Goal: Task Accomplishment & Management: Manage account settings

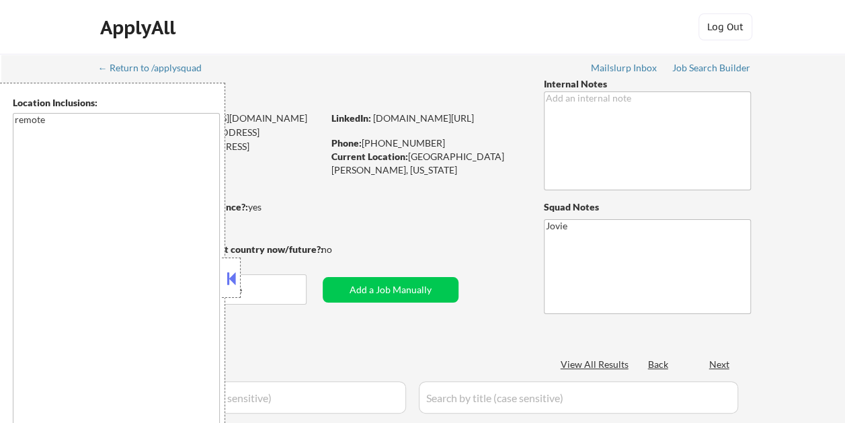
click at [231, 286] on button at bounding box center [231, 278] width 15 height 20
select select ""pending""
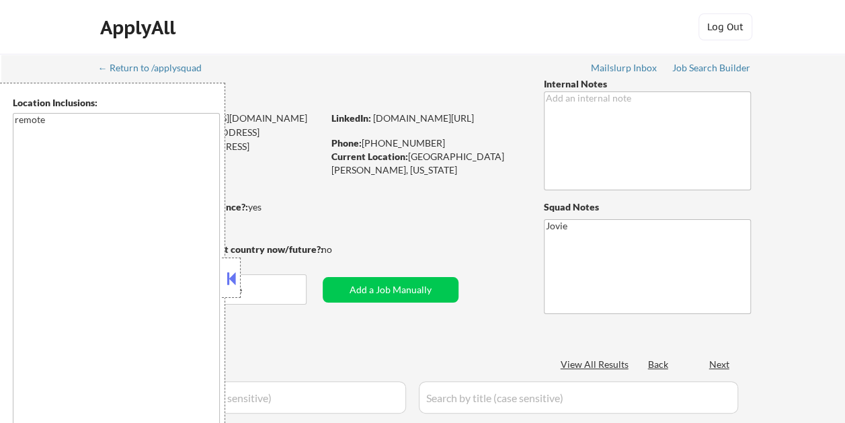
select select ""pending""
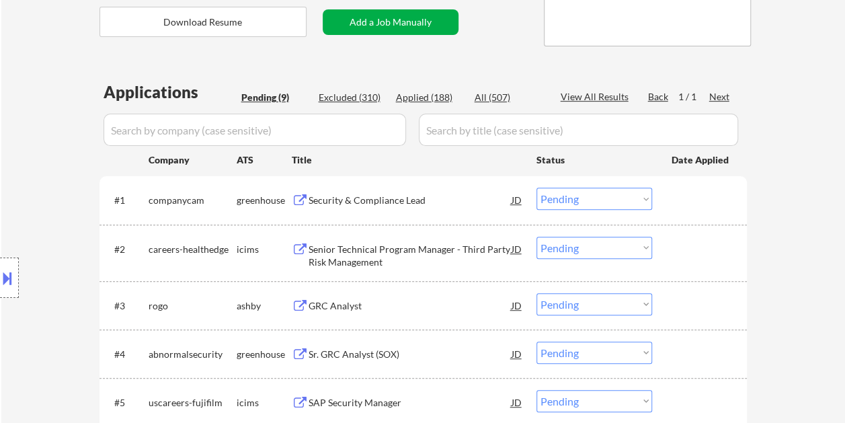
scroll to position [269, 0]
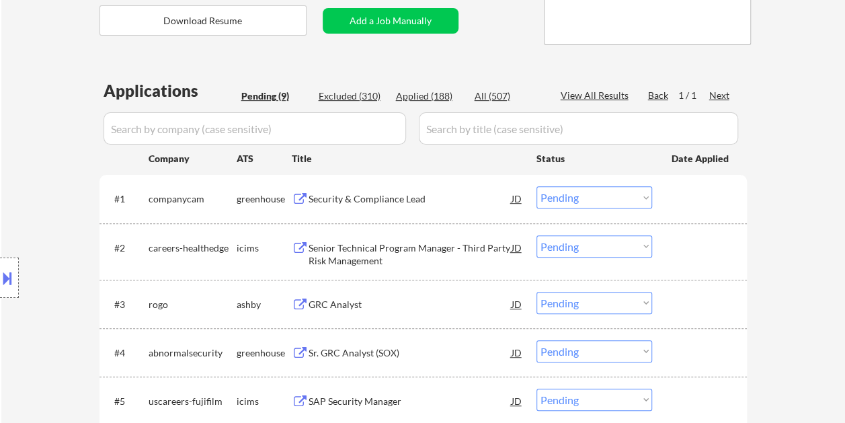
click at [361, 206] on div "Security & Compliance Lead" at bounding box center [410, 198] width 203 height 24
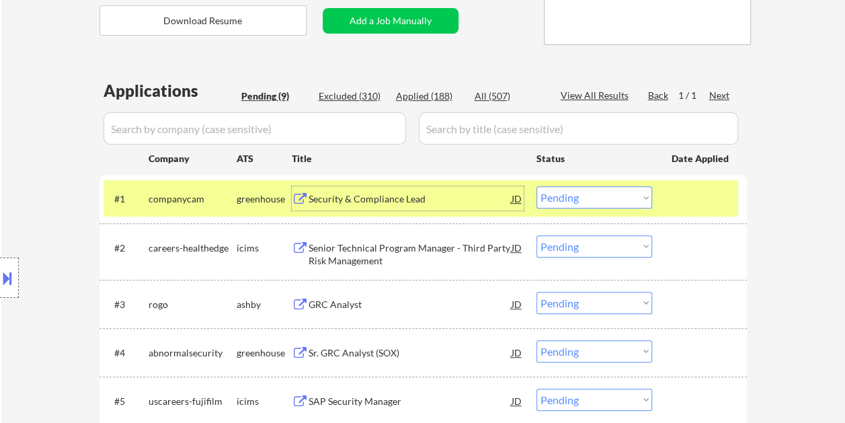
click at [678, 196] on div at bounding box center [701, 198] width 59 height 24
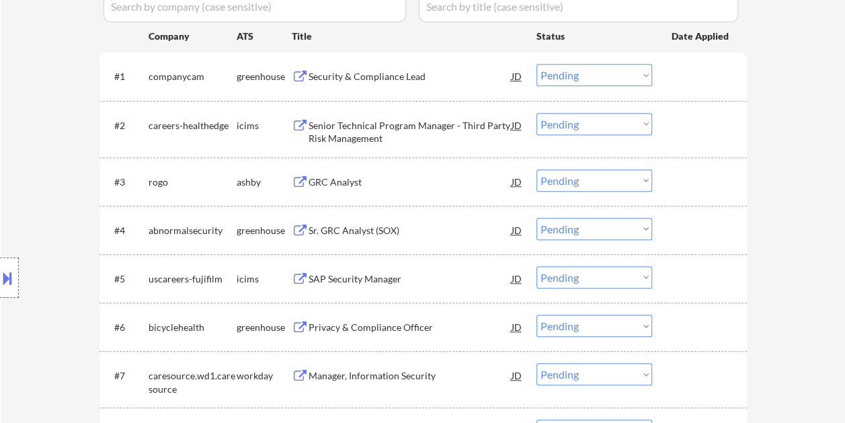
scroll to position [403, 0]
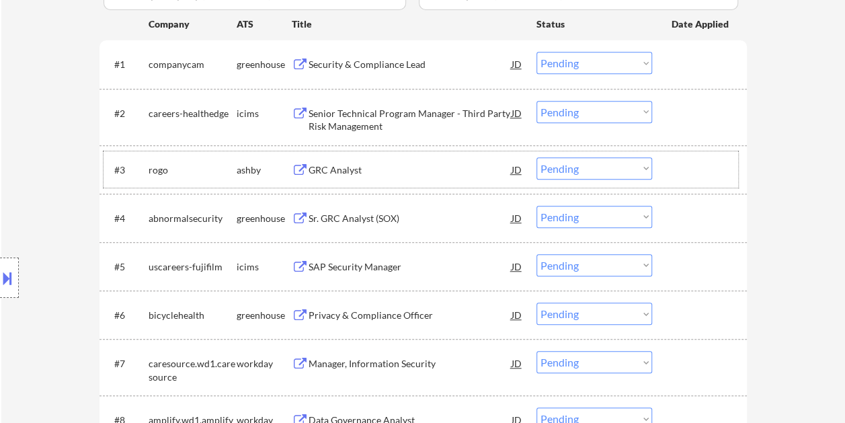
drag, startPoint x: 686, startPoint y: 163, endPoint x: 621, endPoint y: 165, distance: 64.6
click at [686, 163] on div at bounding box center [701, 169] width 59 height 24
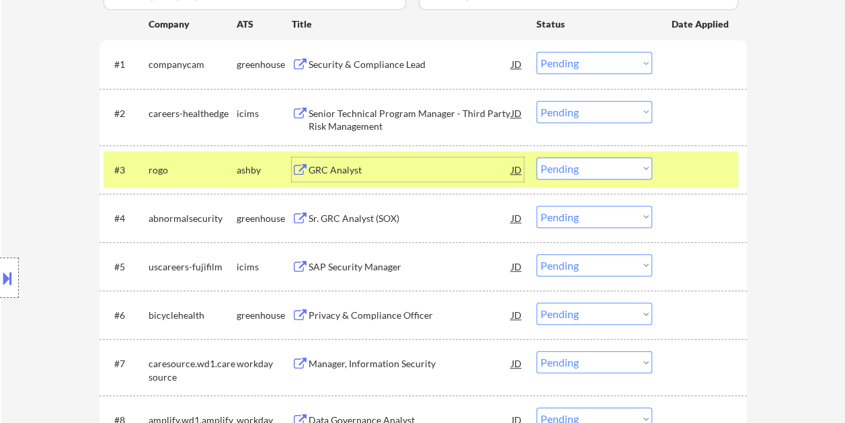
click at [381, 169] on div "GRC Analyst" at bounding box center [410, 169] width 203 height 13
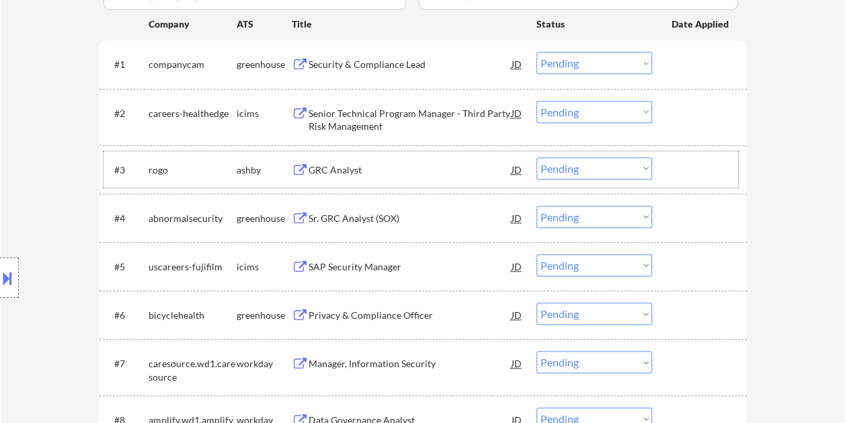
click at [674, 180] on div at bounding box center [701, 169] width 59 height 24
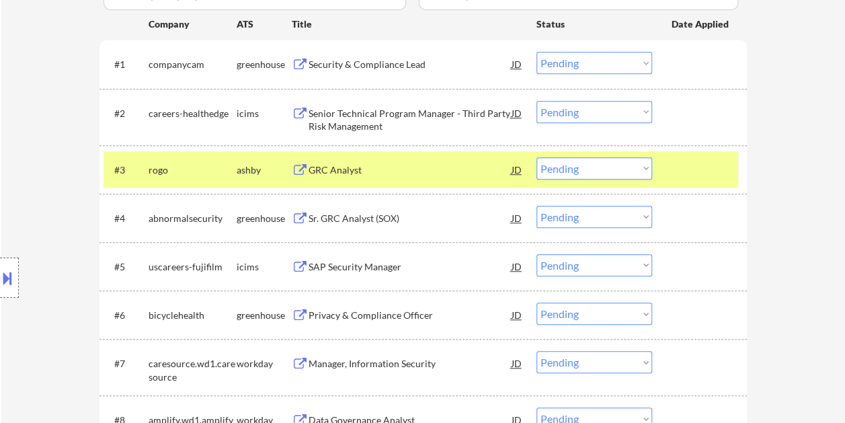
click at [631, 170] on select "Choose an option... Pending Applied Excluded (Questions) Excluded (Expired) Exc…" at bounding box center [595, 168] width 116 height 22
click at [537, 157] on select "Choose an option... Pending Applied Excluded (Questions) Excluded (Expired) Exc…" at bounding box center [595, 168] width 116 height 22
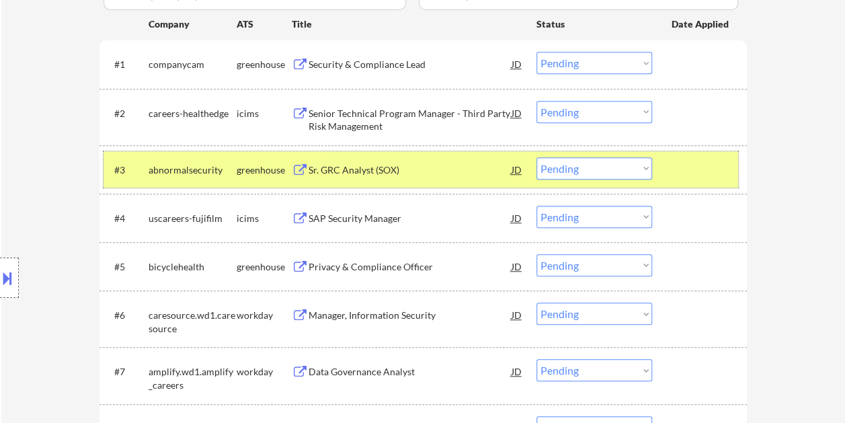
click at [702, 178] on div at bounding box center [701, 169] width 59 height 24
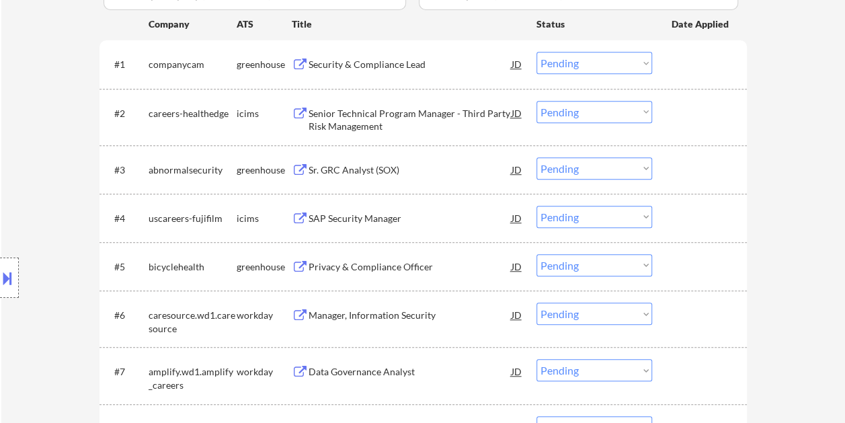
click at [695, 169] on div at bounding box center [701, 169] width 59 height 24
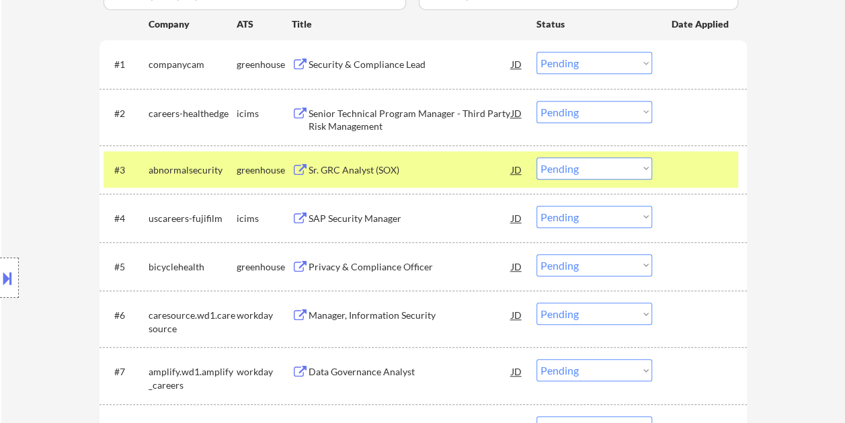
click at [411, 167] on div "Sr. GRC Analyst (SOX)" at bounding box center [410, 169] width 203 height 13
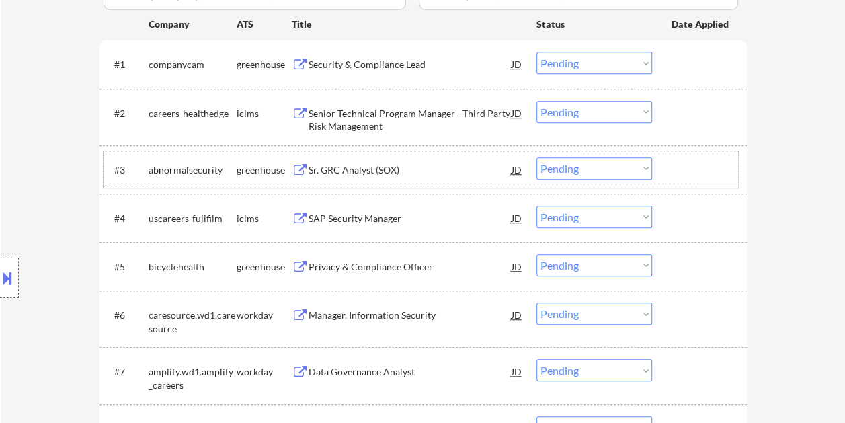
click at [686, 175] on div at bounding box center [701, 169] width 59 height 24
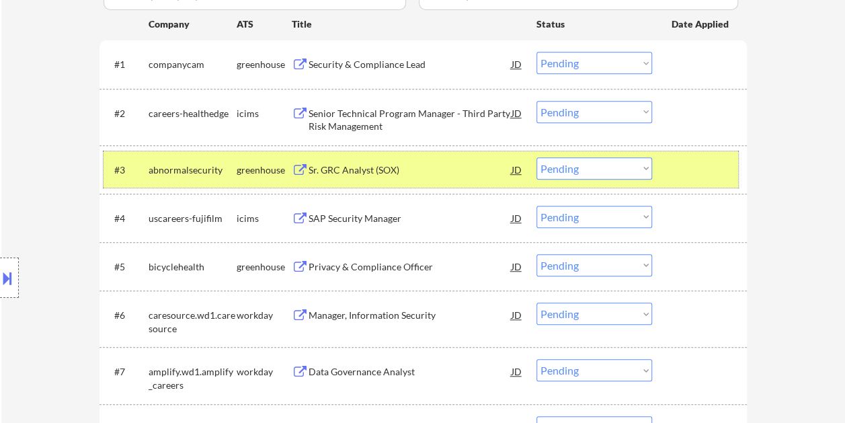
click at [643, 171] on select "Choose an option... Pending Applied Excluded (Questions) Excluded (Expired) Exc…" at bounding box center [595, 168] width 116 height 22
click at [537, 157] on select "Choose an option... Pending Applied Excluded (Questions) Excluded (Expired) Exc…" at bounding box center [595, 168] width 116 height 22
select select ""pending""
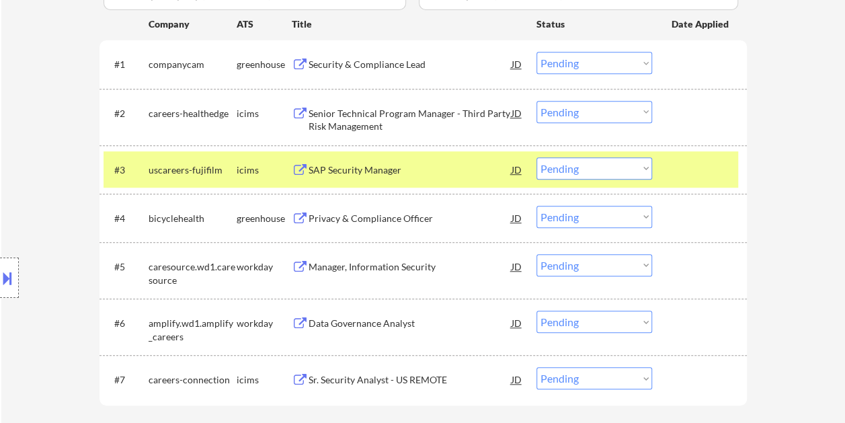
click at [677, 180] on div at bounding box center [701, 169] width 59 height 24
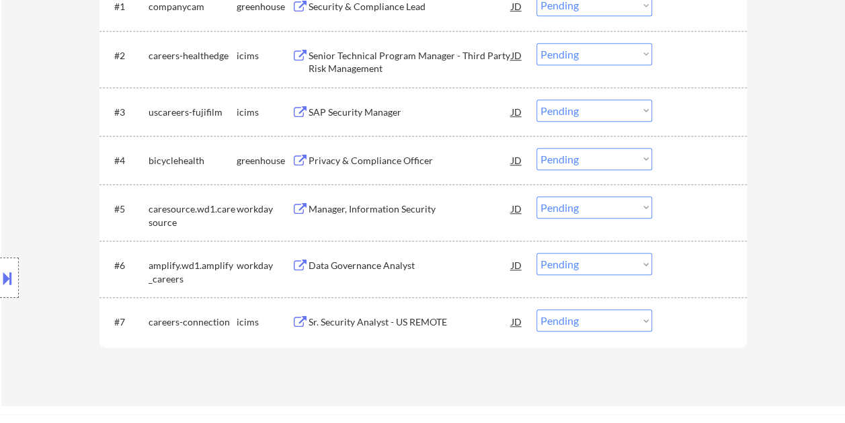
scroll to position [538, 0]
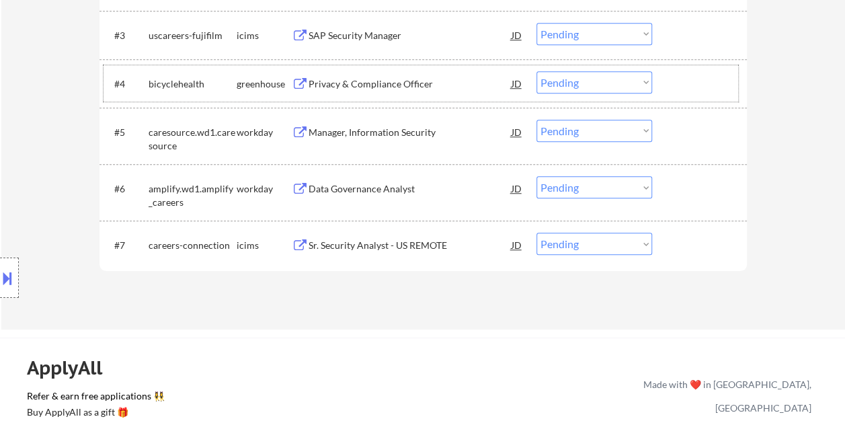
drag, startPoint x: 705, startPoint y: 81, endPoint x: 483, endPoint y: 69, distance: 221.6
click at [699, 82] on div at bounding box center [701, 83] width 59 height 24
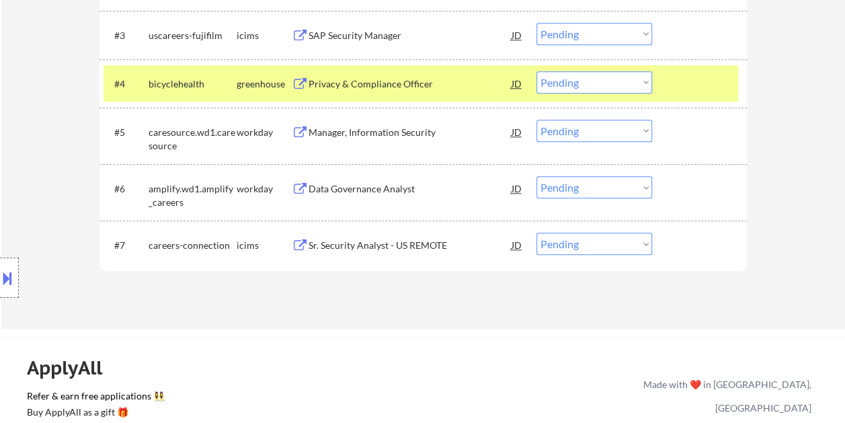
click at [399, 78] on div "Privacy & Compliance Officer" at bounding box center [410, 83] width 203 height 13
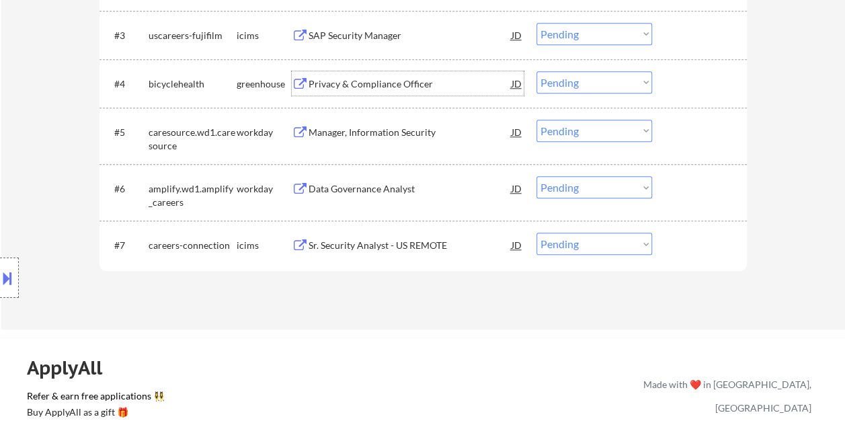
click at [693, 87] on div at bounding box center [701, 83] width 59 height 24
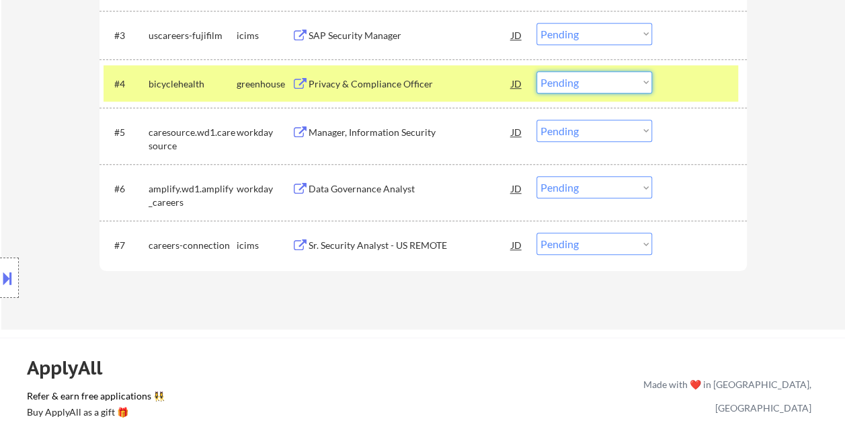
click at [649, 83] on select "Choose an option... Pending Applied Excluded (Questions) Excluded (Expired) Exc…" at bounding box center [595, 82] width 116 height 22
click at [537, 71] on select "Choose an option... Pending Applied Excluded (Questions) Excluded (Expired) Exc…" at bounding box center [595, 82] width 116 height 22
select select ""pending""
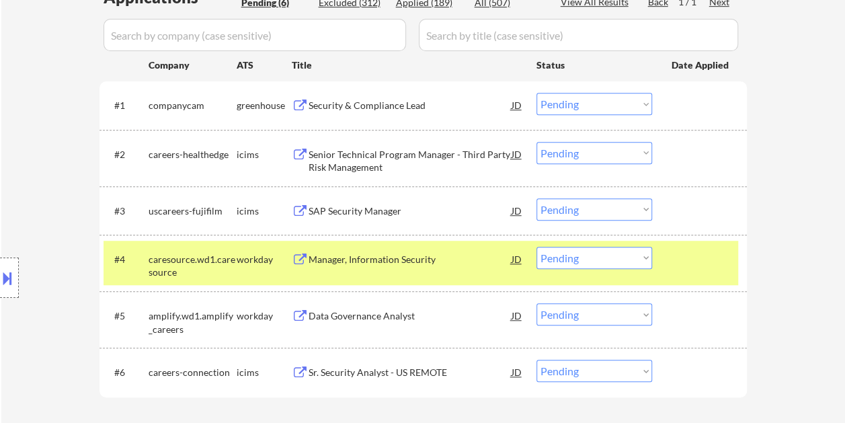
scroll to position [403, 0]
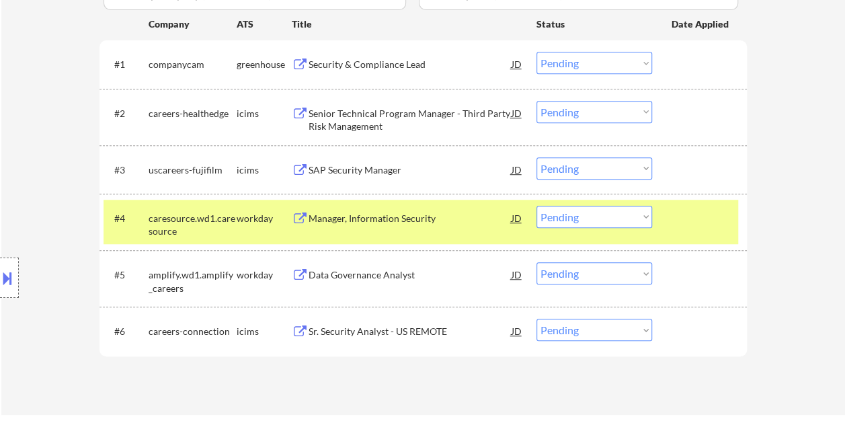
drag, startPoint x: 679, startPoint y: 61, endPoint x: 553, endPoint y: 61, distance: 126.4
click at [678, 62] on div at bounding box center [701, 64] width 59 height 24
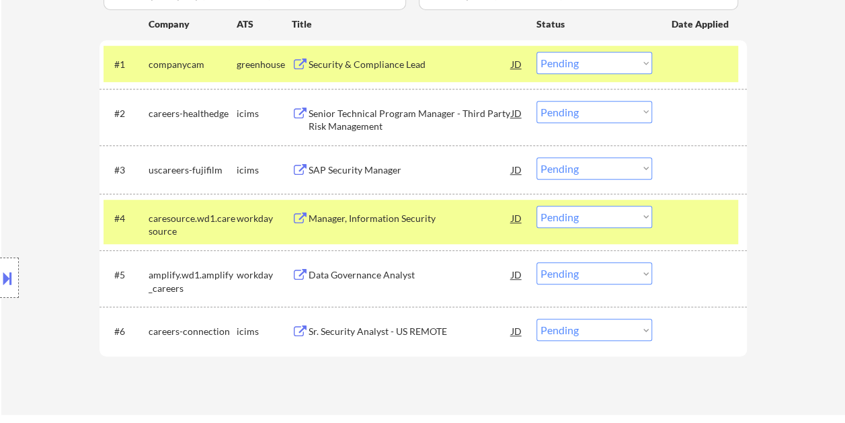
click at [709, 221] on div at bounding box center [701, 218] width 59 height 24
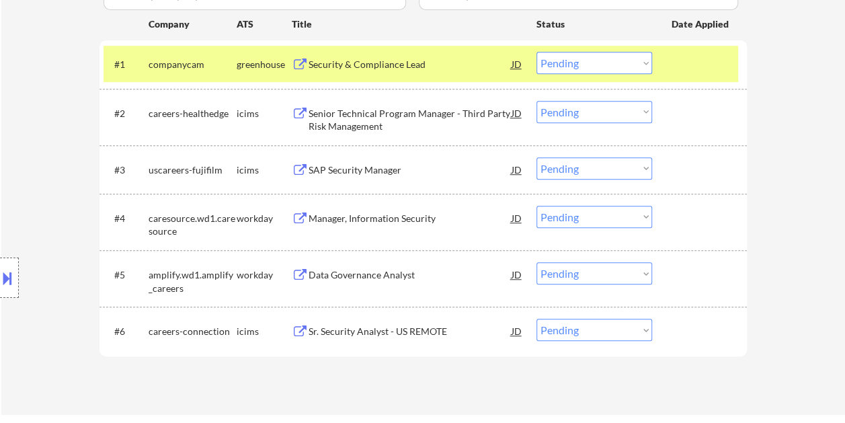
click at [445, 62] on div "Security & Compliance Lead" at bounding box center [410, 64] width 203 height 13
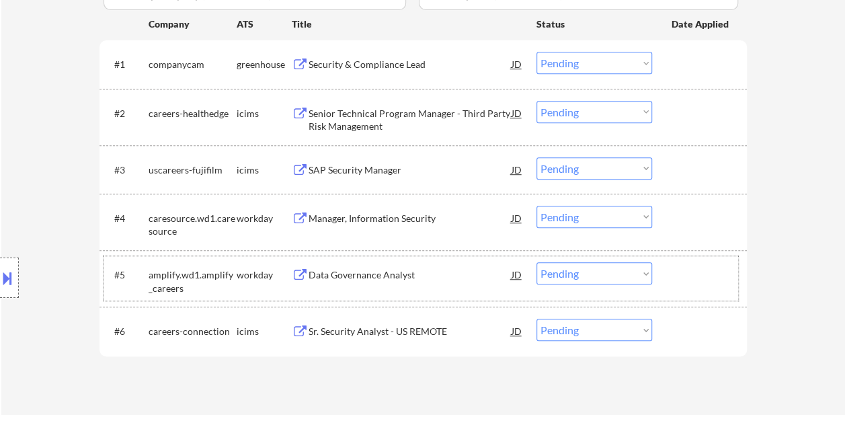
drag, startPoint x: 703, startPoint y: 287, endPoint x: 489, endPoint y: 280, distance: 213.3
click at [697, 288] on div "#5 amplify.wd1.amplify_careers workday Data Governance Analyst JD Choose an opt…" at bounding box center [421, 278] width 635 height 44
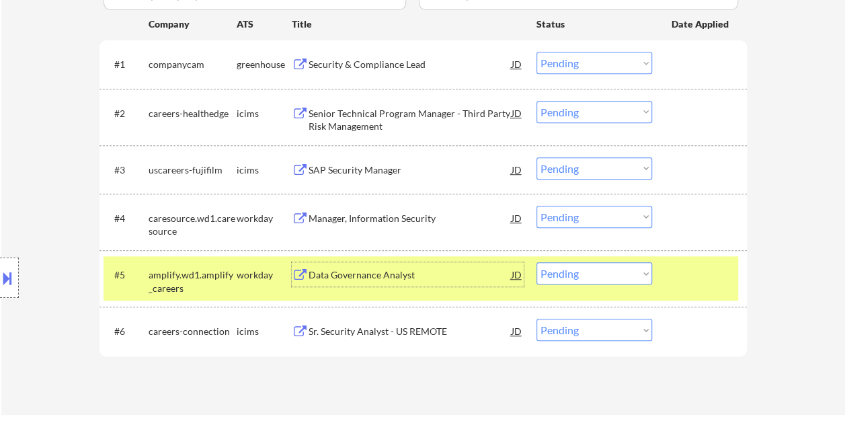
click at [430, 274] on div "Data Governance Analyst" at bounding box center [410, 274] width 203 height 13
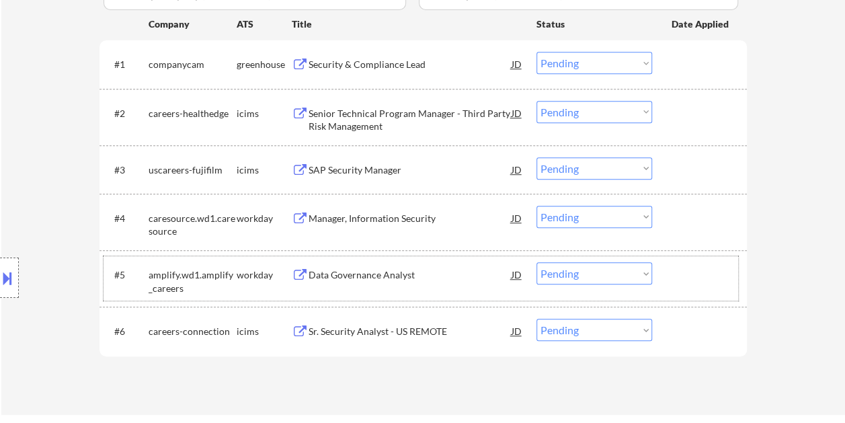
drag, startPoint x: 676, startPoint y: 266, endPoint x: 627, endPoint y: 261, distance: 49.4
click at [676, 267] on div at bounding box center [701, 274] width 59 height 24
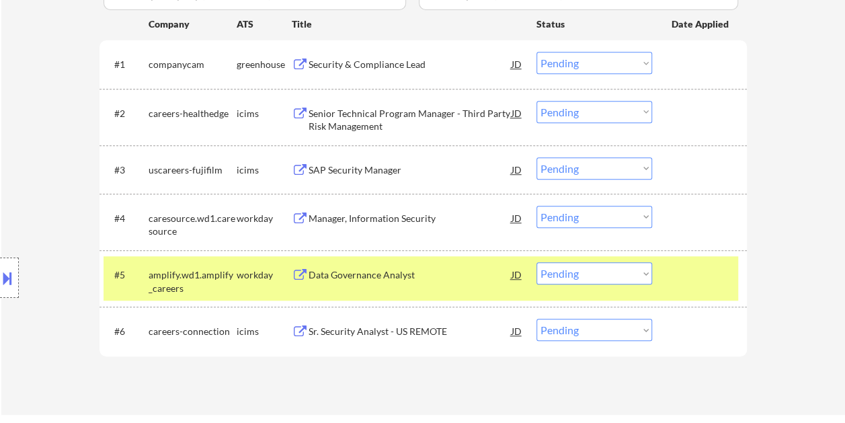
click at [631, 268] on select "Choose an option... Pending Applied Excluded (Questions) Excluded (Expired) Exc…" at bounding box center [595, 273] width 116 height 22
click at [537, 262] on select "Choose an option... Pending Applied Excluded (Questions) Excluded (Expired) Exc…" at bounding box center [595, 273] width 116 height 22
select select ""pending""
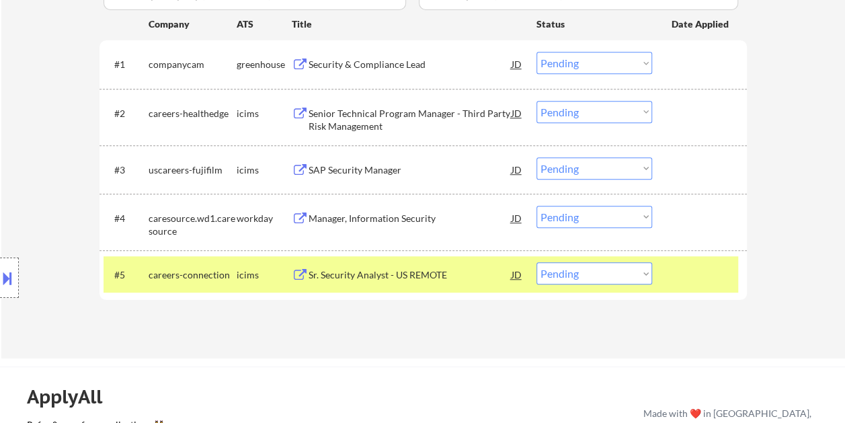
click at [705, 260] on div "#5 careers-connection icims Sr. Security Analyst - US REMOTE JD Choose an optio…" at bounding box center [421, 274] width 635 height 36
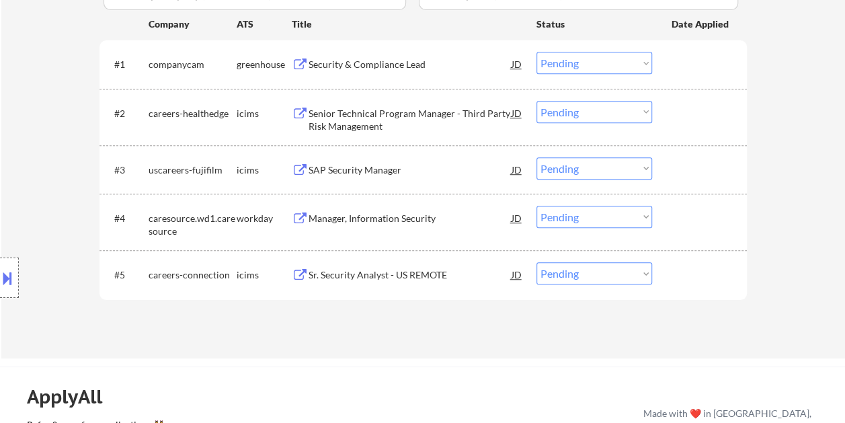
drag, startPoint x: 676, startPoint y: 219, endPoint x: 592, endPoint y: 216, distance: 83.4
click at [675, 219] on div at bounding box center [701, 218] width 59 height 24
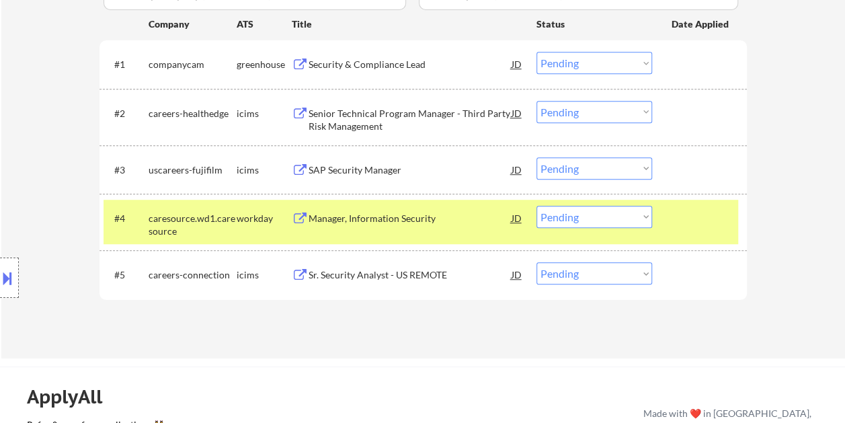
click at [393, 212] on div "Manager, Information Security" at bounding box center [410, 218] width 203 height 13
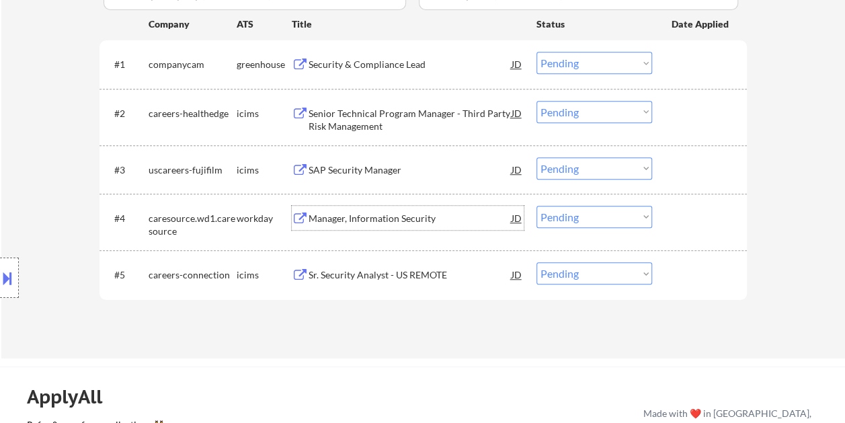
click at [672, 207] on div at bounding box center [701, 218] width 59 height 24
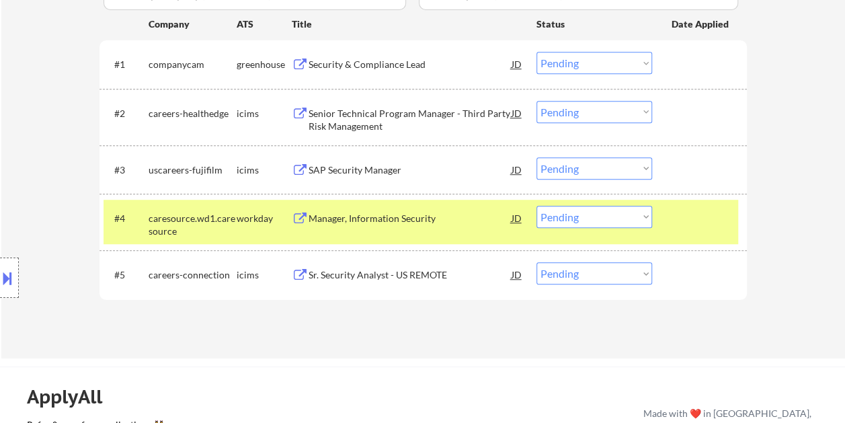
click at [639, 218] on select "Choose an option... Pending Applied Excluded (Questions) Excluded (Expired) Exc…" at bounding box center [595, 217] width 116 height 22
click at [537, 206] on select "Choose an option... Pending Applied Excluded (Questions) Excluded (Expired) Exc…" at bounding box center [595, 217] width 116 height 22
select select ""pending""
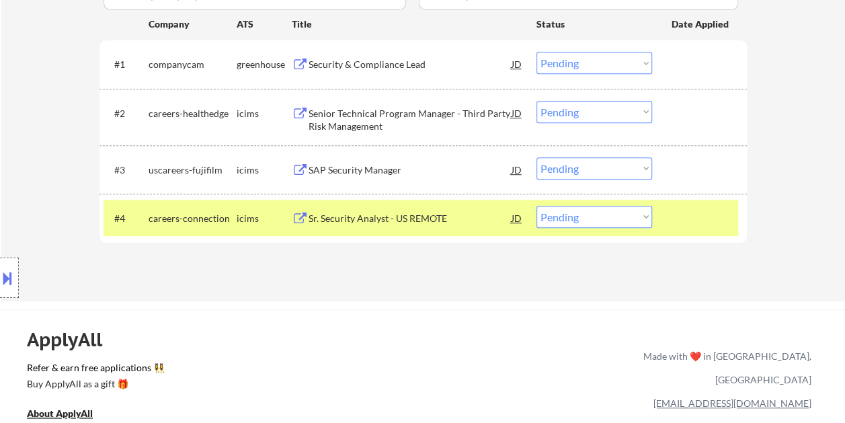
click at [386, 212] on div "Sr. Security Analyst - US REMOTE" at bounding box center [410, 218] width 203 height 13
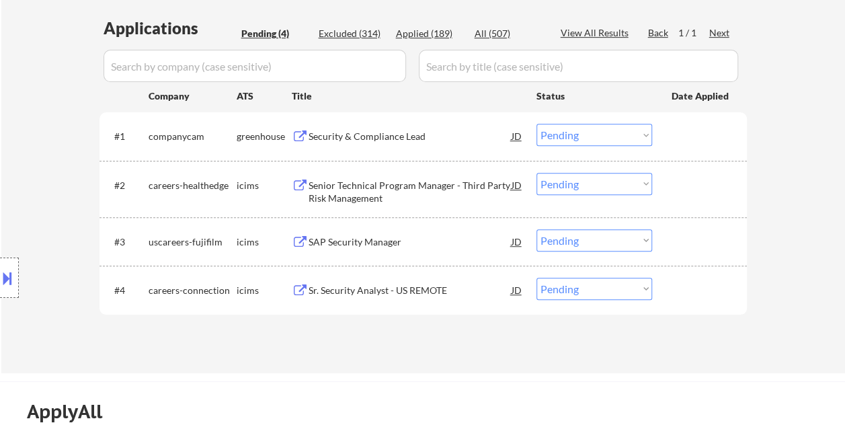
scroll to position [336, 0]
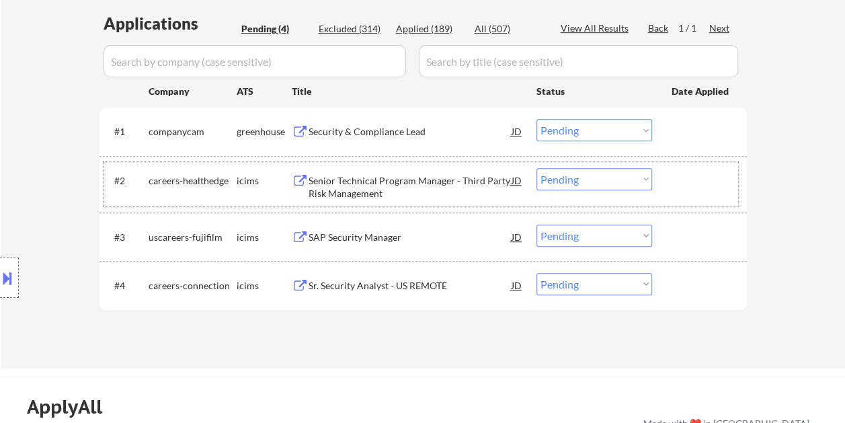
click at [699, 182] on div at bounding box center [701, 180] width 59 height 24
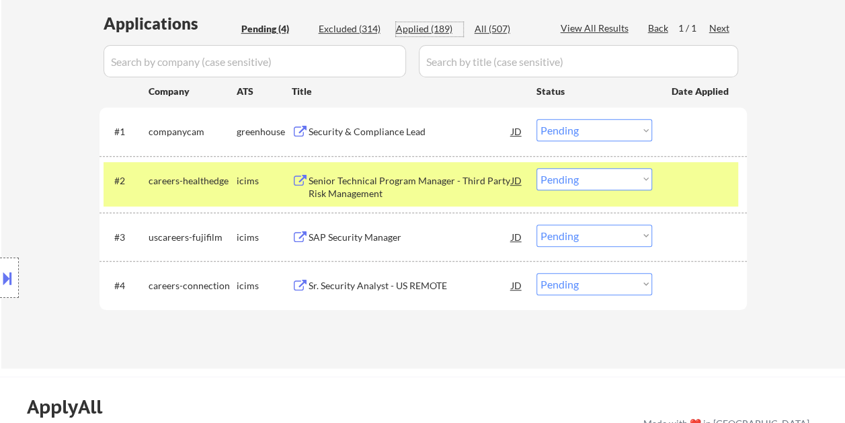
click at [419, 26] on div "Applied (189)" at bounding box center [429, 28] width 67 height 13
select select ""applied""
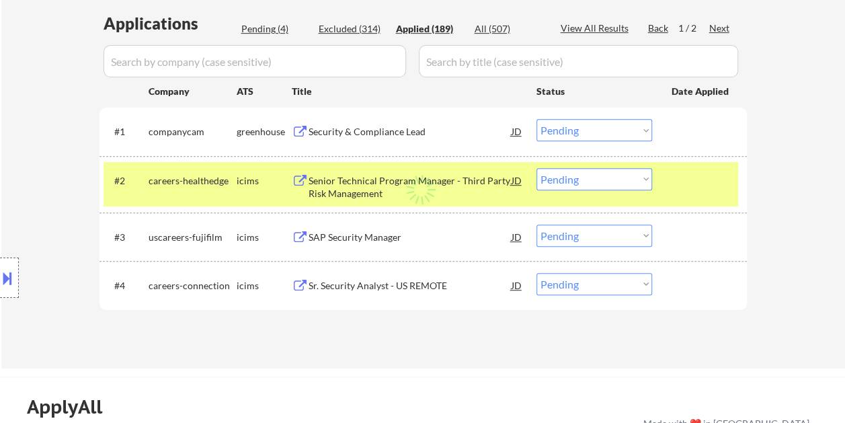
select select ""applied""
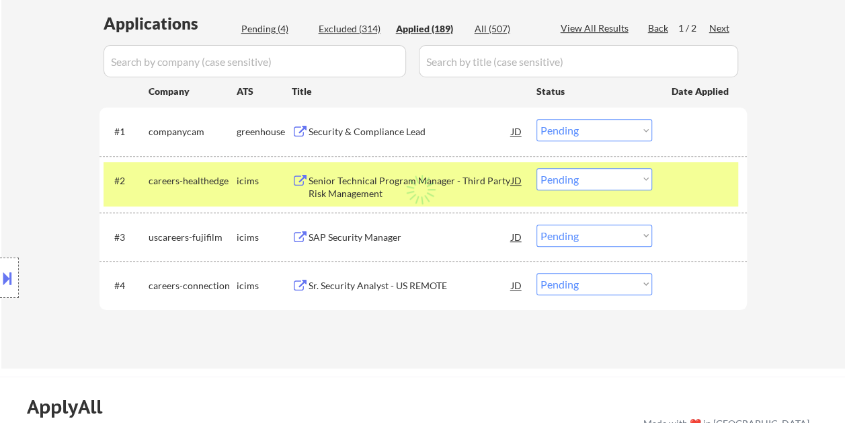
select select ""applied""
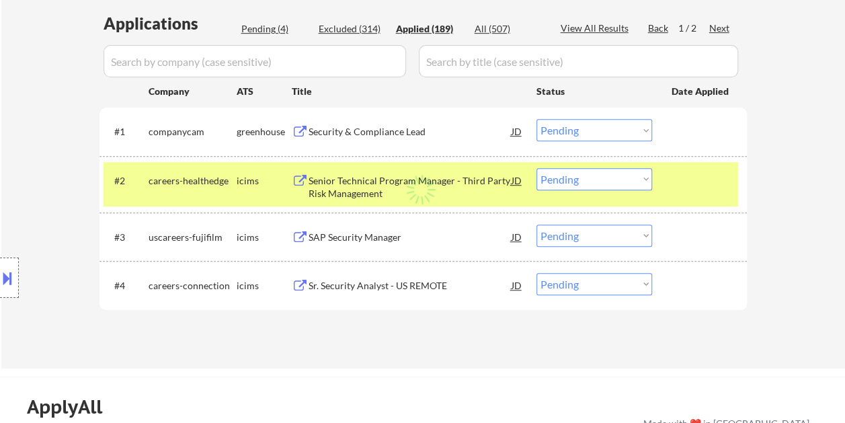
select select ""applied""
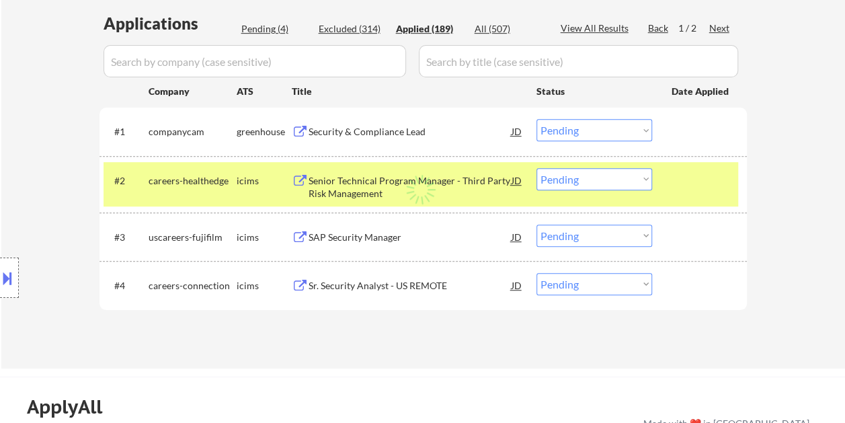
select select ""applied""
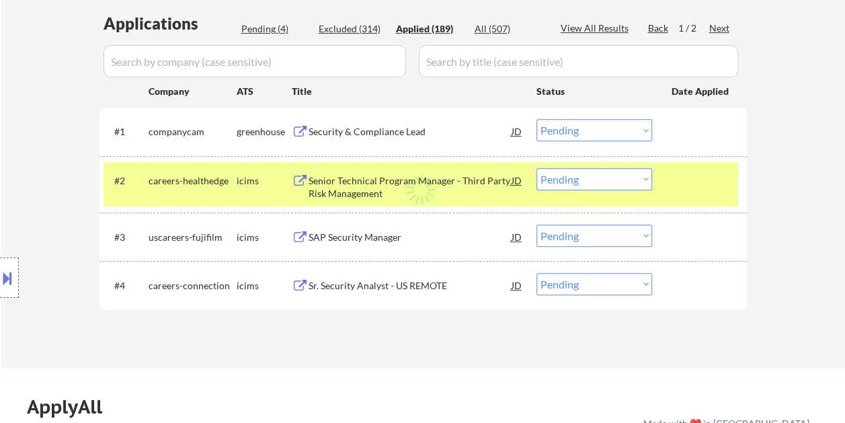
select select ""applied""
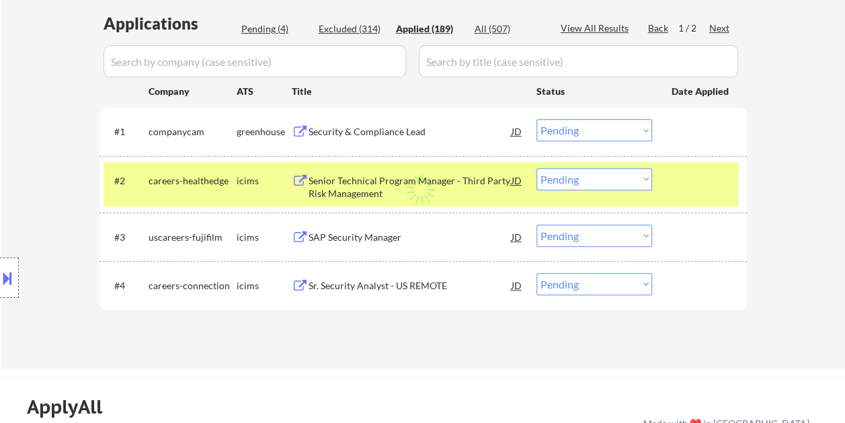
select select ""applied""
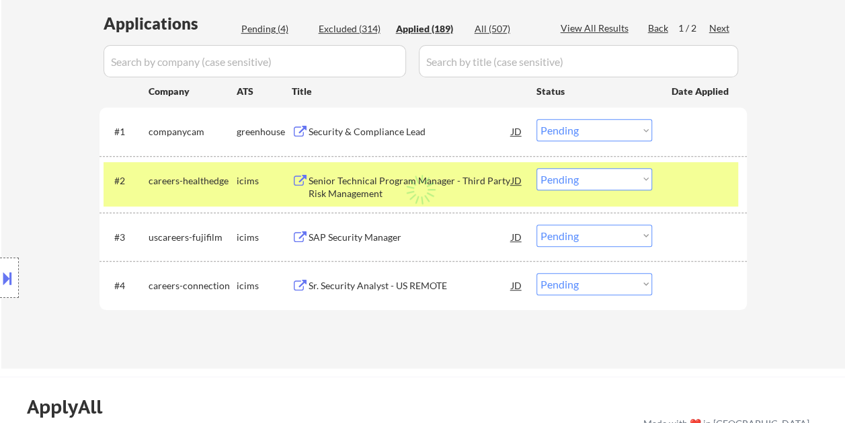
select select ""applied""
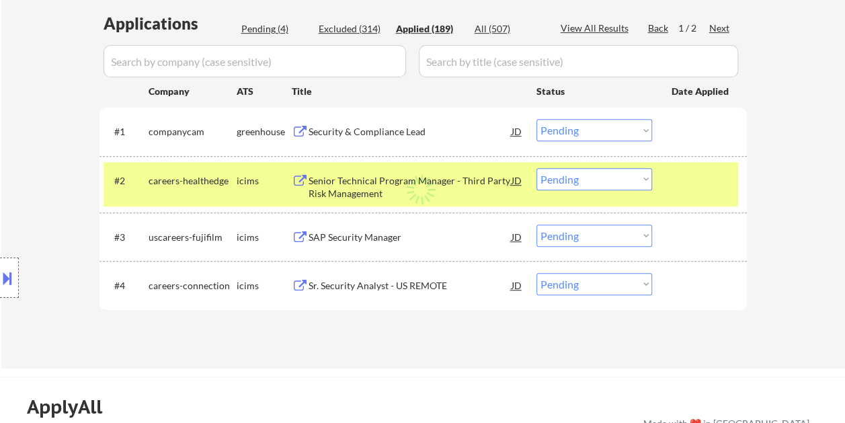
select select ""applied""
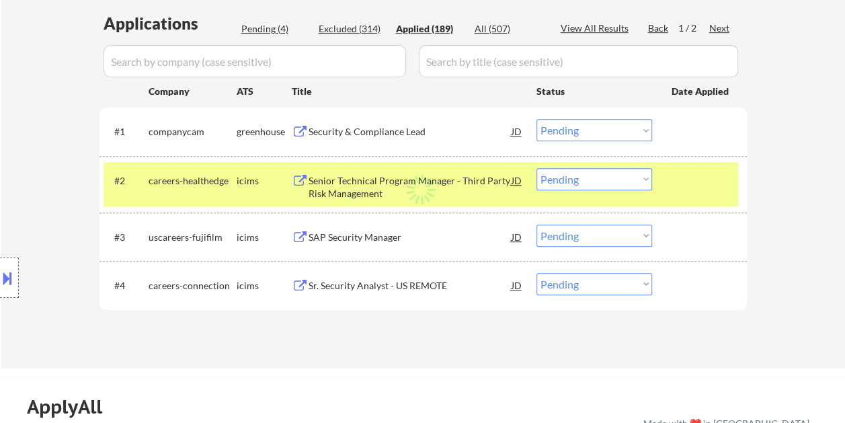
select select ""applied""
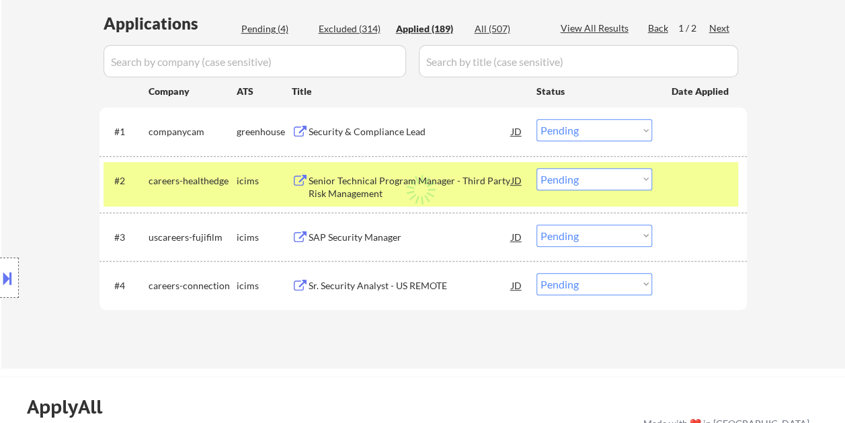
select select ""applied""
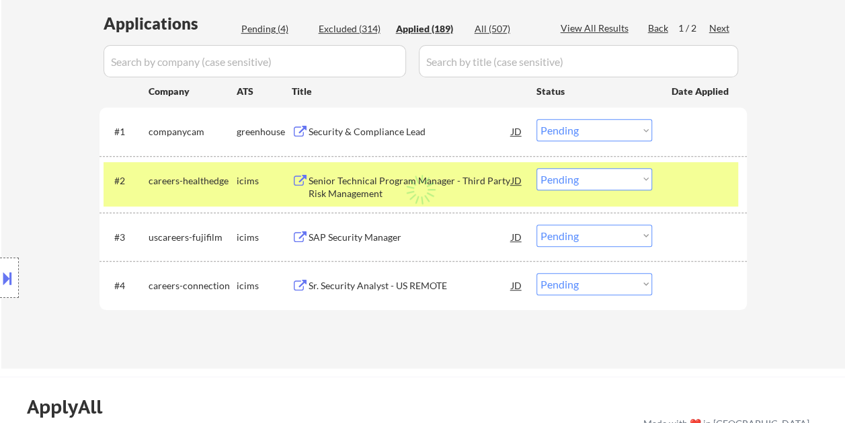
select select ""applied""
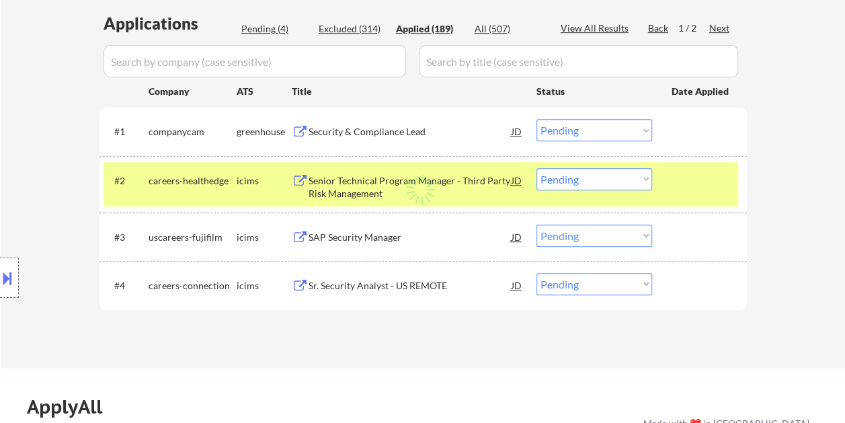
select select ""applied""
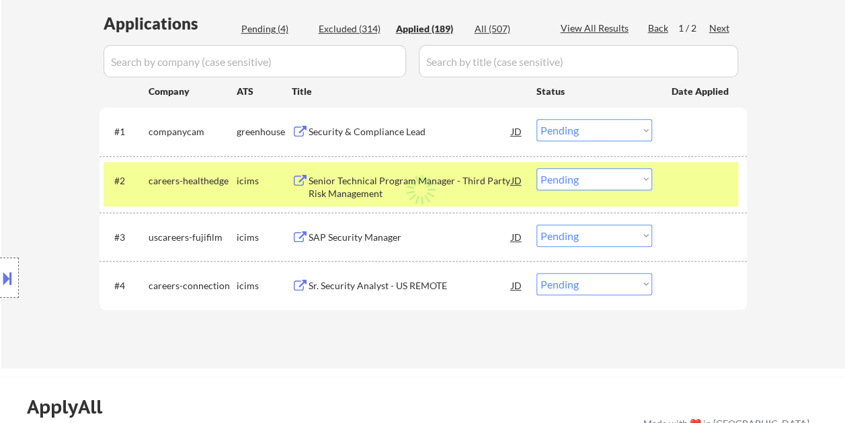
select select ""applied""
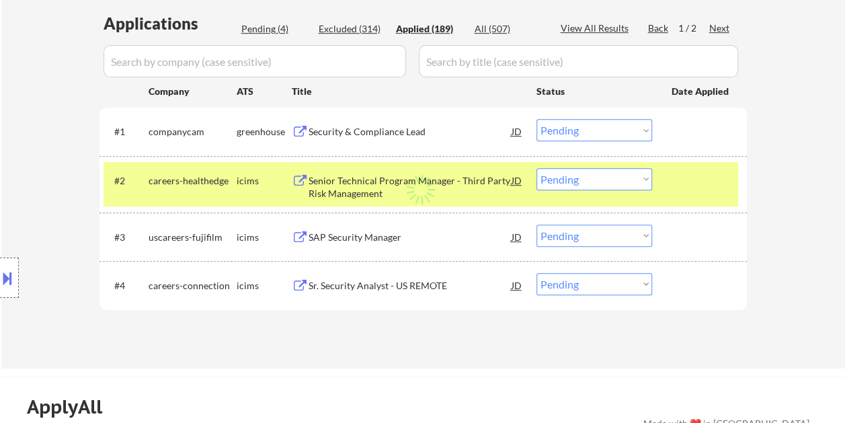
select select ""applied""
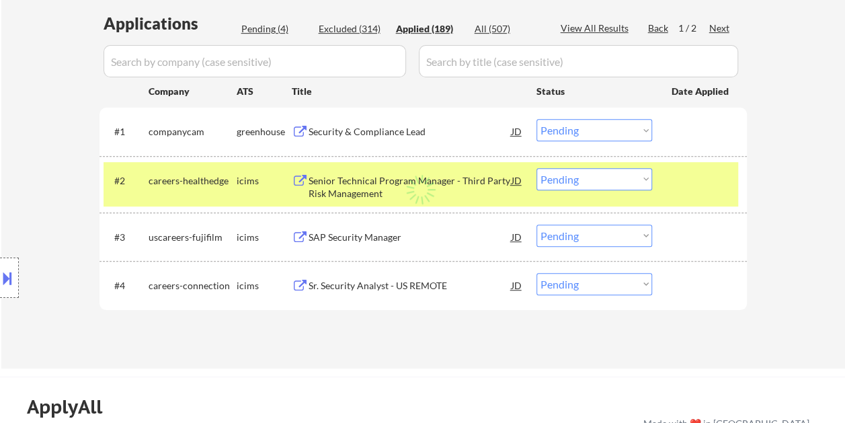
select select ""applied""
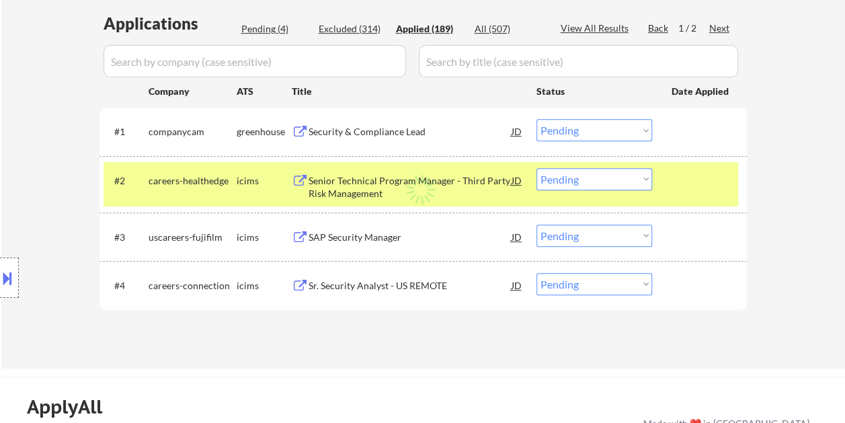
select select ""applied""
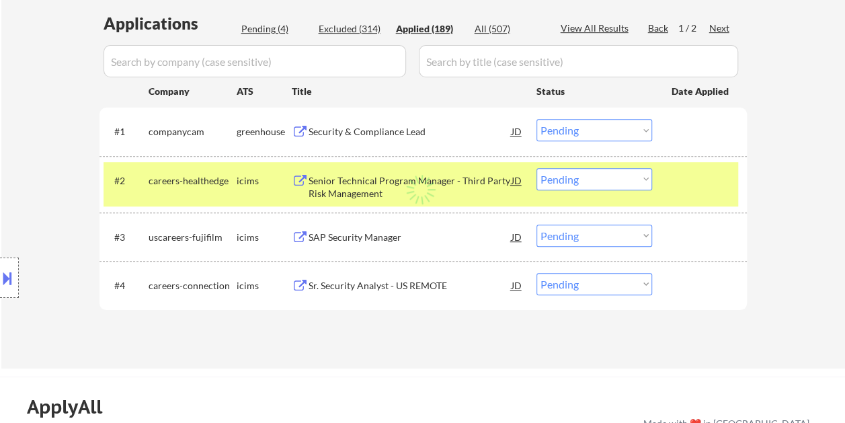
select select ""applied""
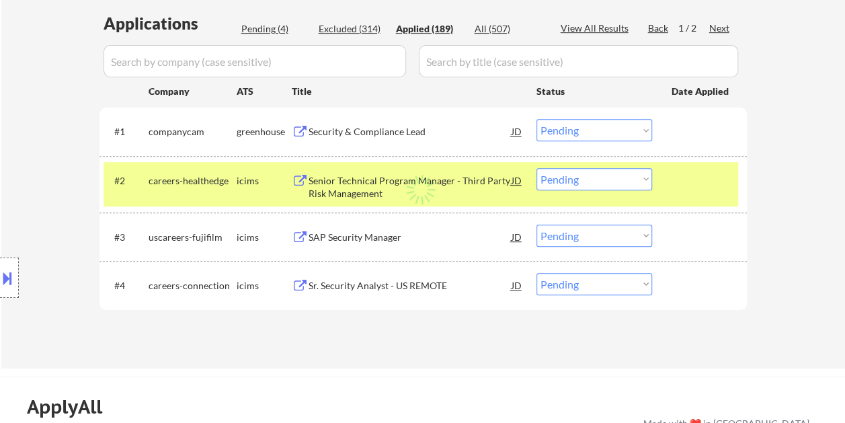
select select ""applied""
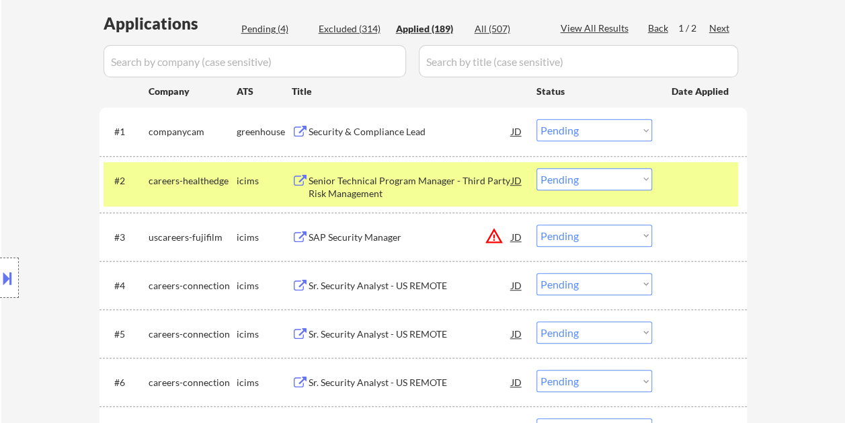
select select ""applied""
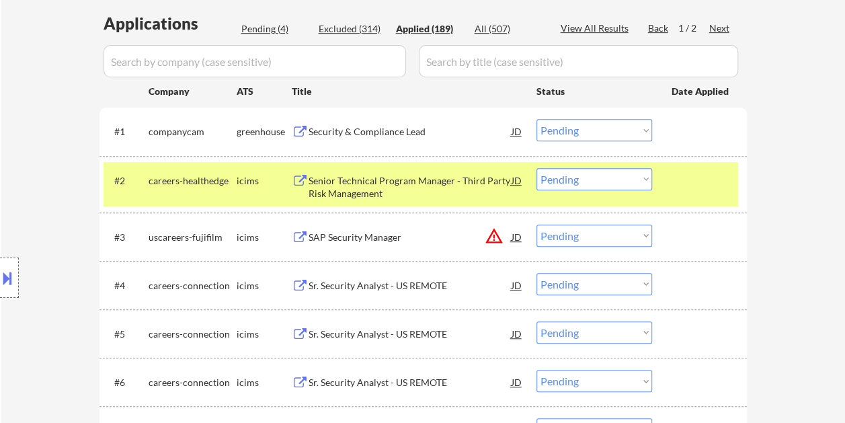
select select ""applied""
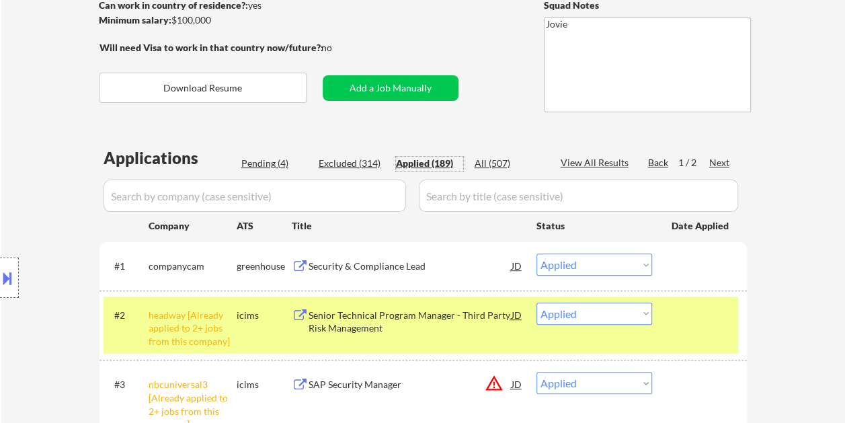
scroll to position [67, 0]
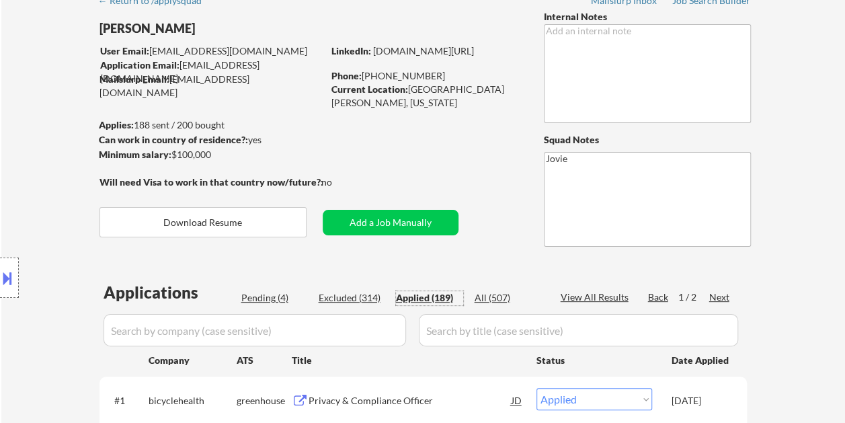
click at [274, 297] on div "Pending (4)" at bounding box center [274, 297] width 67 height 13
select select ""pending""
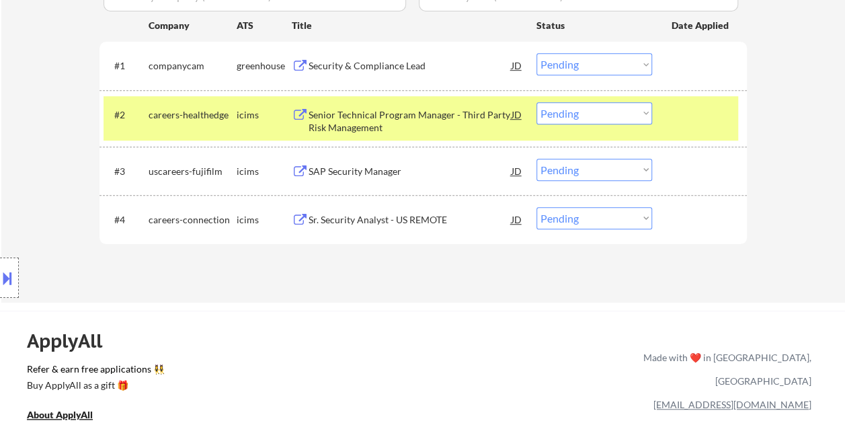
scroll to position [403, 0]
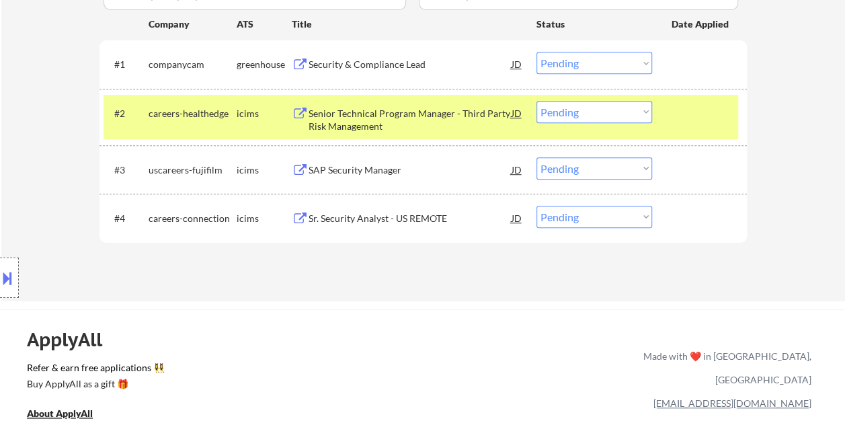
click at [674, 125] on div "#2 careers-healthedge icims Senior Technical Program Manager - Third Party Risk…" at bounding box center [421, 117] width 635 height 44
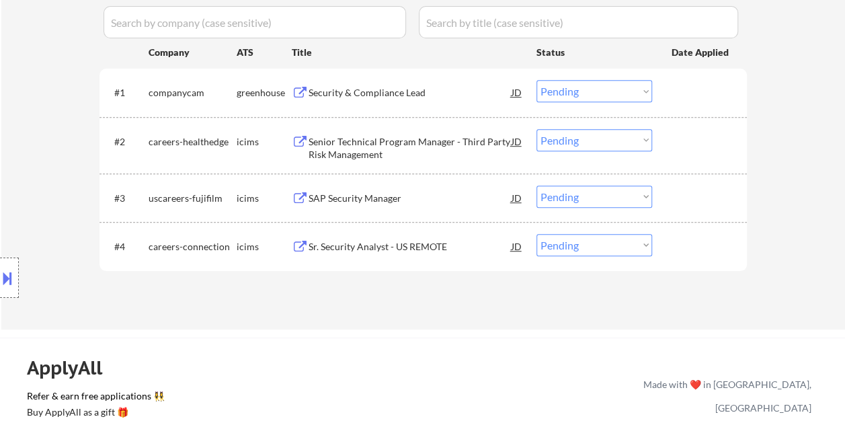
scroll to position [336, 0]
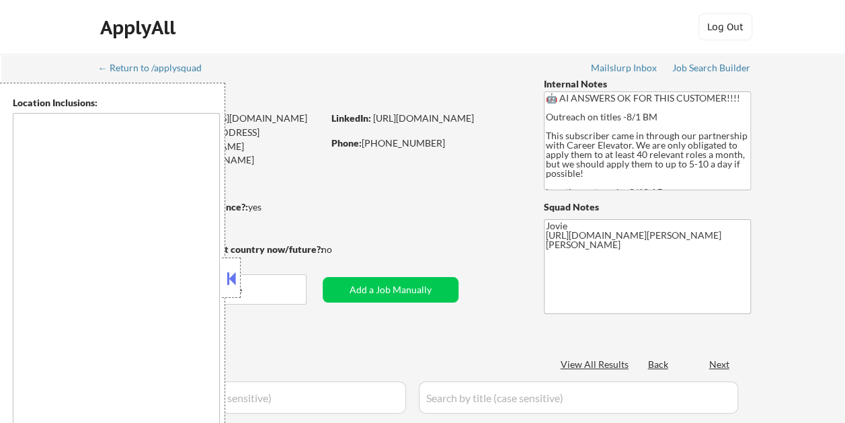
type textarea "Cambridge, MA Somerville, MA Brookline, MA Newton, MA Quincy, MA Medford, MA Ma…"
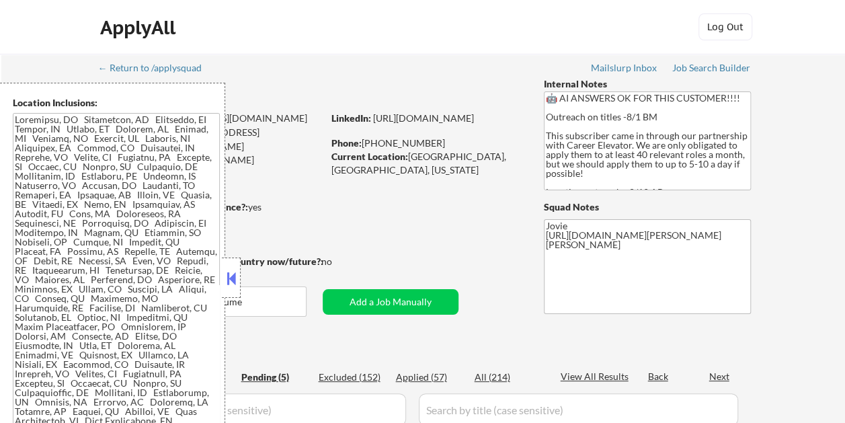
select select ""pending""
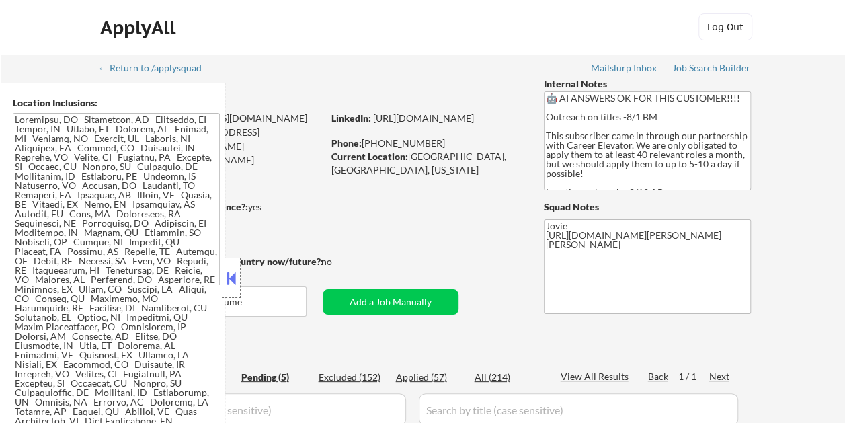
click at [232, 270] on button at bounding box center [231, 278] width 15 height 20
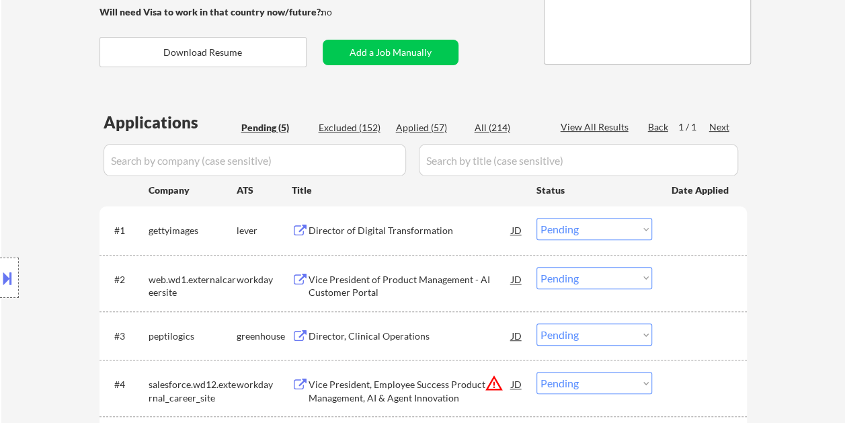
scroll to position [336, 0]
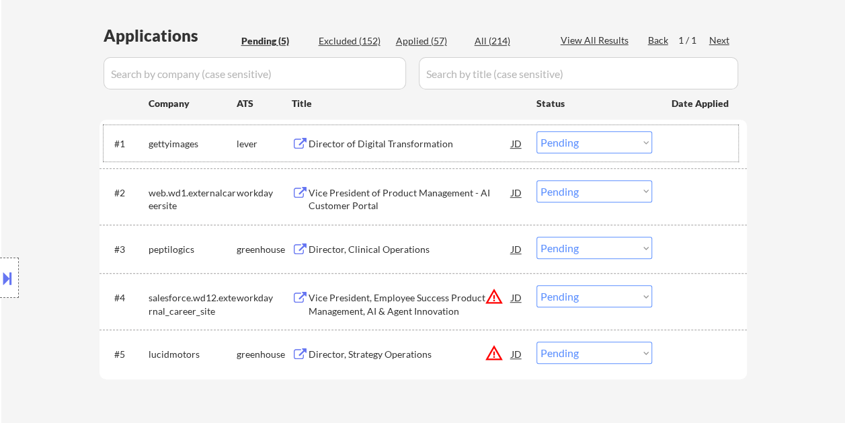
drag, startPoint x: 680, startPoint y: 130, endPoint x: 451, endPoint y: 132, distance: 229.3
click at [679, 132] on div "#1 gettyimages lever Director of Digital Transformation JD Choose an option... …" at bounding box center [421, 143] width 635 height 36
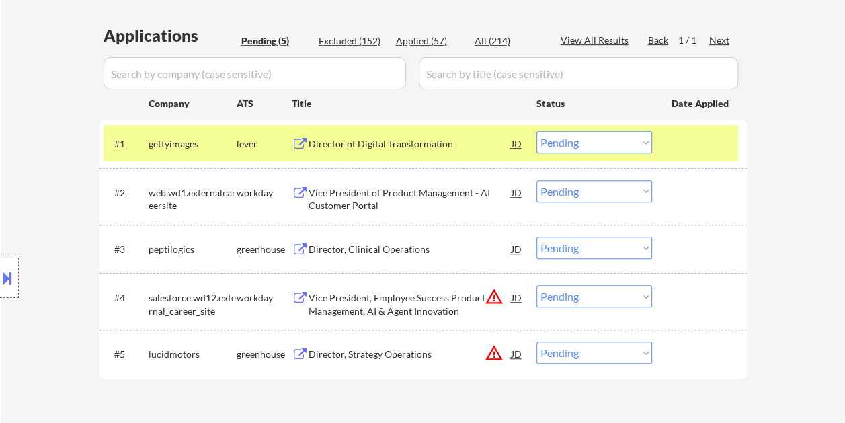
click at [390, 140] on div "Director of Digital Transformation" at bounding box center [410, 143] width 203 height 13
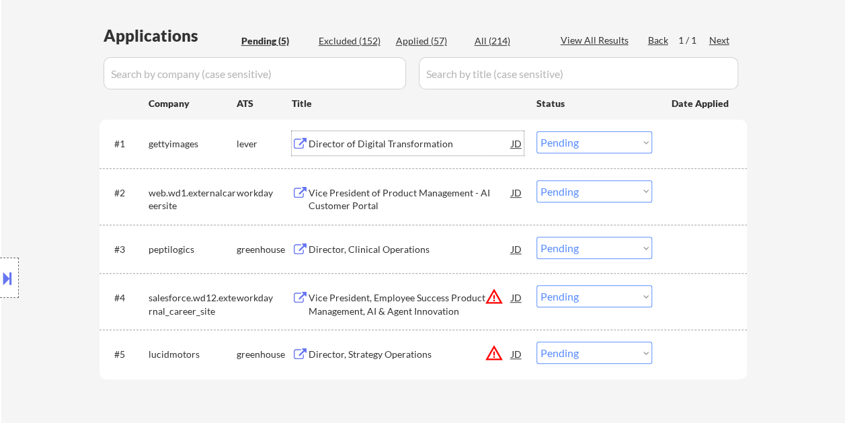
click at [682, 149] on div at bounding box center [701, 143] width 59 height 24
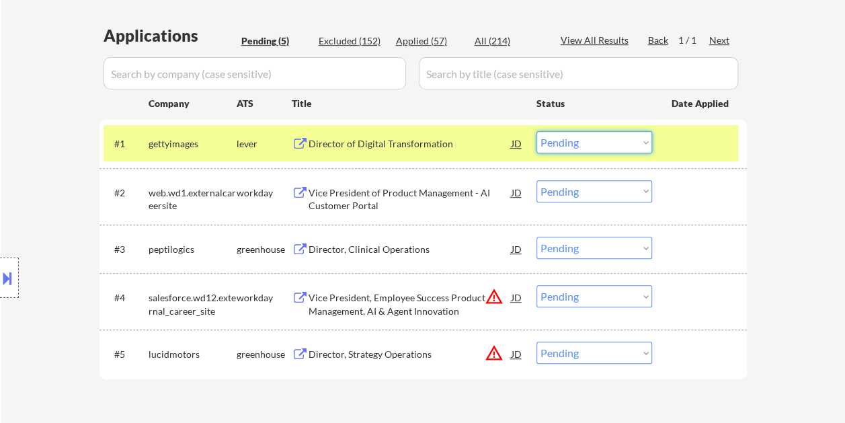
click at [636, 145] on select "Choose an option... Pending Applied Excluded (Questions) Excluded (Expired) Exc…" at bounding box center [595, 142] width 116 height 22
click at [537, 131] on select "Choose an option... Pending Applied Excluded (Questions) Excluded (Expired) Exc…" at bounding box center [595, 142] width 116 height 22
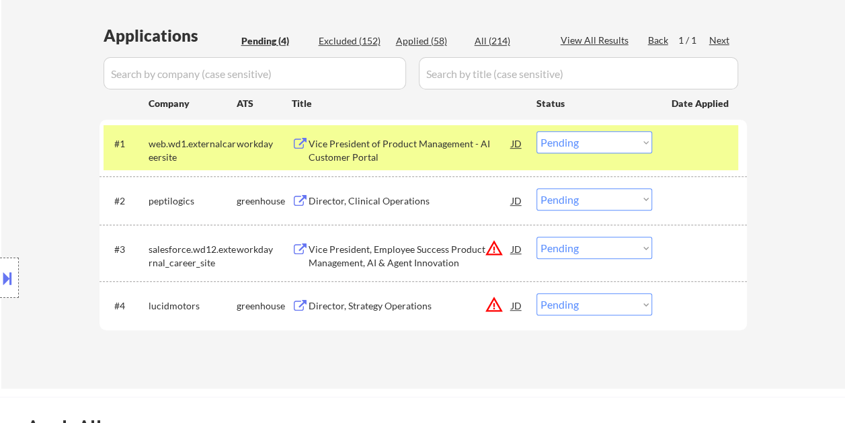
drag, startPoint x: 707, startPoint y: 148, endPoint x: 693, endPoint y: 153, distance: 14.2
click at [707, 147] on div at bounding box center [701, 143] width 59 height 24
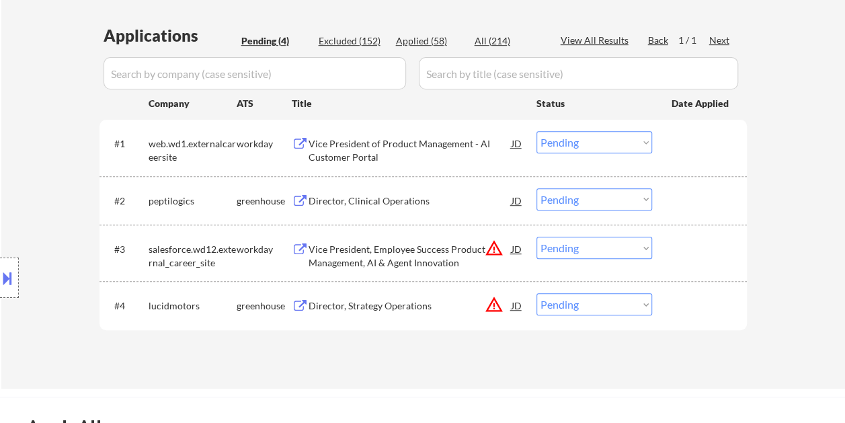
click at [684, 140] on div at bounding box center [701, 143] width 59 height 24
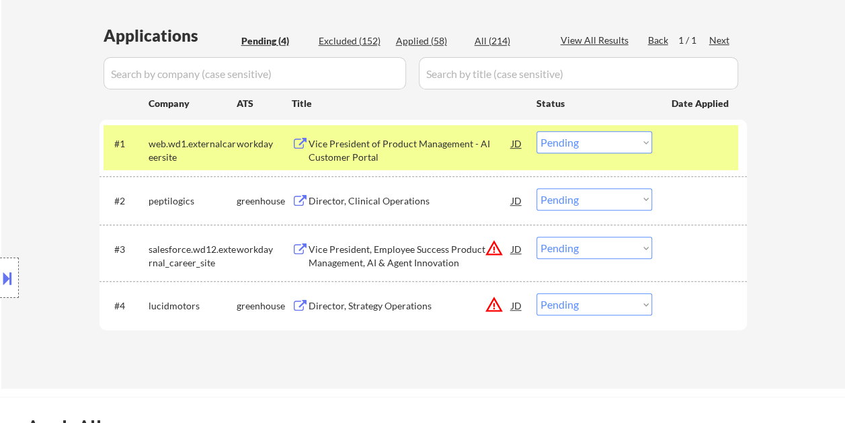
click at [485, 144] on div "Vice President of Product Management - AI Customer Portal" at bounding box center [410, 150] width 203 height 26
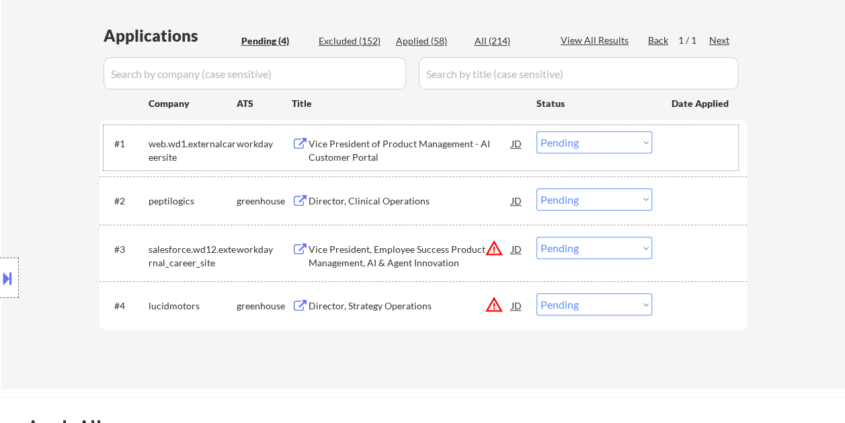
click at [687, 147] on div at bounding box center [701, 143] width 59 height 24
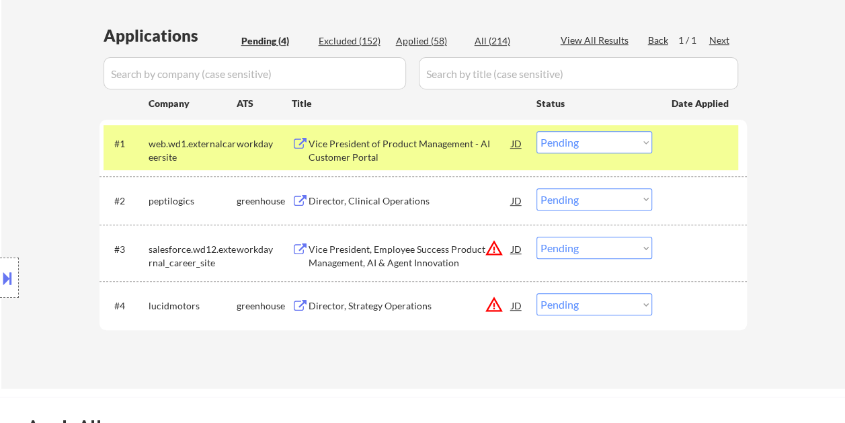
click at [636, 136] on select "Choose an option... Pending Applied Excluded (Questions) Excluded (Expired) Exc…" at bounding box center [595, 142] width 116 height 22
click at [537, 131] on select "Choose an option... Pending Applied Excluded (Questions) Excluded (Expired) Exc…" at bounding box center [595, 142] width 116 height 22
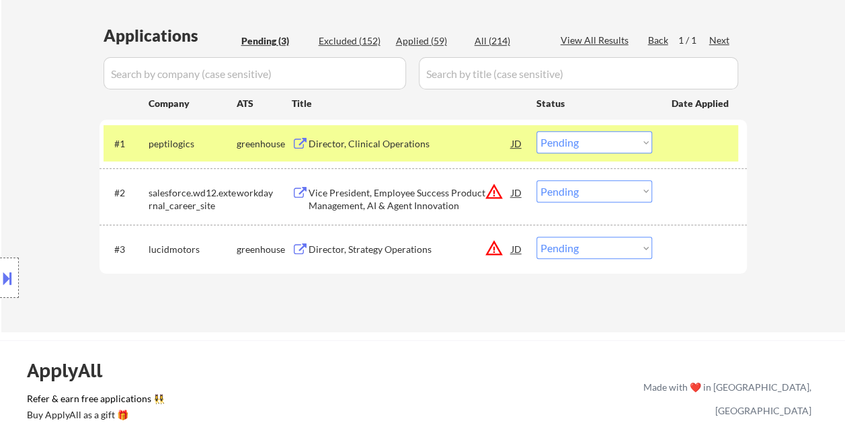
click at [686, 137] on div at bounding box center [701, 143] width 59 height 24
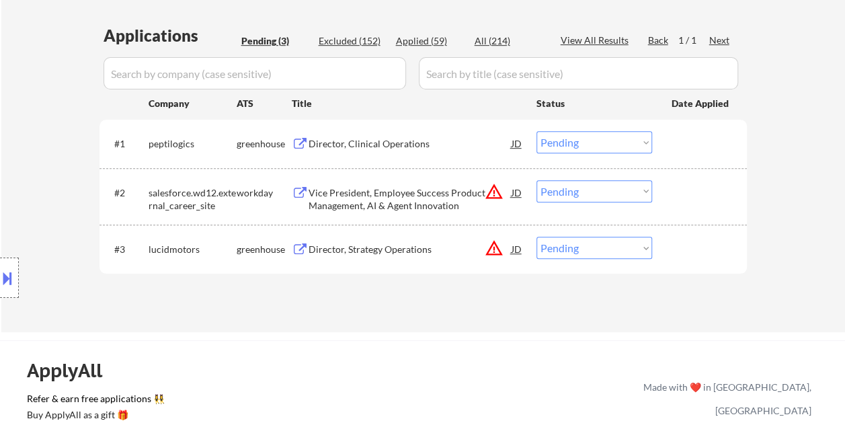
click at [697, 145] on div at bounding box center [701, 143] width 59 height 24
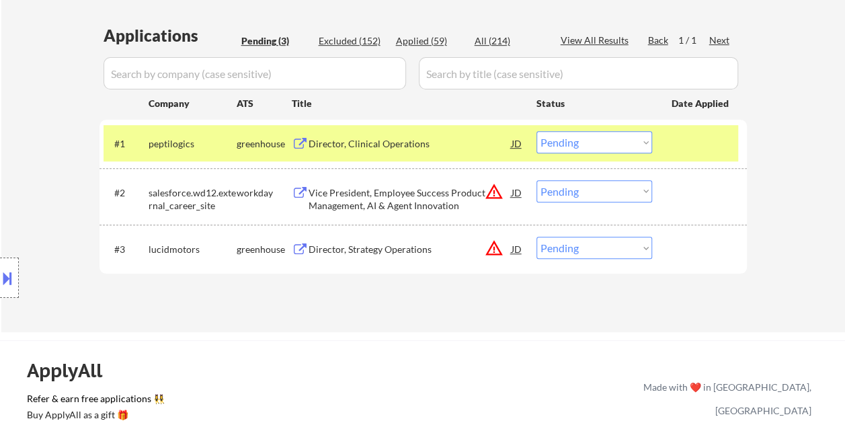
click at [477, 139] on div "Director, Clinical Operations" at bounding box center [410, 143] width 203 height 13
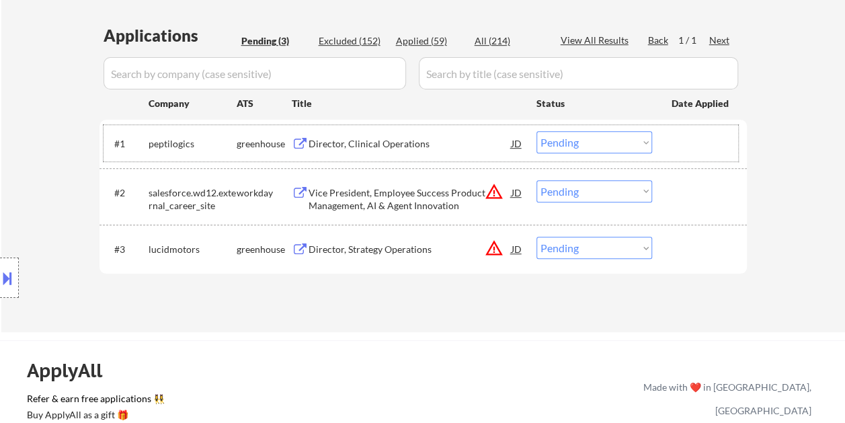
click at [694, 142] on div at bounding box center [701, 143] width 59 height 24
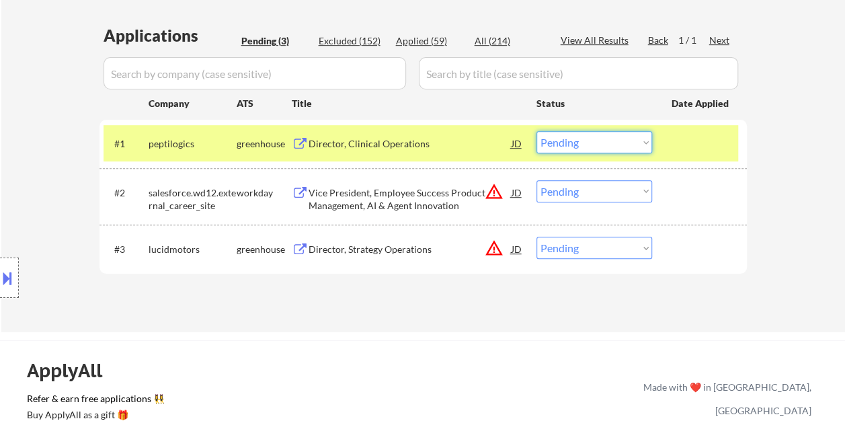
click at [642, 139] on select "Choose an option... Pending Applied Excluded (Questions) Excluded (Expired) Exc…" at bounding box center [595, 142] width 116 height 22
click at [537, 131] on select "Choose an option... Pending Applied Excluded (Questions) Excluded (Expired) Exc…" at bounding box center [595, 142] width 116 height 22
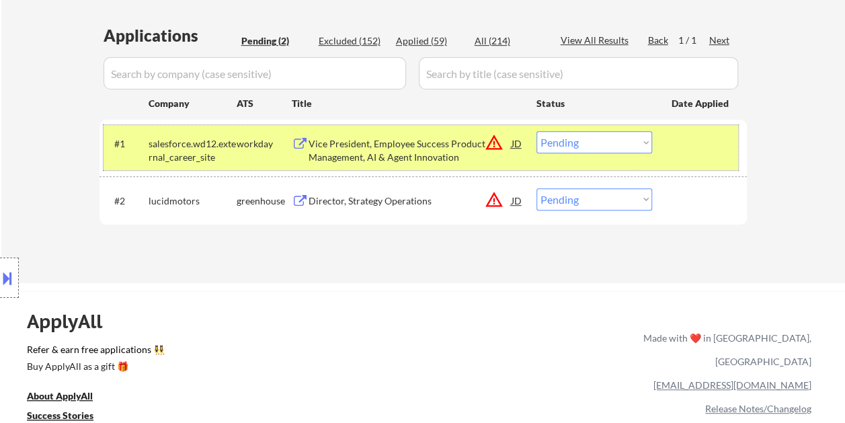
click at [685, 145] on div at bounding box center [701, 143] width 59 height 24
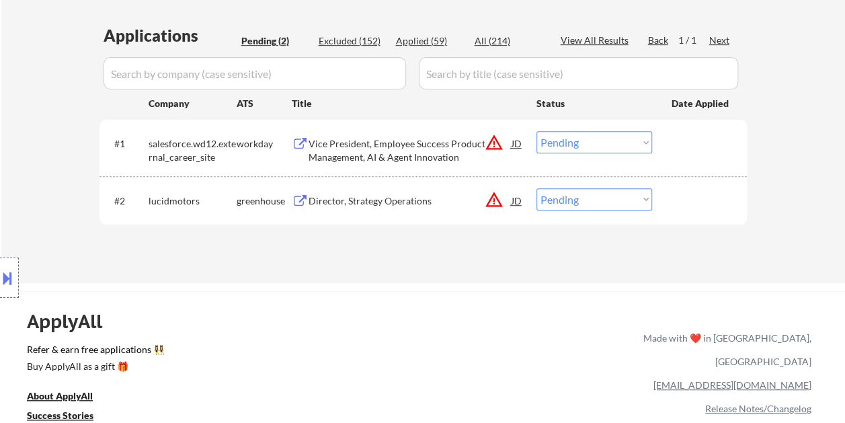
click at [458, 148] on div "Vice President, Employee Success Product Management, AI & Agent Innovation" at bounding box center [410, 150] width 203 height 26
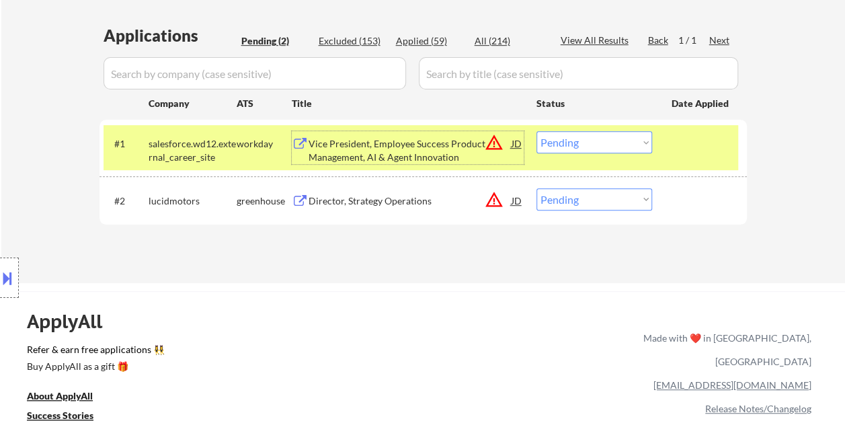
click at [643, 140] on select "Choose an option... Pending Applied Excluded (Questions) Excluded (Expired) Exc…" at bounding box center [595, 142] width 116 height 22
click at [537, 131] on select "Choose an option... Pending Applied Excluded (Questions) Excluded (Expired) Exc…" at bounding box center [595, 142] width 116 height 22
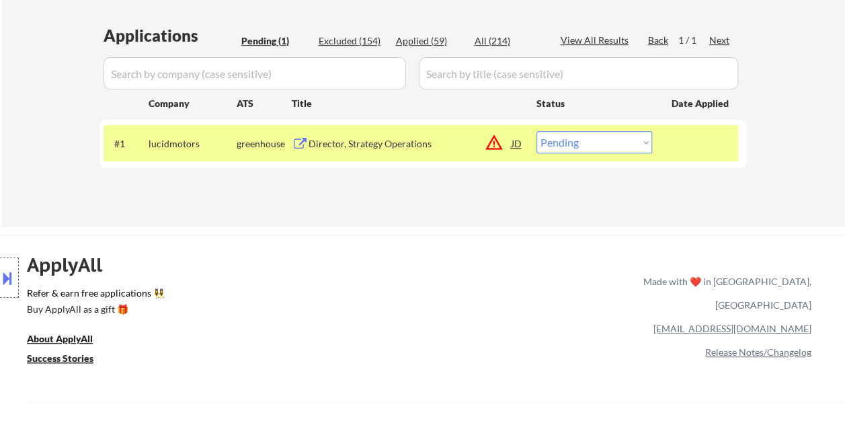
click at [441, 143] on div "Director, Strategy Operations" at bounding box center [410, 143] width 203 height 13
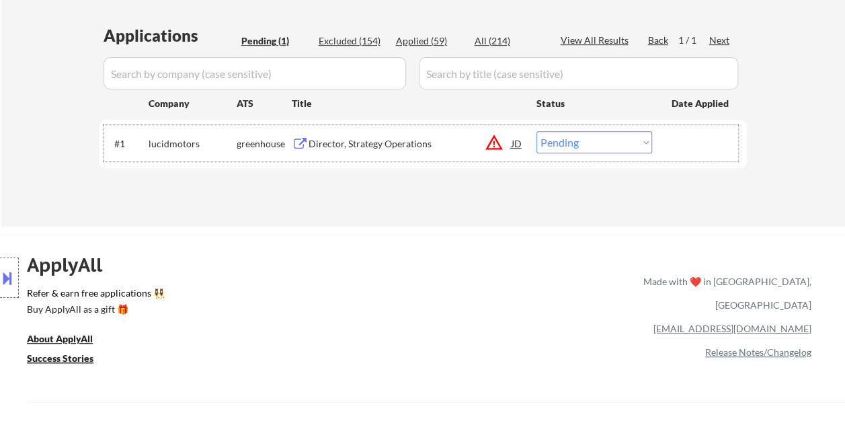
drag, startPoint x: 674, startPoint y: 143, endPoint x: 662, endPoint y: 145, distance: 12.9
click at [674, 143] on div at bounding box center [701, 143] width 59 height 24
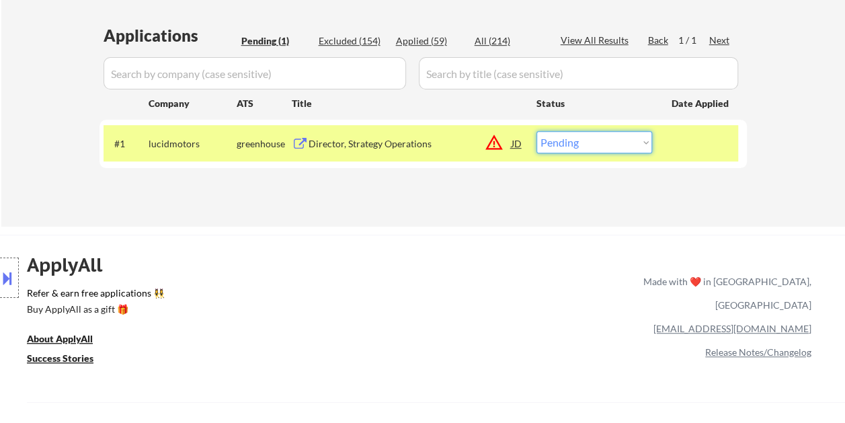
drag, startPoint x: 645, startPoint y: 145, endPoint x: 635, endPoint y: 141, distance: 11.5
click at [645, 145] on select "Choose an option... Pending Applied Excluded (Questions) Excluded (Expired) Exc…" at bounding box center [595, 142] width 116 height 22
select select ""applied""
click at [537, 131] on select "Choose an option... Pending Applied Excluded (Questions) Excluded (Expired) Exc…" at bounding box center [595, 142] width 116 height 22
select select ""applied""
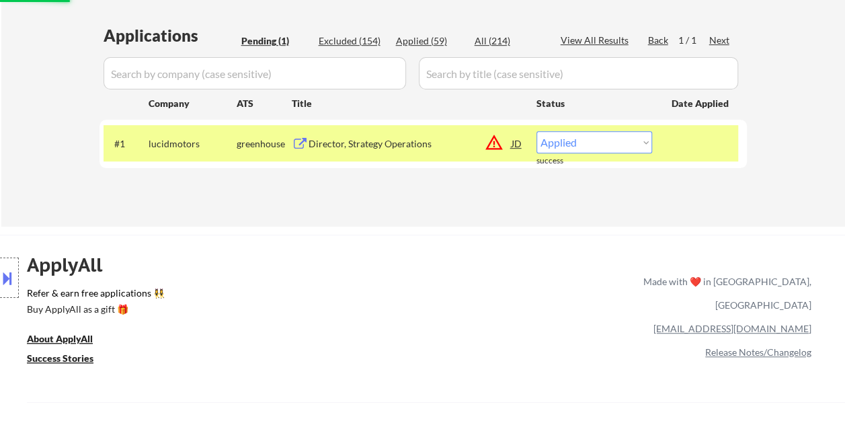
select select ""applied""
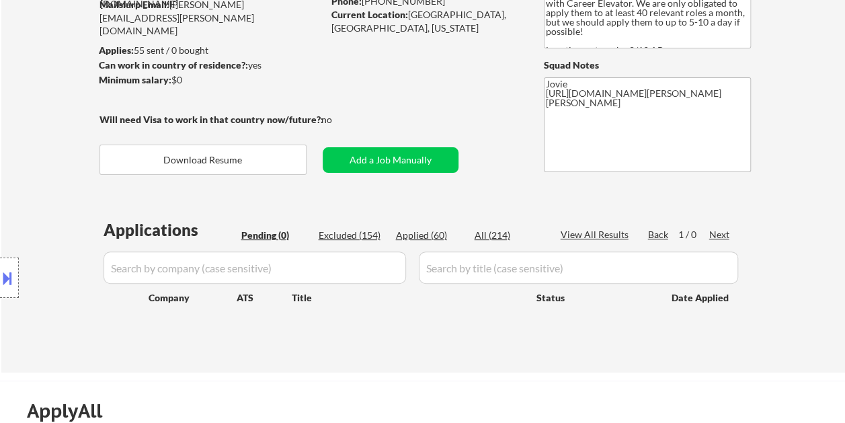
scroll to position [67, 0]
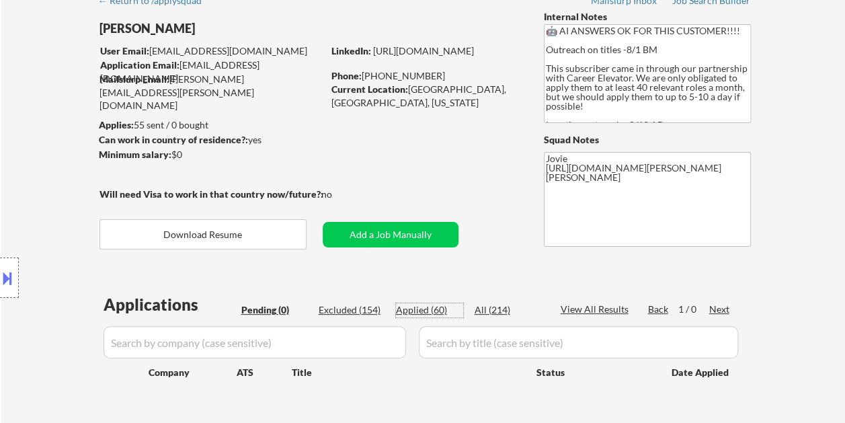
click at [423, 313] on div "Applied (60)" at bounding box center [429, 309] width 67 height 13
click at [426, 306] on div "Applied (60)" at bounding box center [429, 309] width 67 height 13
select select ""applied""
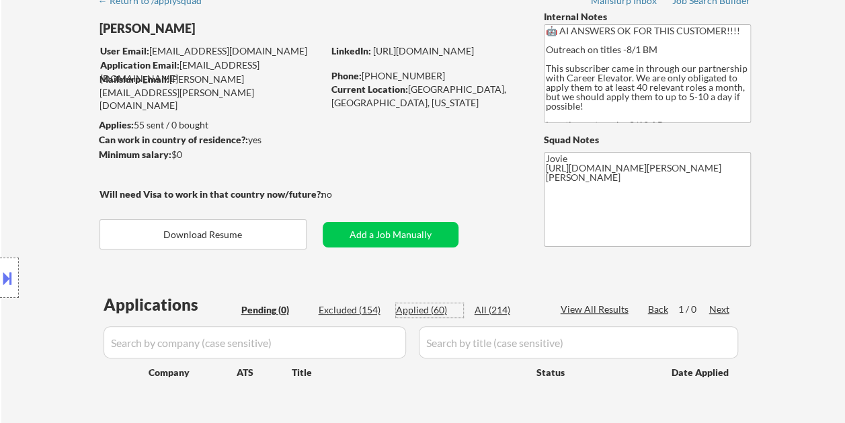
select select ""applied""
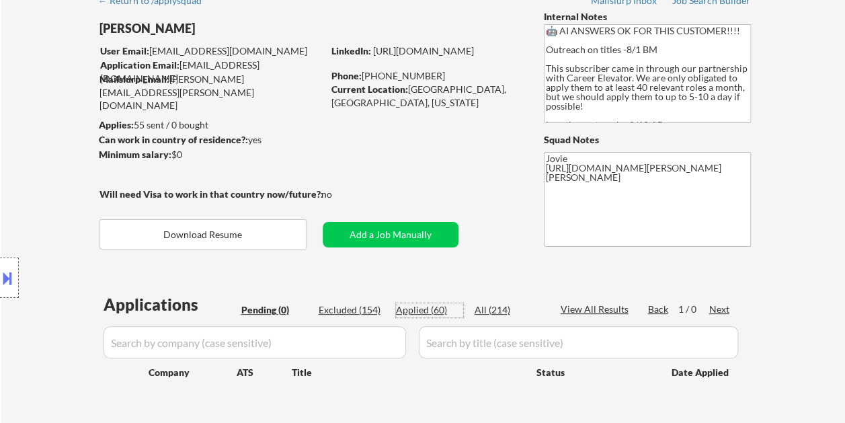
select select ""applied""
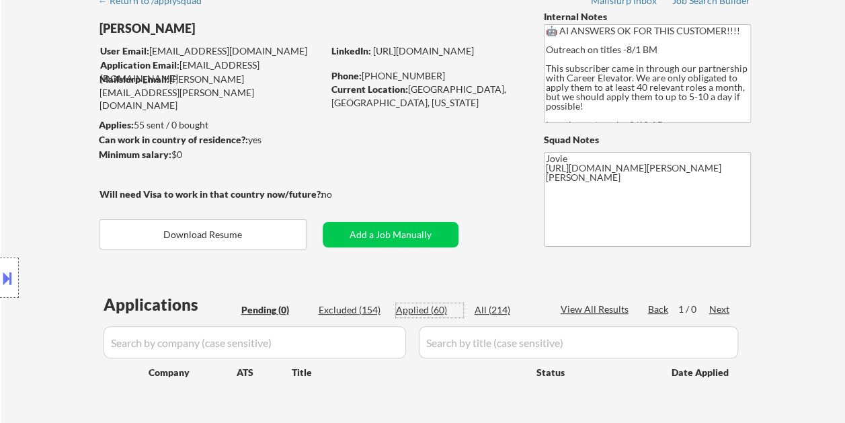
select select ""applied""
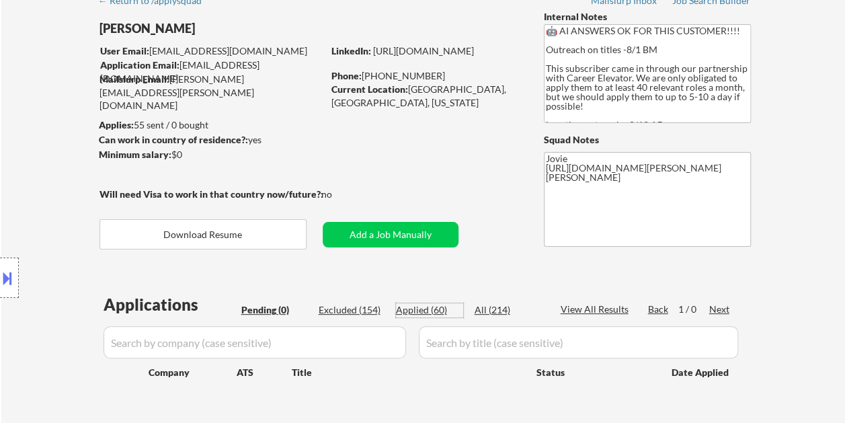
select select ""applied""
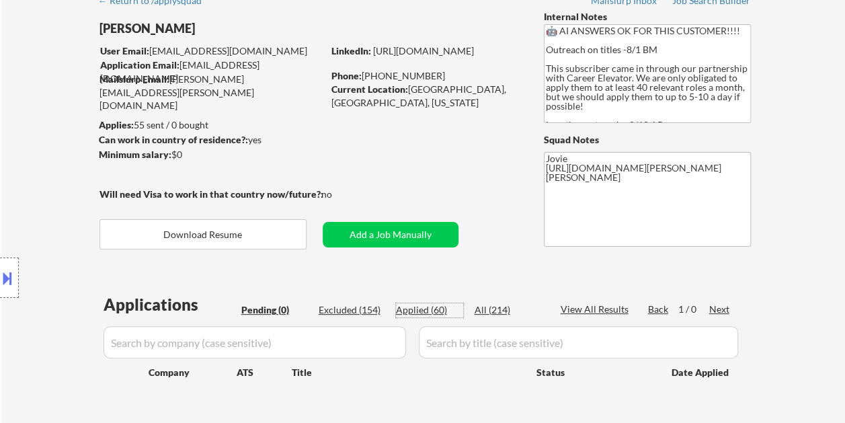
select select ""applied""
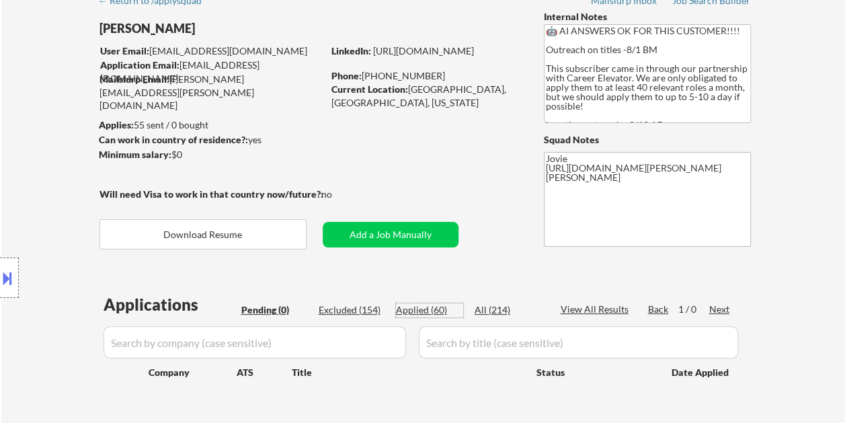
select select ""applied""
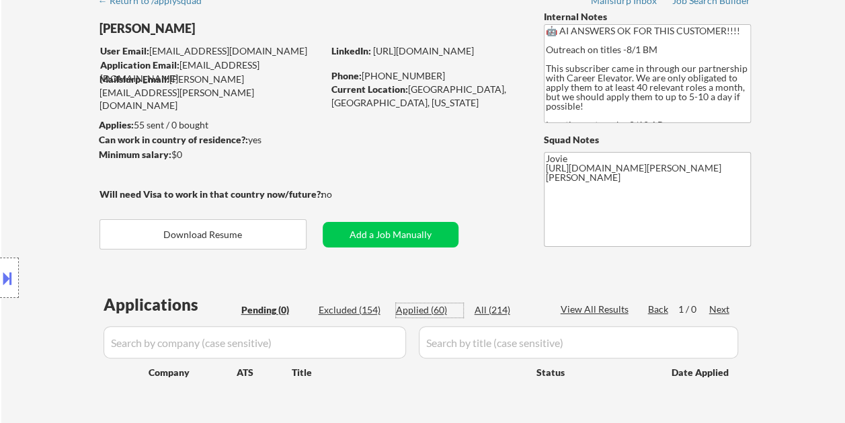
select select ""applied""
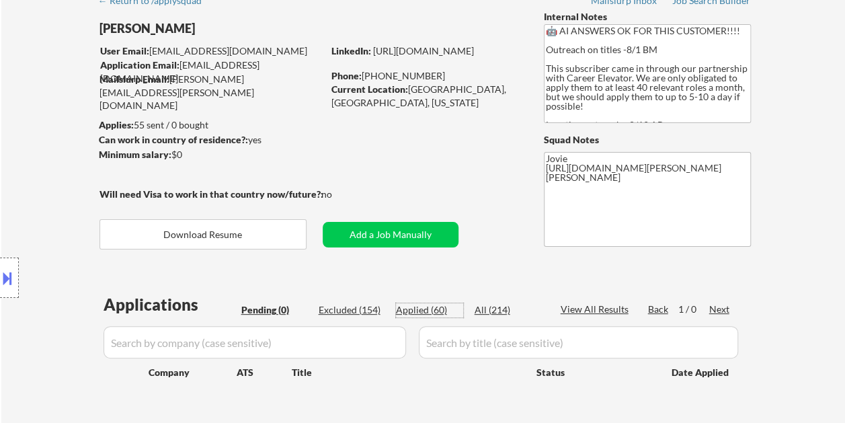
select select ""applied""
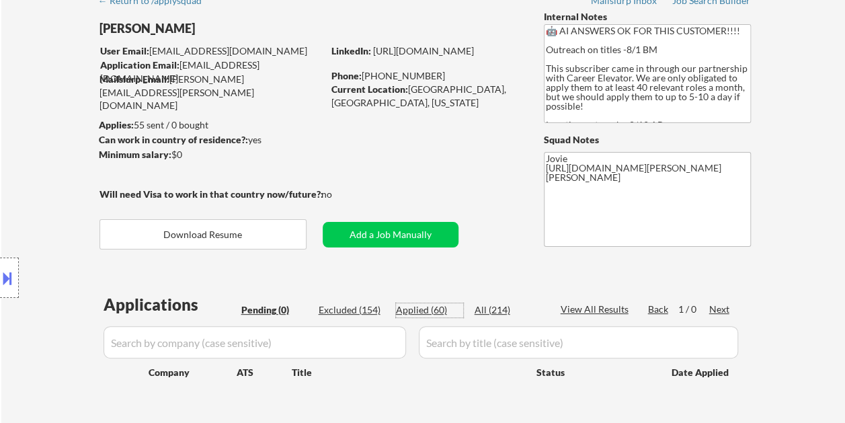
select select ""applied""
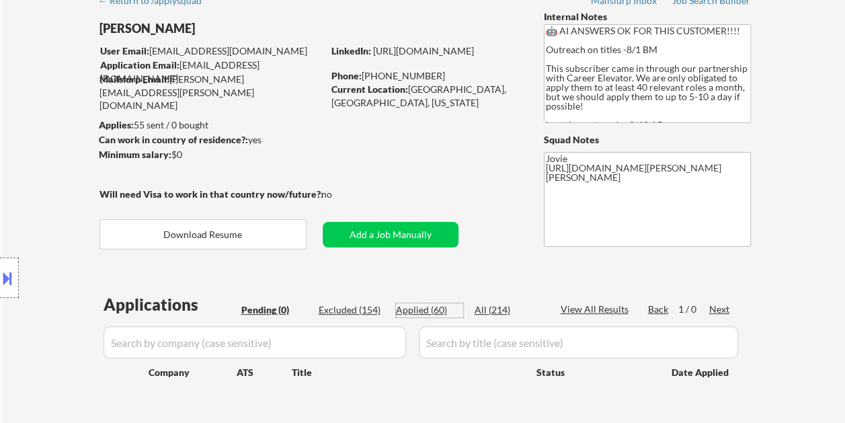
select select ""applied""
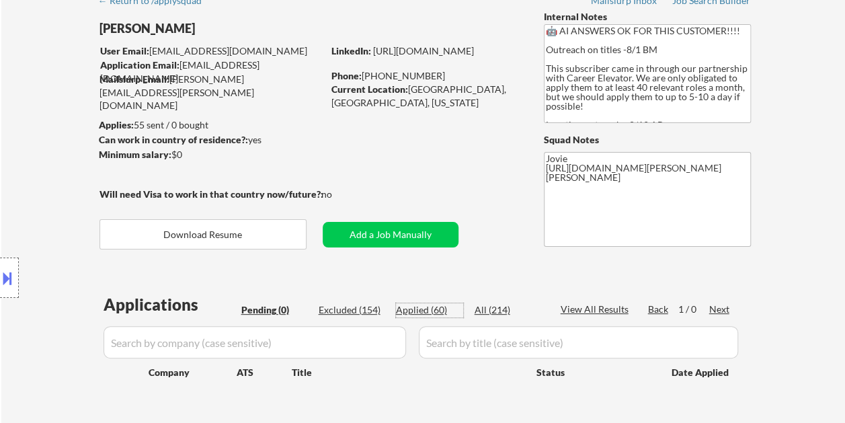
select select ""applied""
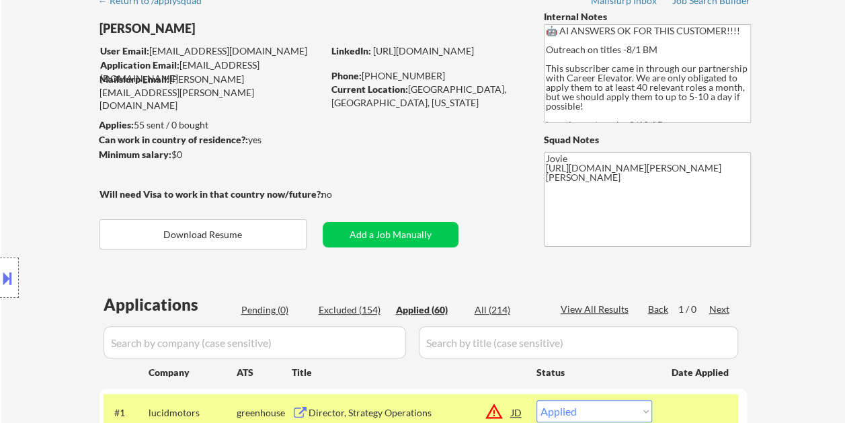
click at [430, 303] on div "Applied (60)" at bounding box center [429, 309] width 67 height 13
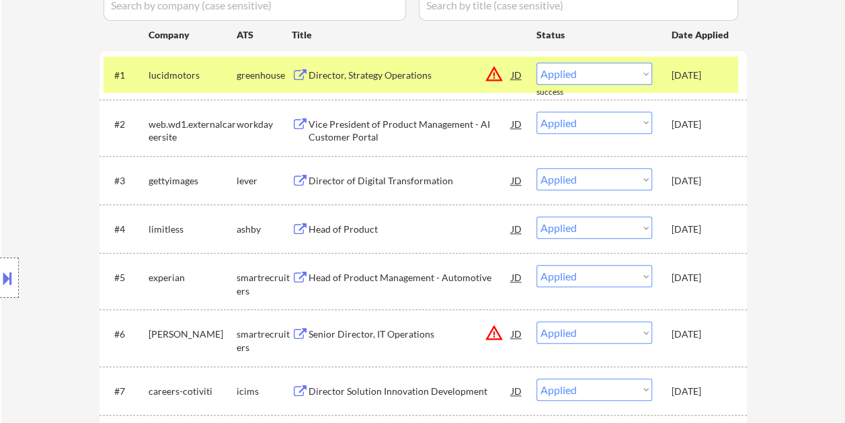
scroll to position [403, 0]
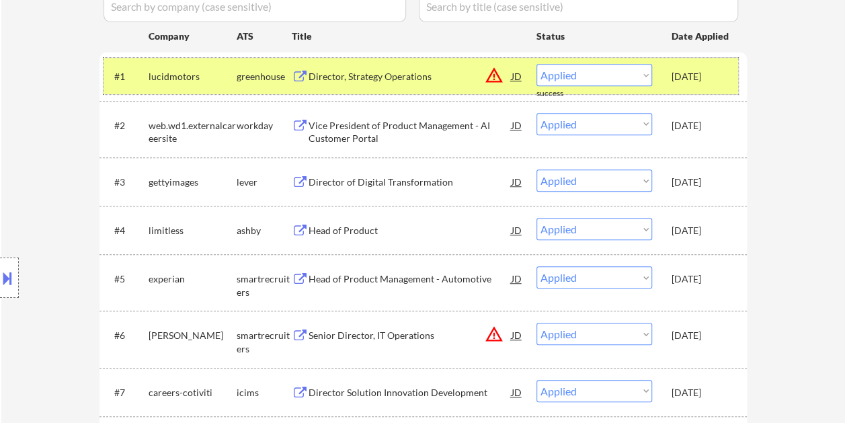
click at [719, 86] on div "Aug 14, 2025" at bounding box center [701, 76] width 59 height 24
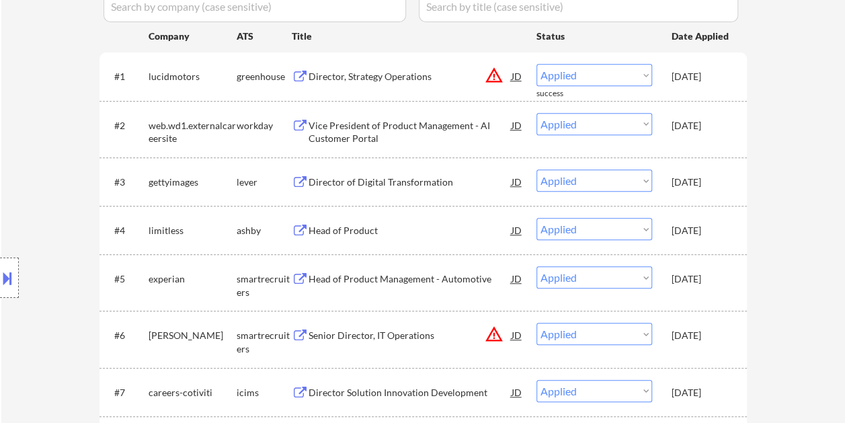
click at [740, 87] on div "#1 lucidmotors greenhouse Director, Strategy Operations JD warning_amber Choose…" at bounding box center [423, 76] width 647 height 48
click at [734, 89] on div "#1 lucidmotors greenhouse Director, Strategy Operations JD warning_amber Choose…" at bounding box center [421, 76] width 635 height 36
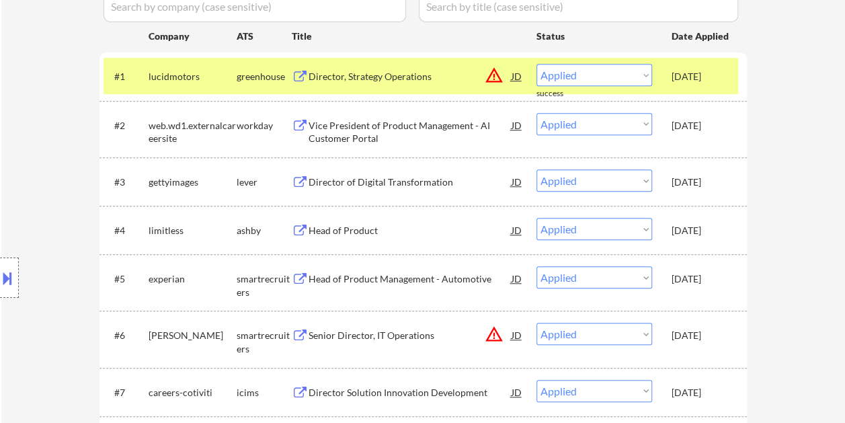
drag, startPoint x: 791, startPoint y: 90, endPoint x: 742, endPoint y: 95, distance: 48.7
drag, startPoint x: 718, startPoint y: 89, endPoint x: 736, endPoint y: 91, distance: 18.4
click at [719, 89] on div "#1 lucidmotors greenhouse Director, Strategy Operations JD warning_amber Choose…" at bounding box center [421, 76] width 635 height 36
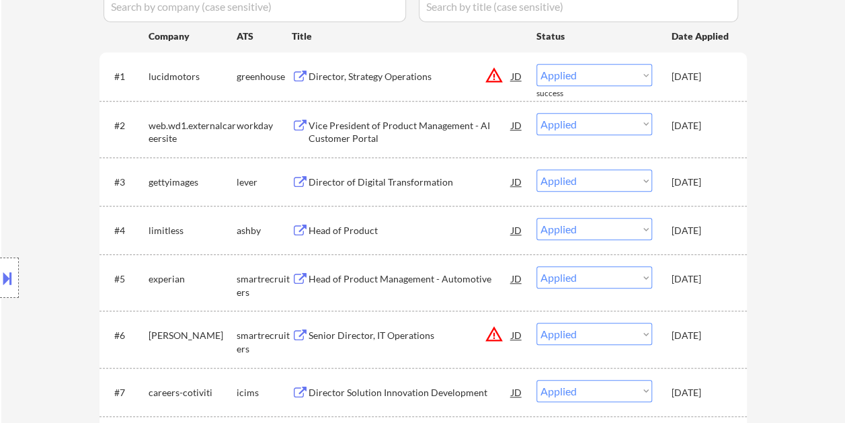
click at [723, 173] on div "Aug 14, 2025" at bounding box center [701, 181] width 59 height 24
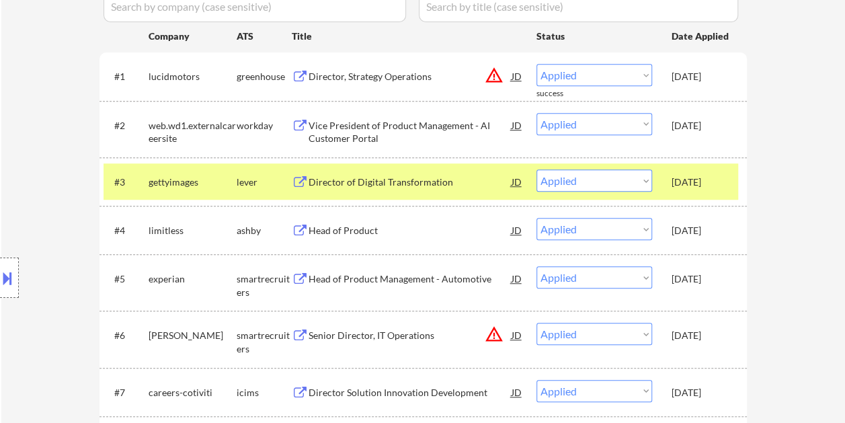
click at [733, 167] on div "#3 gettyimages lever Director of Digital Transformation JD warning_amber Choose…" at bounding box center [421, 181] width 635 height 36
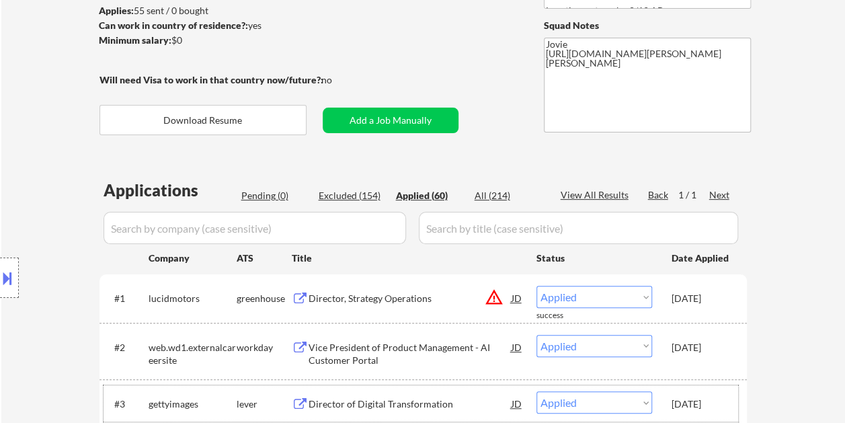
scroll to position [134, 0]
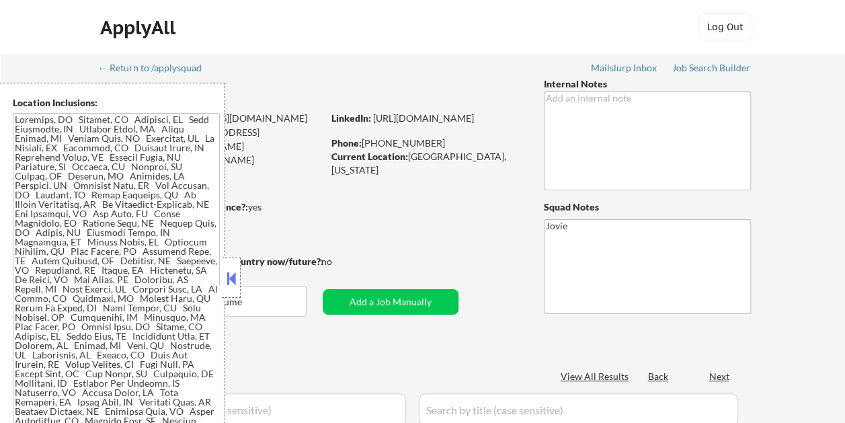
select select ""pending""
click at [227, 281] on button at bounding box center [231, 278] width 15 height 20
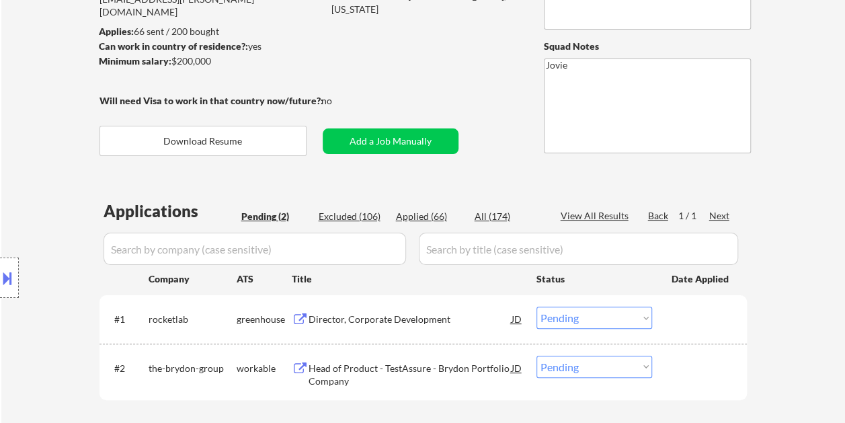
scroll to position [269, 0]
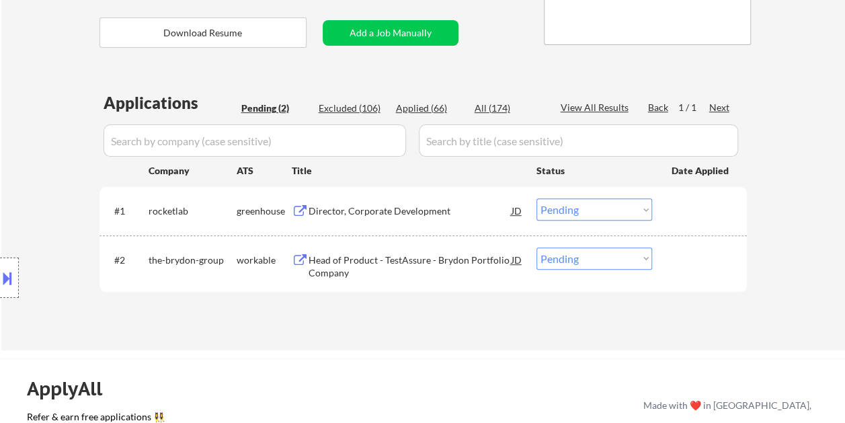
click at [350, 207] on div "Director, Corporate Development" at bounding box center [410, 210] width 203 height 13
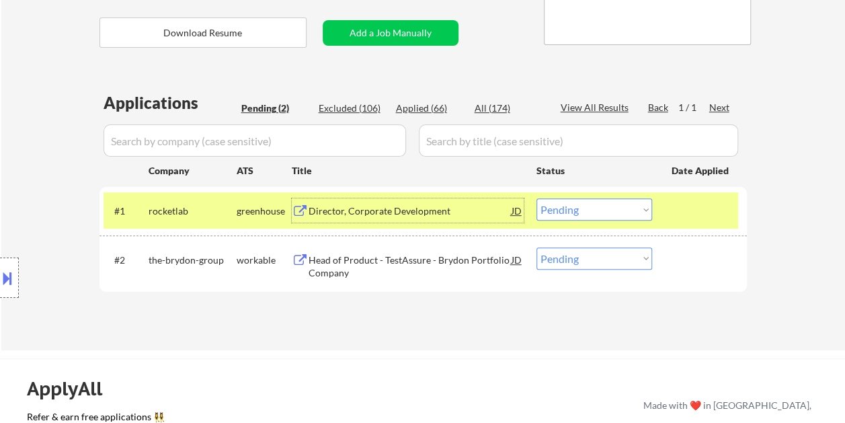
click at [676, 212] on div at bounding box center [701, 210] width 59 height 24
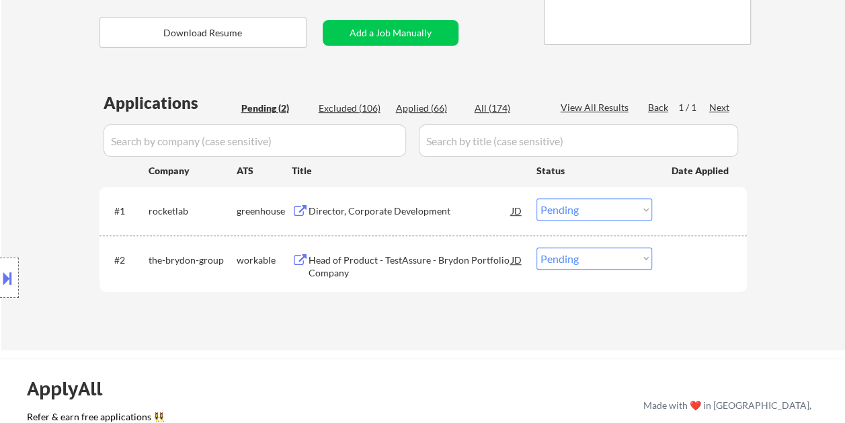
drag, startPoint x: 647, startPoint y: 205, endPoint x: 658, endPoint y: 208, distance: 11.9
click at [647, 205] on select "Choose an option... Pending Applied Excluded (Questions) Excluded (Expired) Exc…" at bounding box center [595, 209] width 116 height 22
click at [663, 207] on div "#1 rocketlab greenhouse Director, Corporate Development JD Choose an option... …" at bounding box center [421, 210] width 635 height 36
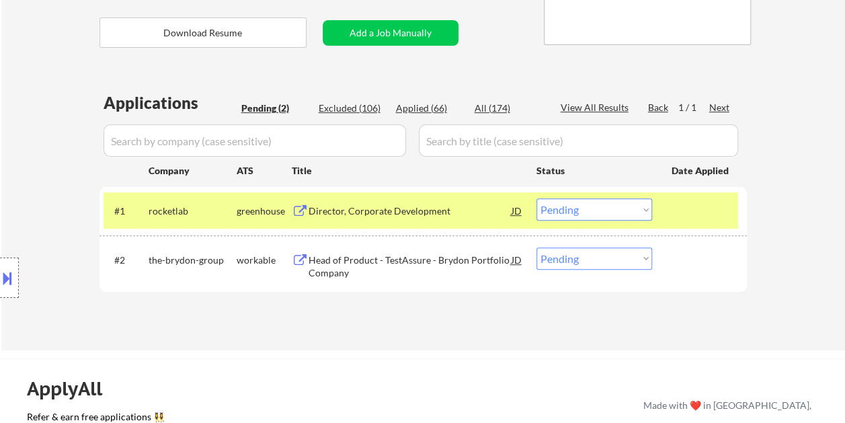
click at [645, 206] on select "Choose an option... Pending Applied Excluded (Questions) Excluded (Expired) Exc…" at bounding box center [595, 209] width 116 height 22
click at [537, 198] on select "Choose an option... Pending Applied Excluded (Questions) Excluded (Expired) Exc…" at bounding box center [595, 209] width 116 height 22
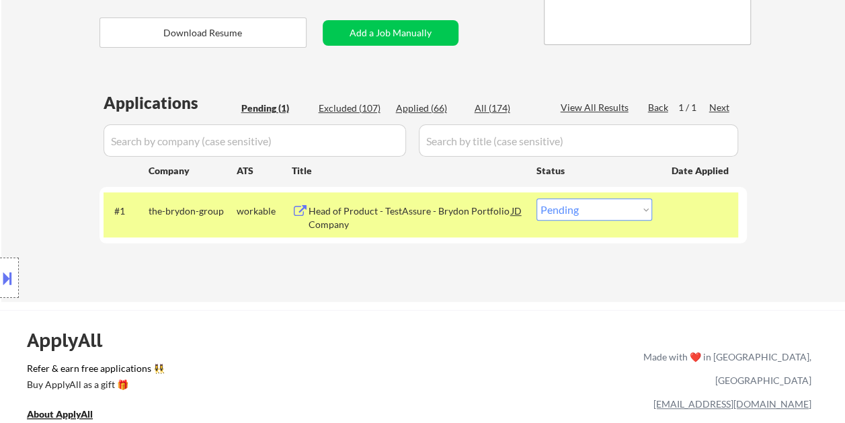
click at [706, 218] on div at bounding box center [701, 210] width 59 height 24
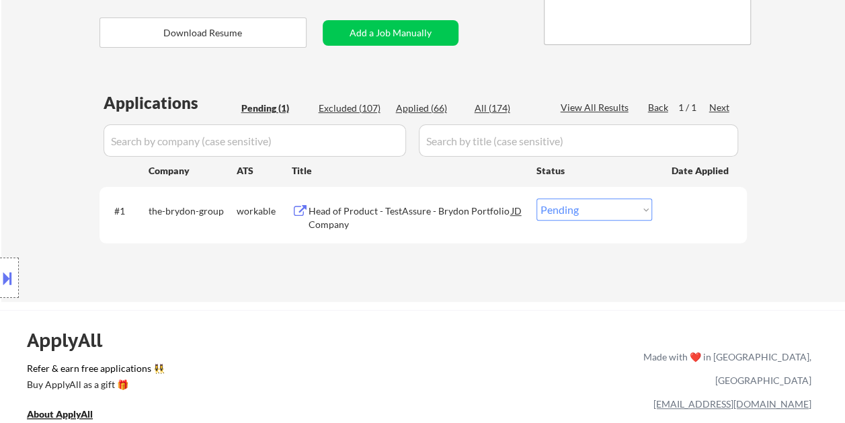
click at [693, 206] on div at bounding box center [701, 210] width 59 height 24
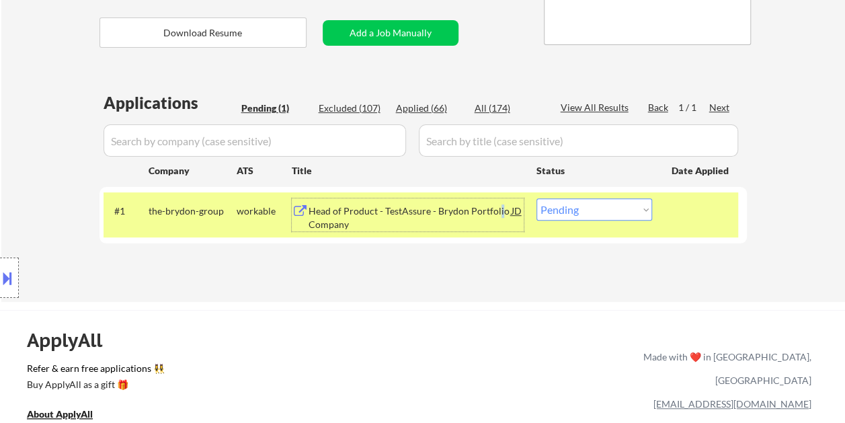
click at [497, 216] on div "Head of Product - TestAssure - Brydon Portfolio Company" at bounding box center [410, 217] width 203 height 26
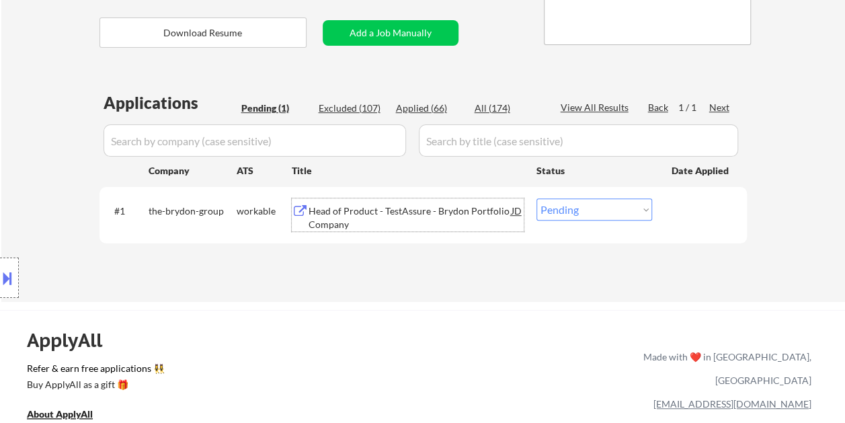
click at [672, 216] on div at bounding box center [701, 210] width 59 height 24
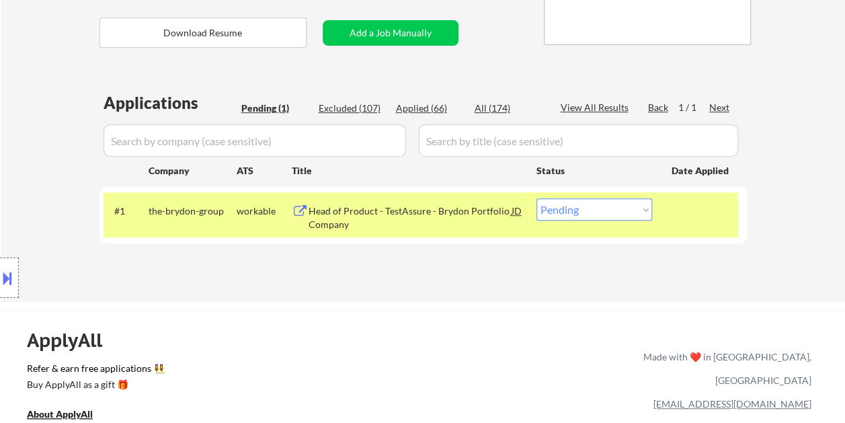
click at [644, 209] on select "Choose an option... Pending Applied Excluded (Questions) Excluded (Expired) Exc…" at bounding box center [595, 209] width 116 height 22
select select ""applied""
click at [537, 198] on select "Choose an option... Pending Applied Excluded (Questions) Excluded (Expired) Exc…" at bounding box center [595, 209] width 116 height 22
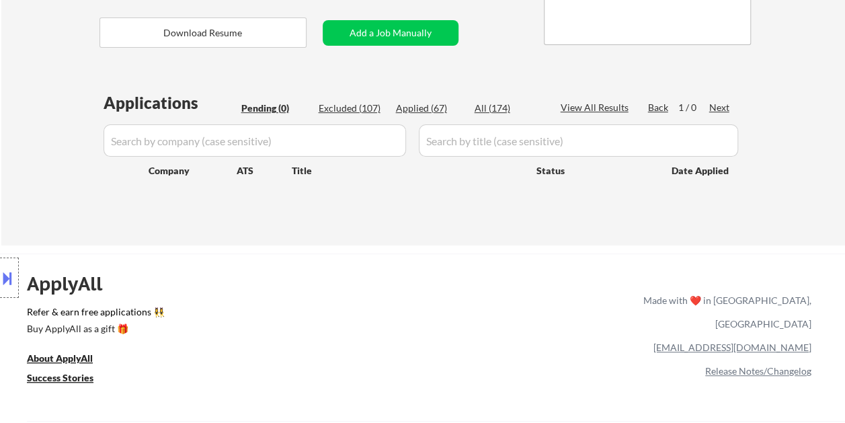
click at [422, 104] on div "Applied (67)" at bounding box center [429, 108] width 67 height 13
select select ""applied""
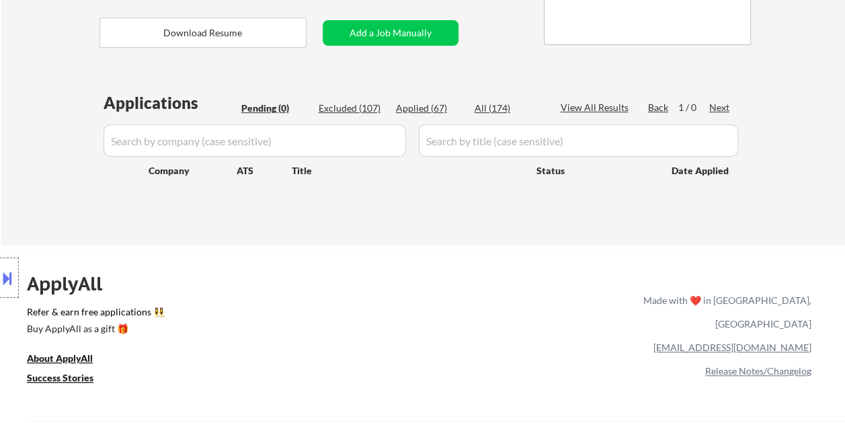
select select ""applied""
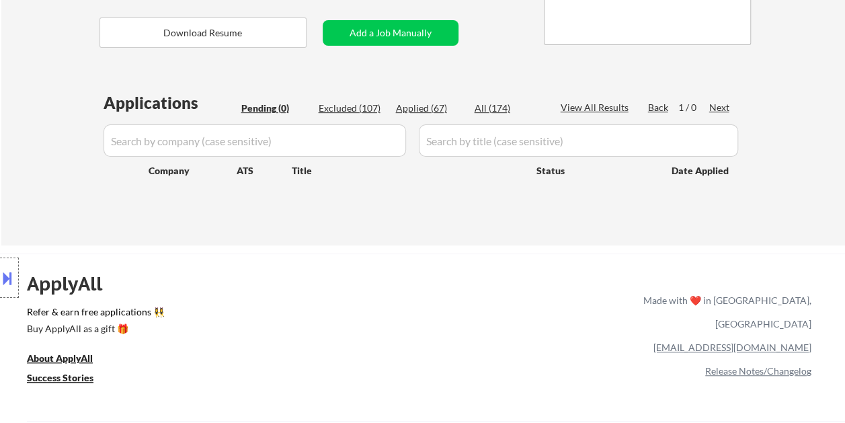
select select ""applied""
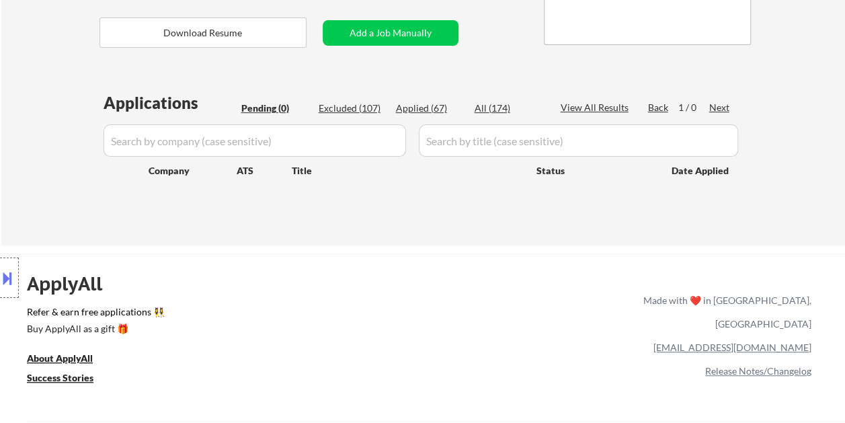
select select ""applied""
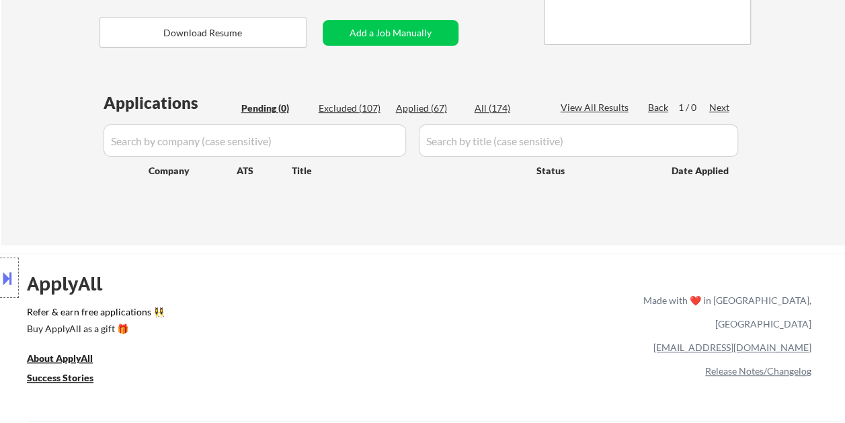
select select ""applied""
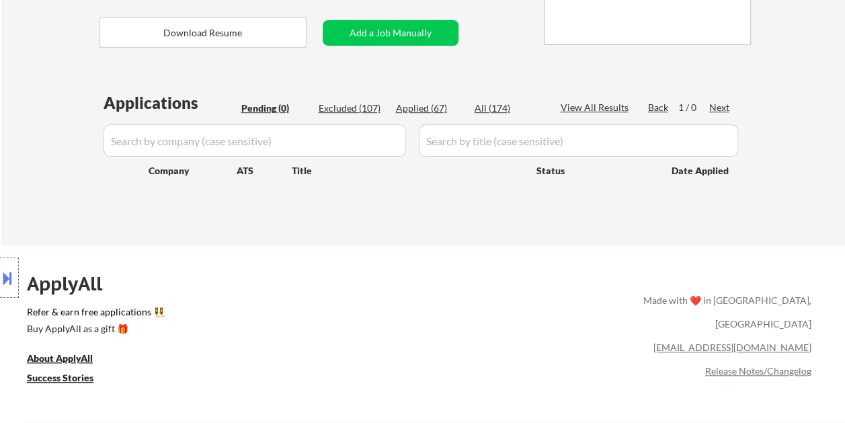
select select ""applied""
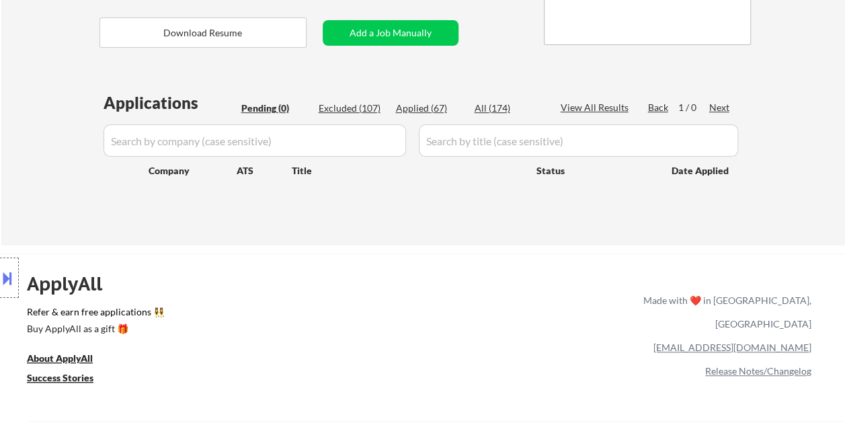
select select ""applied""
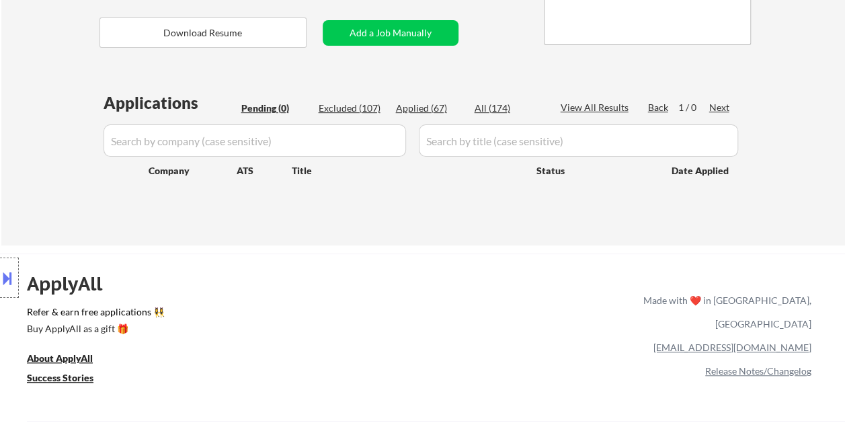
select select ""applied""
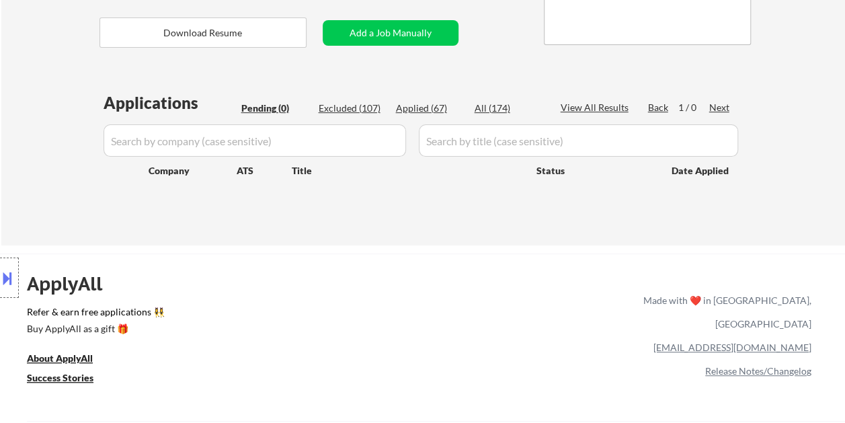
select select ""applied""
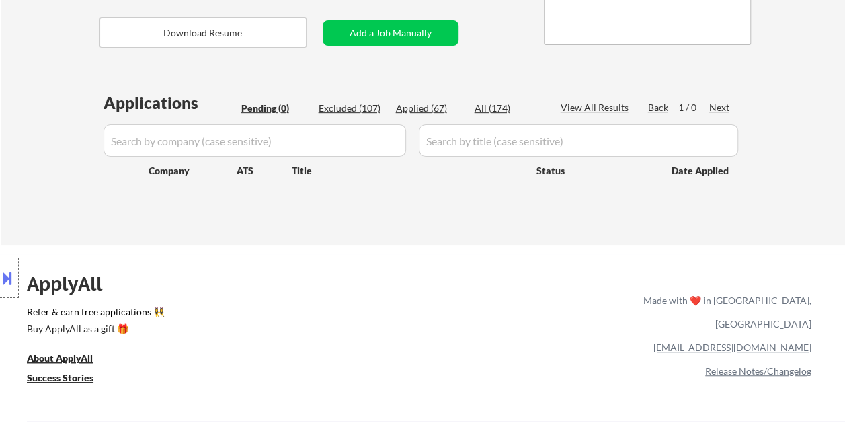
select select ""applied""
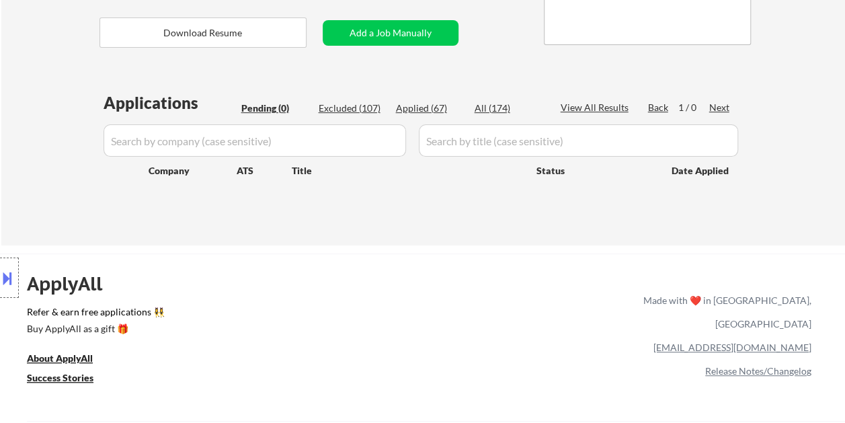
select select ""applied""
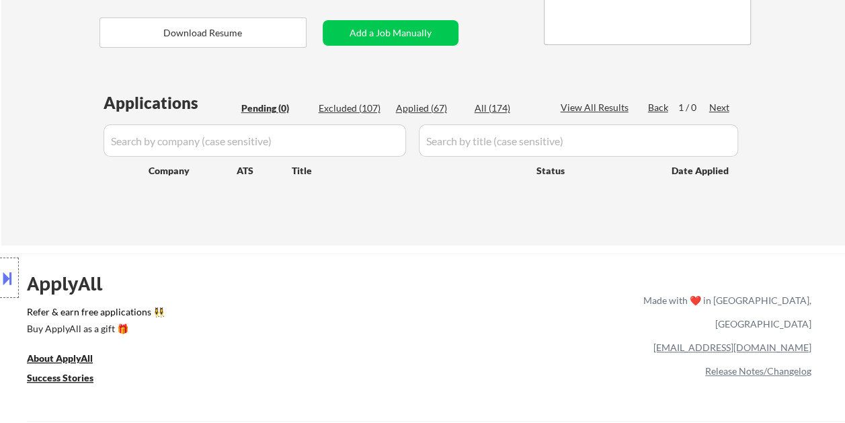
select select ""applied""
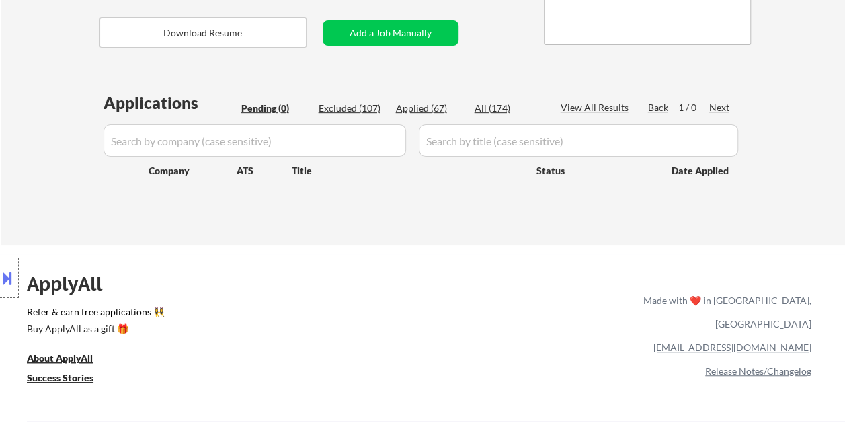
select select ""applied""
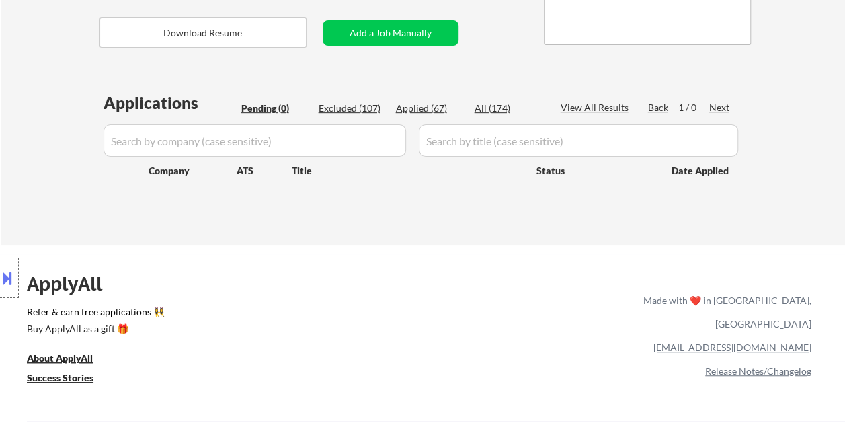
select select ""applied""
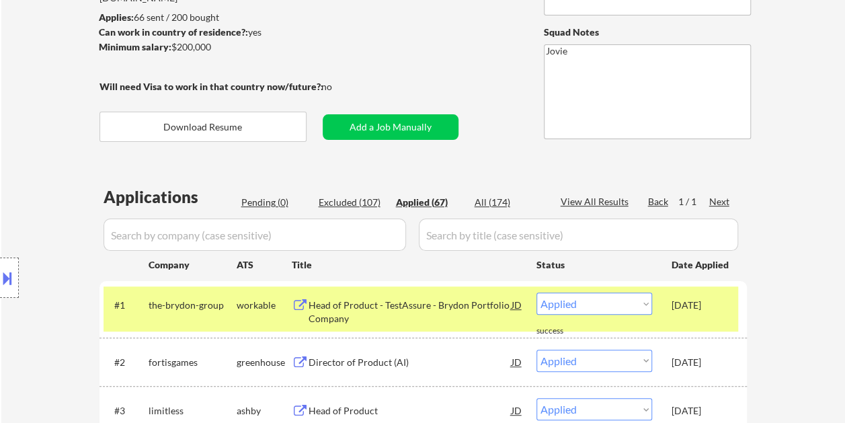
scroll to position [134, 0]
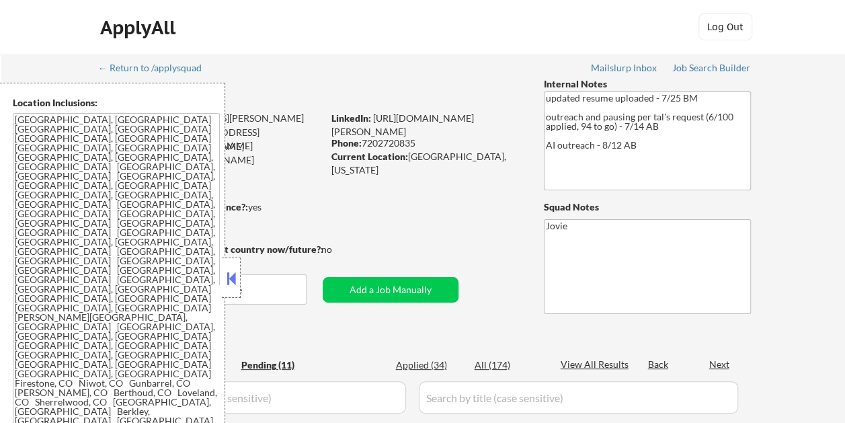
click at [232, 274] on button at bounding box center [231, 278] width 15 height 20
select select ""pending""
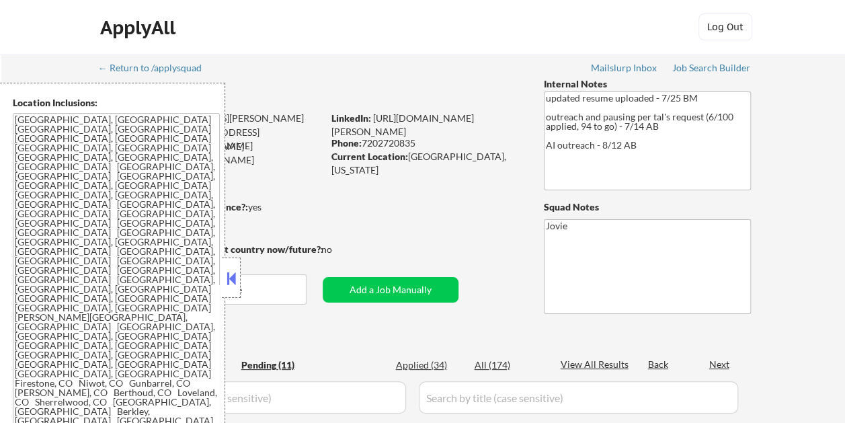
select select ""pending""
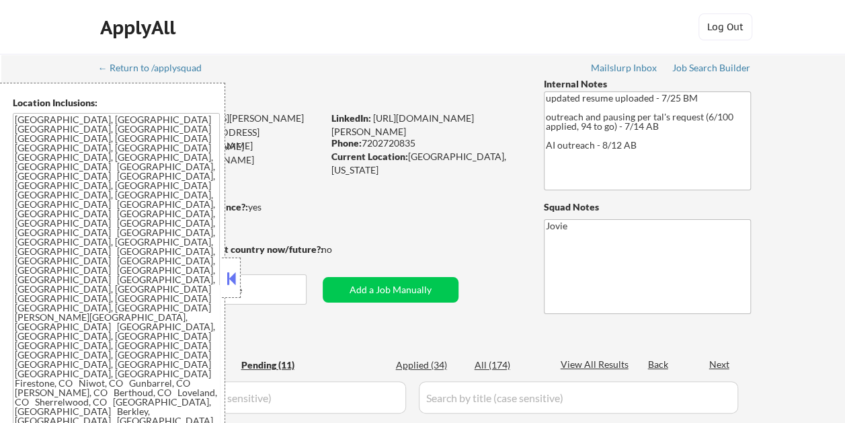
select select ""pending""
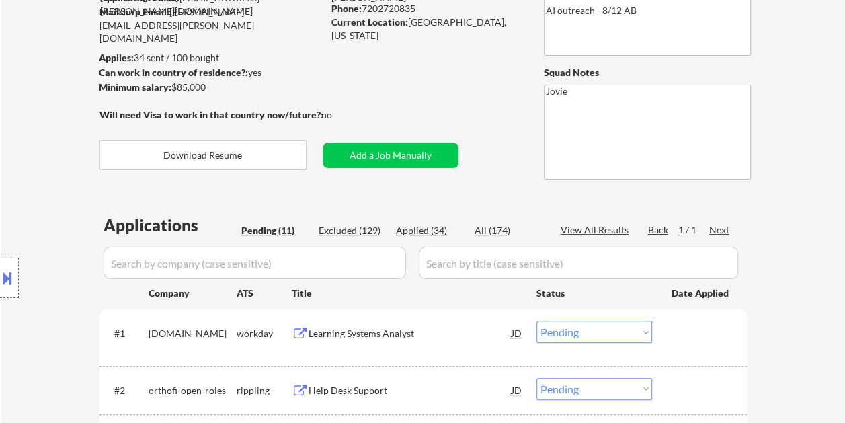
scroll to position [336, 0]
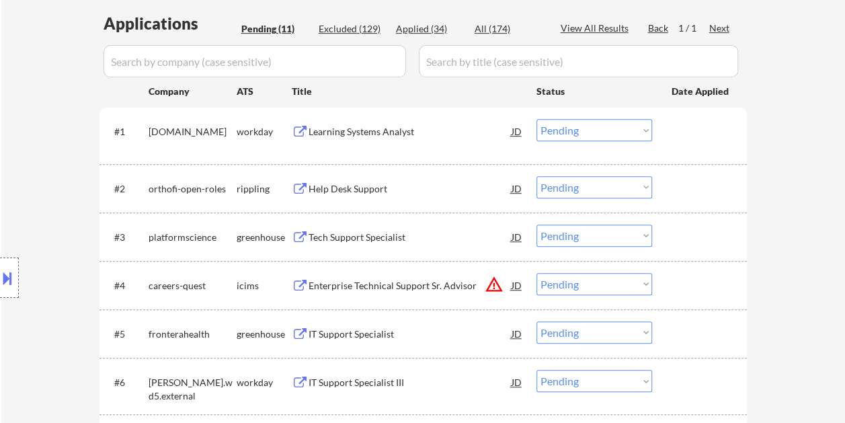
click at [687, 117] on div "#1 ucumberlands.wd1.careers workday Learning Systems Analyst JD Choose an optio…" at bounding box center [421, 135] width 635 height 44
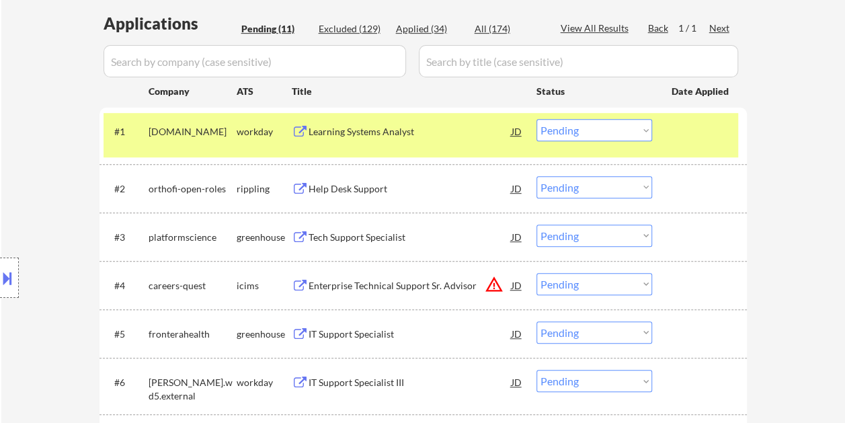
click at [691, 122] on div at bounding box center [701, 131] width 59 height 24
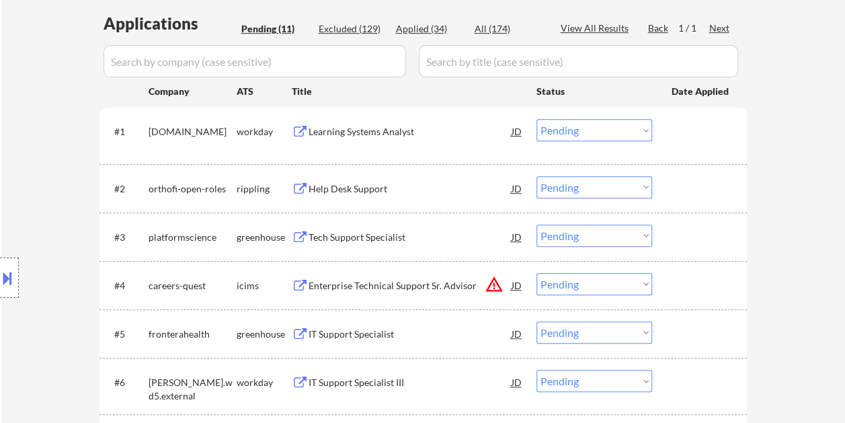
click at [687, 233] on div at bounding box center [701, 237] width 59 height 24
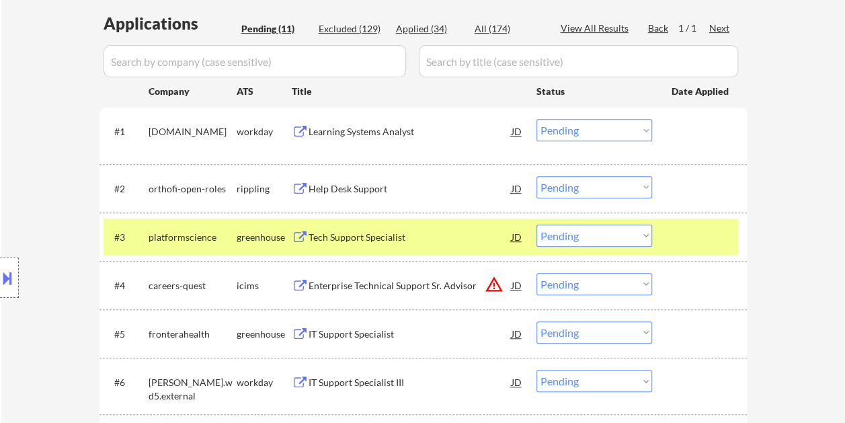
click at [370, 225] on div "Tech Support Specialist" at bounding box center [410, 237] width 203 height 24
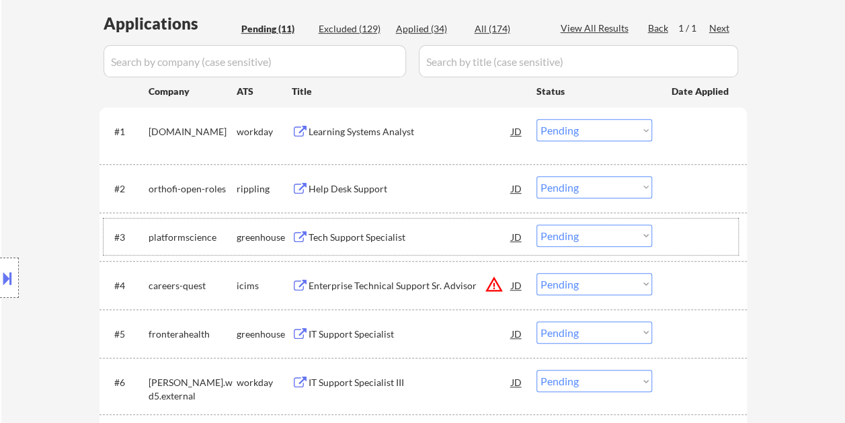
drag, startPoint x: 709, startPoint y: 236, endPoint x: 658, endPoint y: 238, distance: 51.1
click at [709, 235] on div at bounding box center [701, 237] width 59 height 24
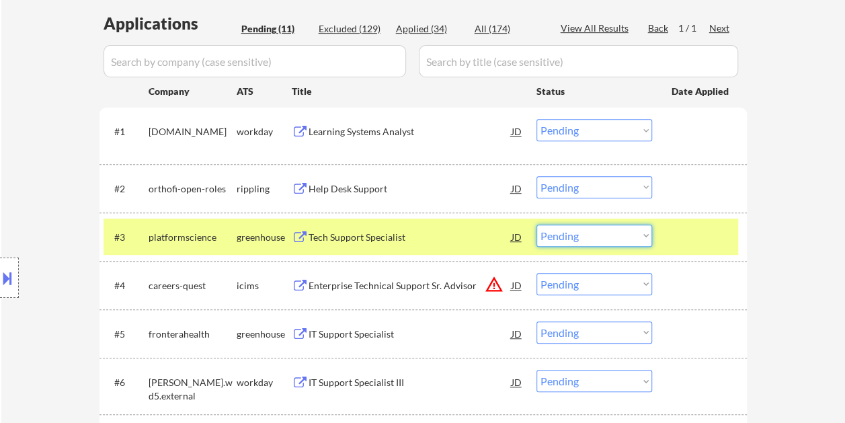
click at [642, 238] on select "Choose an option... Pending Applied Excluded (Questions) Excluded (Expired) Exc…" at bounding box center [595, 236] width 116 height 22
click at [537, 225] on select "Choose an option... Pending Applied Excluded (Questions) Excluded (Expired) Exc…" at bounding box center [595, 236] width 116 height 22
select select ""pending""
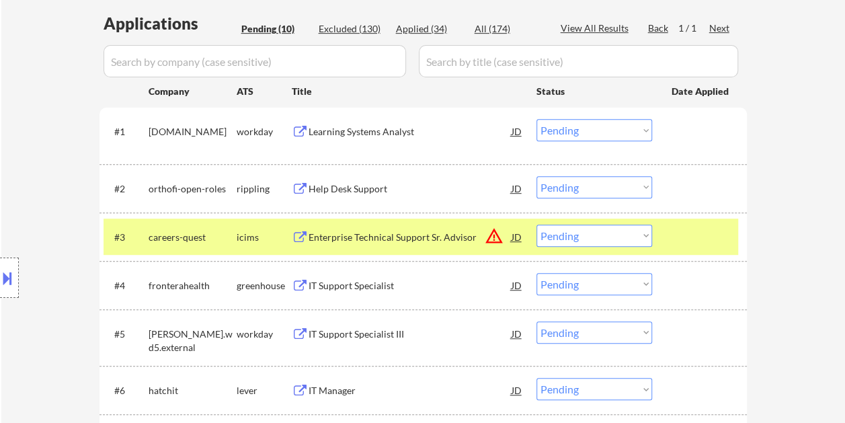
click at [701, 240] on div at bounding box center [701, 237] width 59 height 24
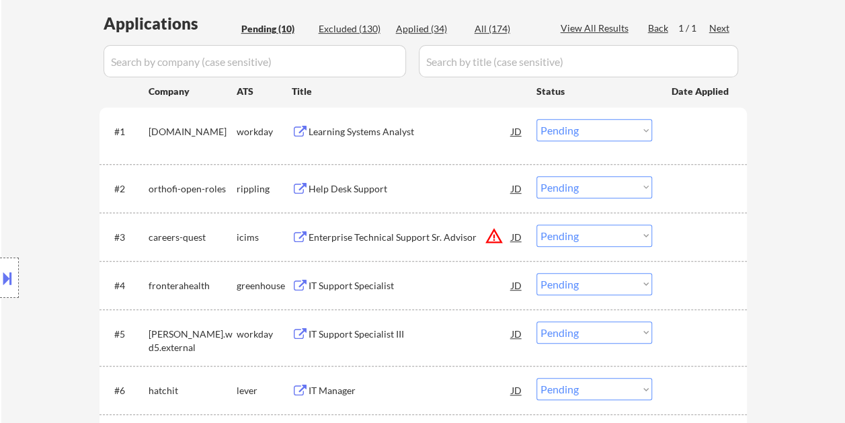
click at [705, 301] on div "#4 fronterahealth greenhouse IT Support Specialist JD warning_amber Choose an o…" at bounding box center [421, 285] width 635 height 36
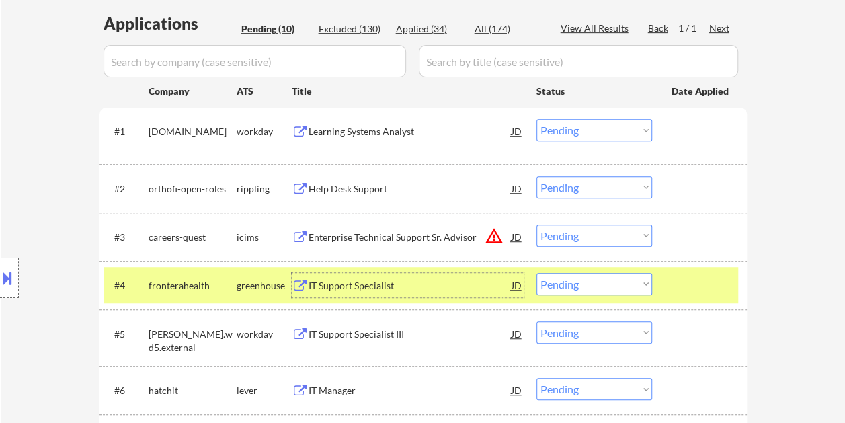
click at [402, 292] on div "IT Support Specialist" at bounding box center [410, 285] width 203 height 24
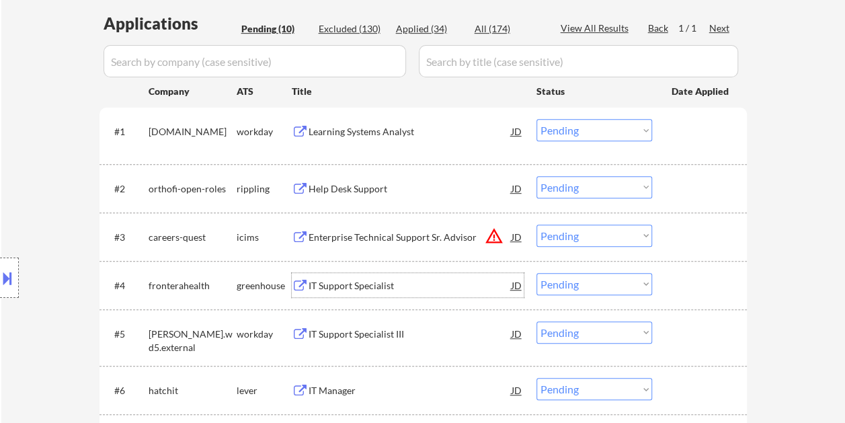
click at [685, 280] on div at bounding box center [701, 285] width 59 height 24
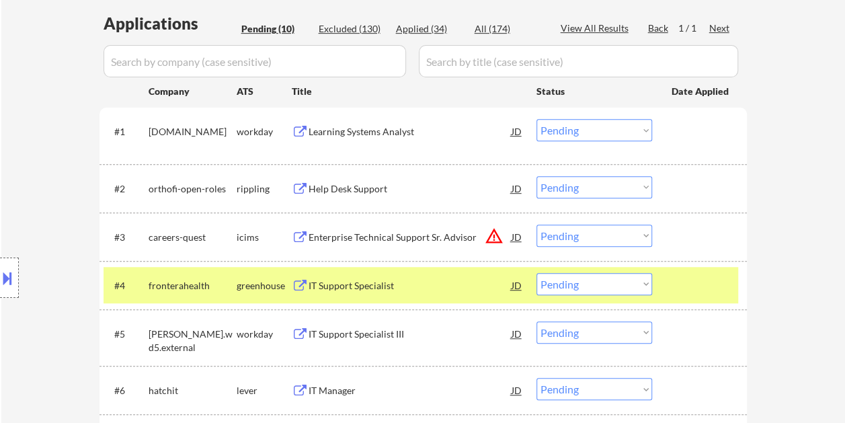
click at [644, 278] on select "Choose an option... Pending Applied Excluded (Questions) Excluded (Expired) Exc…" at bounding box center [595, 284] width 116 height 22
click at [537, 273] on select "Choose an option... Pending Applied Excluded (Questions) Excluded (Expired) Exc…" at bounding box center [595, 284] width 116 height 22
select select ""pending""
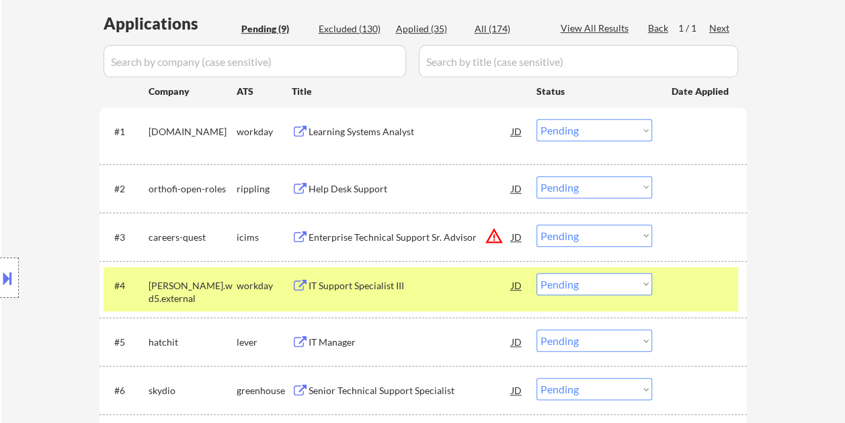
click at [699, 301] on div "#4 jefferson.wd5.external workday IT Support Specialist III JD warning_amber Ch…" at bounding box center [421, 289] width 635 height 44
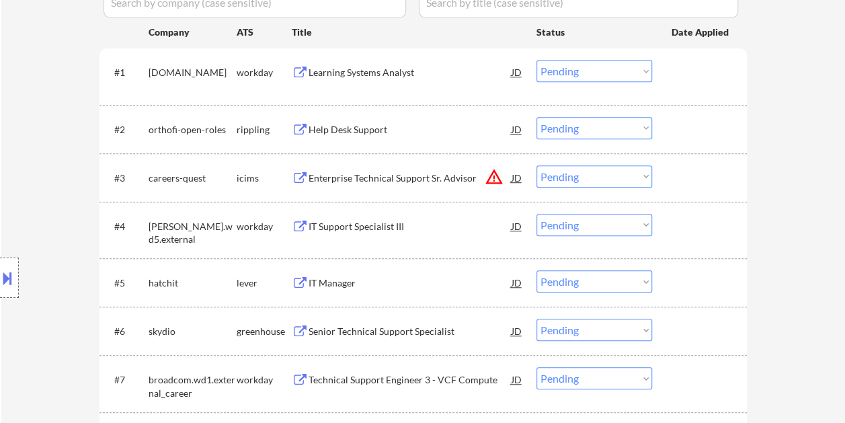
scroll to position [538, 0]
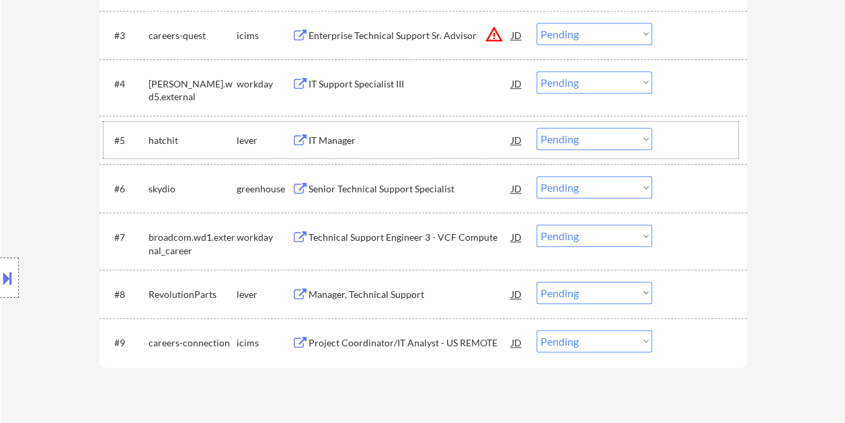
drag, startPoint x: 678, startPoint y: 143, endPoint x: 666, endPoint y: 145, distance: 11.6
click at [677, 143] on div at bounding box center [701, 140] width 59 height 24
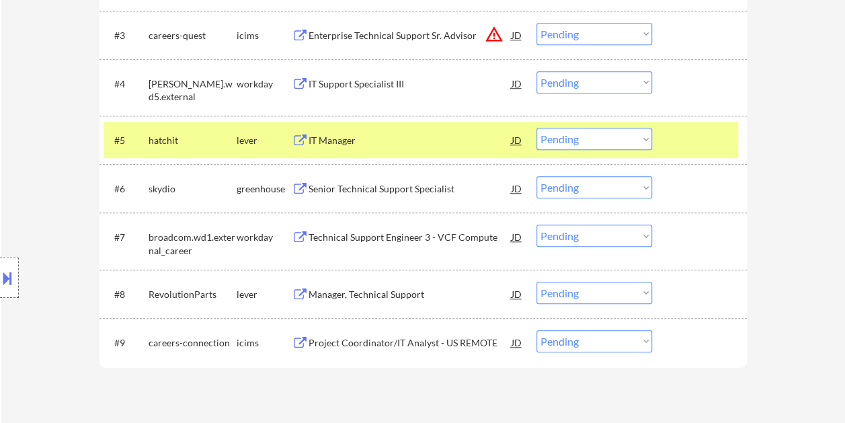
click at [434, 143] on div "IT Manager" at bounding box center [410, 140] width 203 height 13
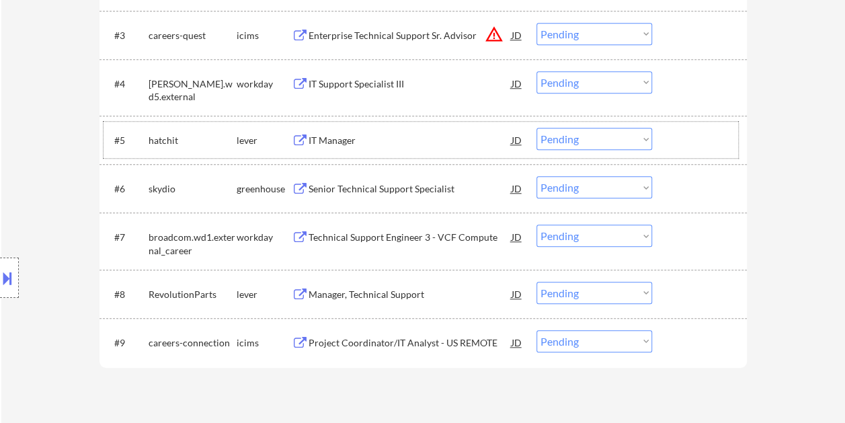
drag, startPoint x: 684, startPoint y: 126, endPoint x: 648, endPoint y: 139, distance: 38.3
click at [684, 128] on div "#5 hatchit lever IT Manager JD Choose an option... Pending Applied Excluded (Qu…" at bounding box center [421, 140] width 635 height 36
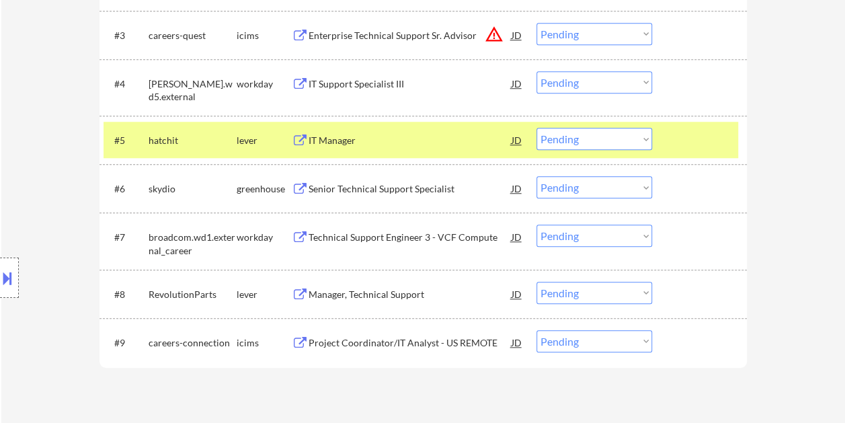
click at [642, 142] on select "Choose an option... Pending Applied Excluded (Questions) Excluded (Expired) Exc…" at bounding box center [595, 139] width 116 height 22
click at [537, 128] on select "Choose an option... Pending Applied Excluded (Questions) Excluded (Expired) Exc…" at bounding box center [595, 139] width 116 height 22
select select ""pending""
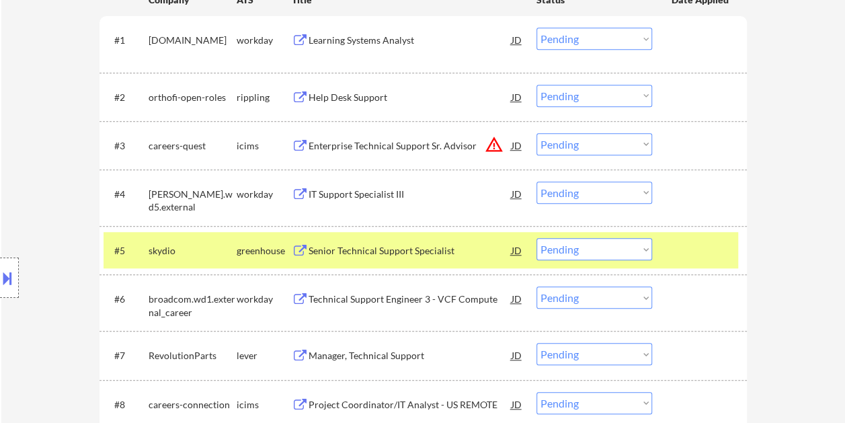
scroll to position [403, 0]
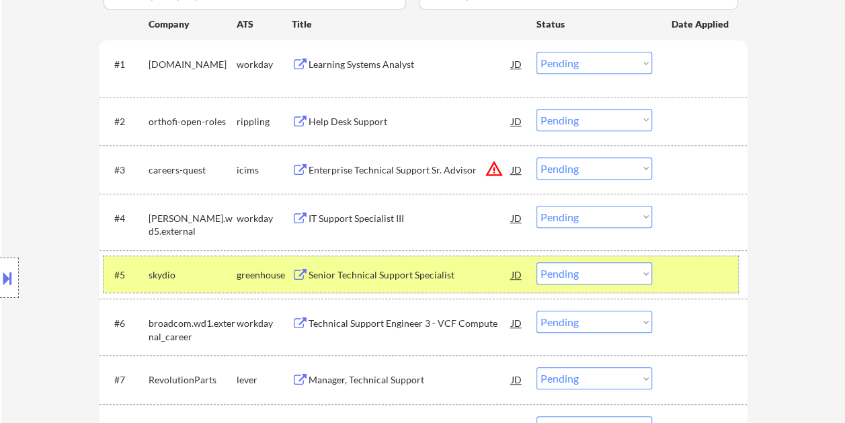
click at [700, 268] on div at bounding box center [701, 274] width 59 height 24
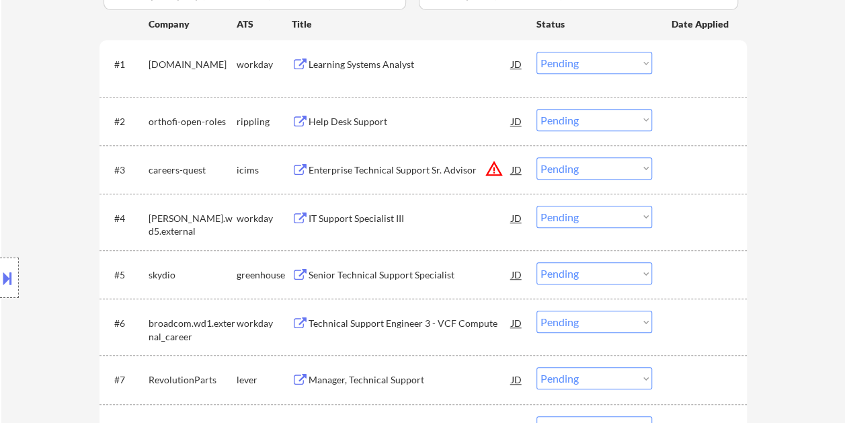
click at [694, 273] on div at bounding box center [701, 274] width 59 height 24
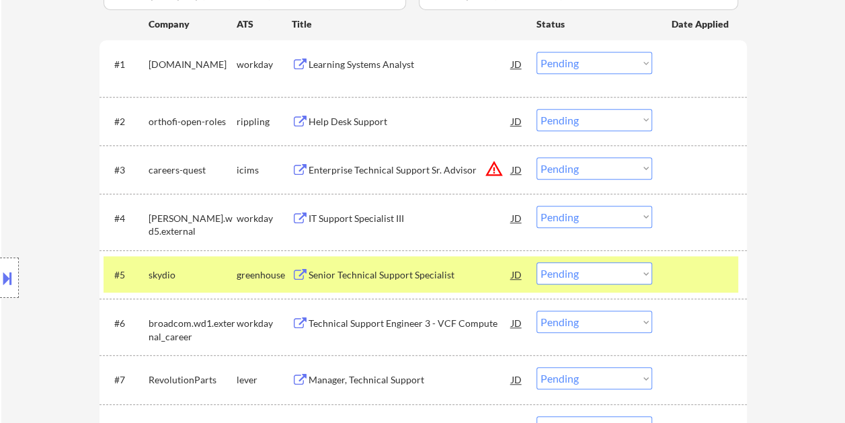
click at [365, 258] on div "#5 skydio greenhouse Senior Technical Support Specialist JD Choose an option...…" at bounding box center [421, 274] width 635 height 36
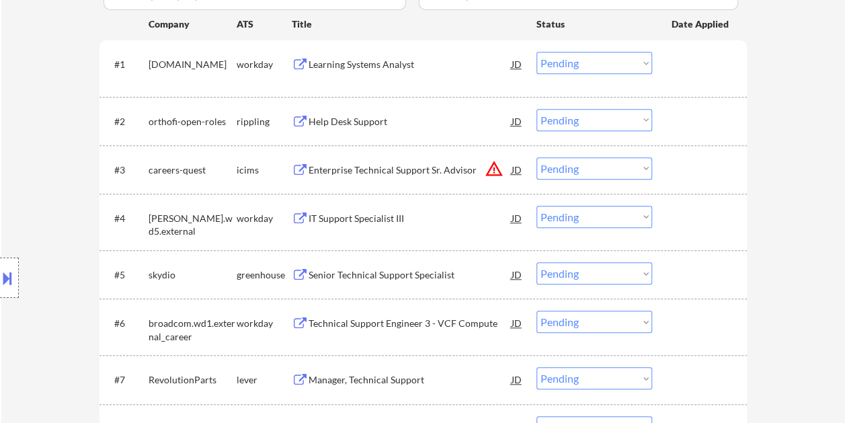
click at [676, 285] on div at bounding box center [701, 274] width 59 height 24
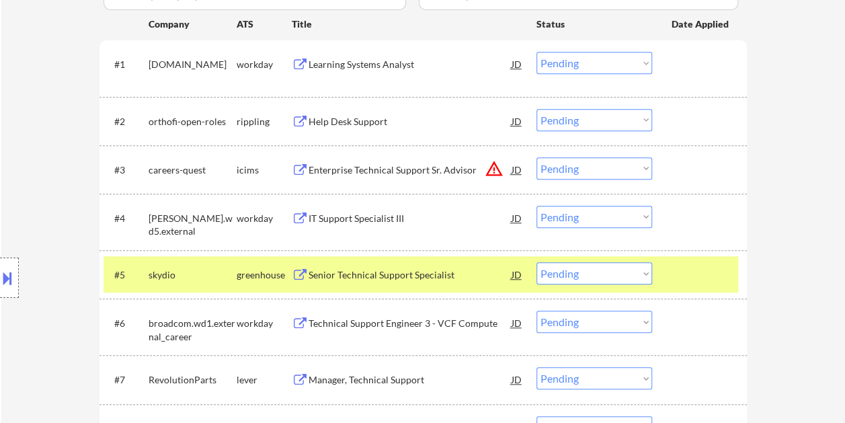
click at [405, 260] on div "#5 skydio greenhouse Senior Technical Support Specialist JD Choose an option...…" at bounding box center [421, 274] width 635 height 36
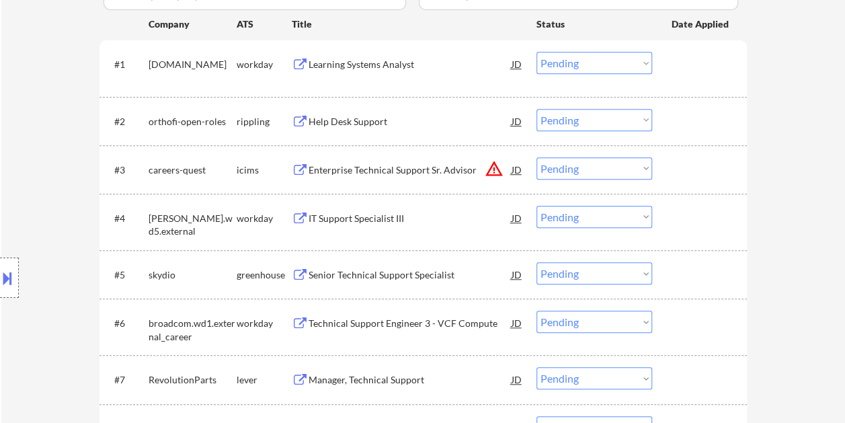
drag, startPoint x: 693, startPoint y: 278, endPoint x: 576, endPoint y: 289, distance: 117.5
click at [693, 277] on div at bounding box center [701, 274] width 59 height 24
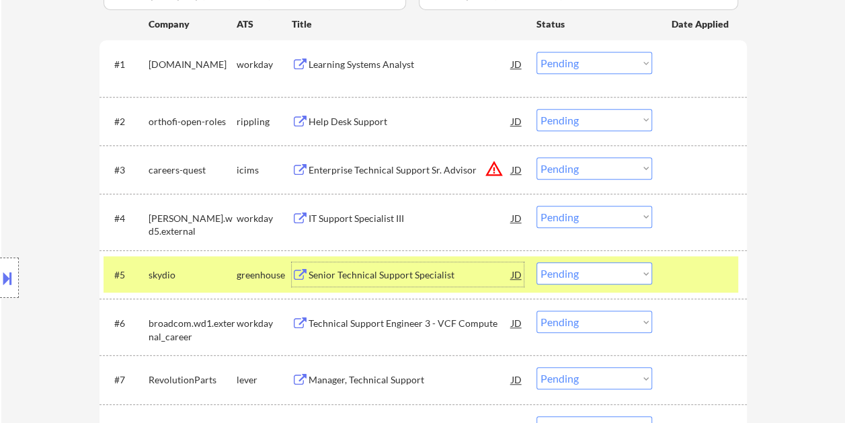
click at [375, 278] on div "Senior Technical Support Specialist" at bounding box center [410, 274] width 203 height 13
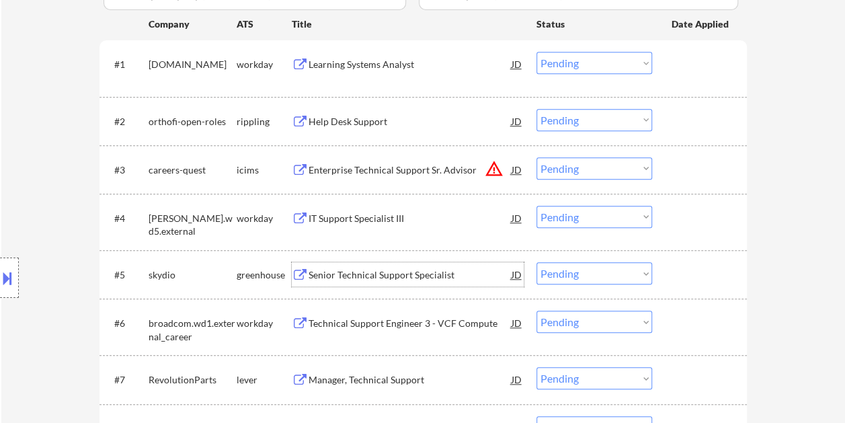
click at [689, 263] on div at bounding box center [701, 274] width 59 height 24
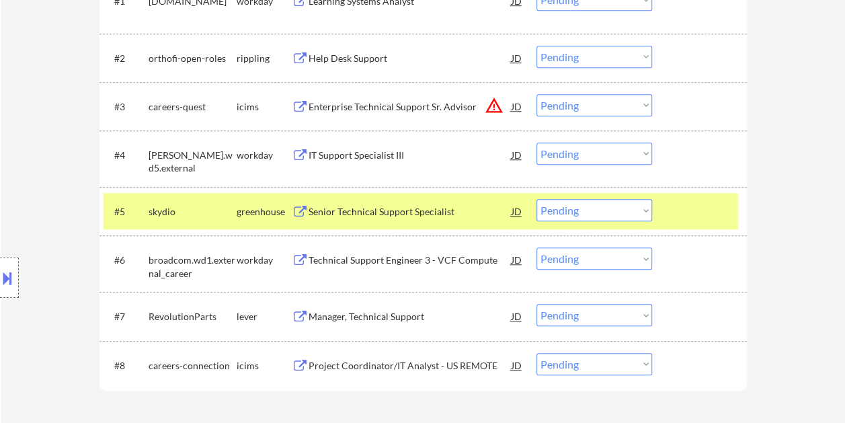
scroll to position [471, 0]
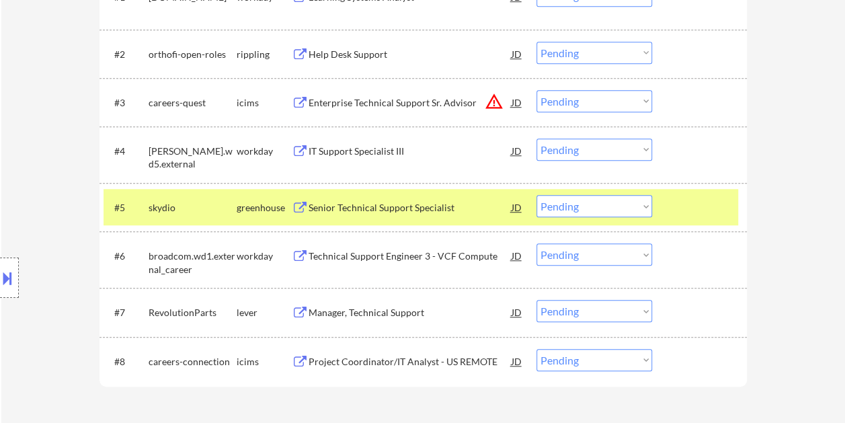
click at [698, 208] on div at bounding box center [701, 207] width 59 height 24
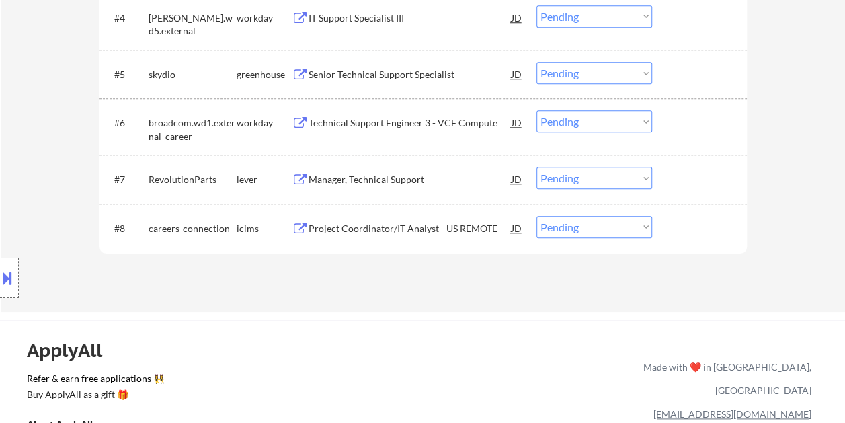
scroll to position [605, 0]
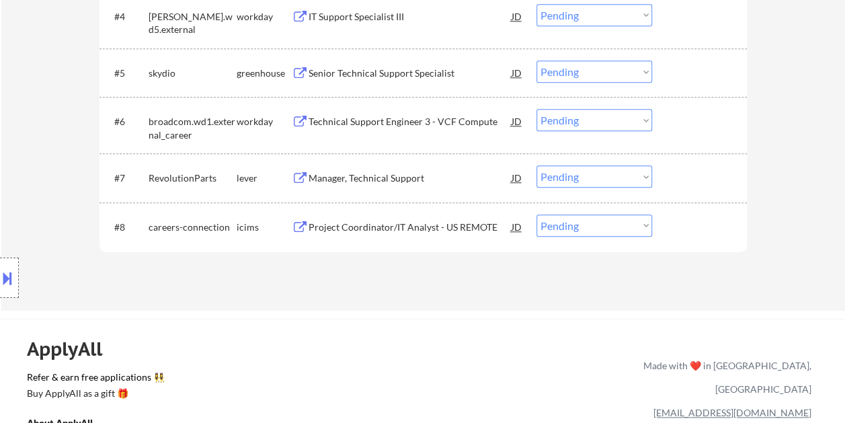
click at [705, 172] on div at bounding box center [701, 177] width 59 height 24
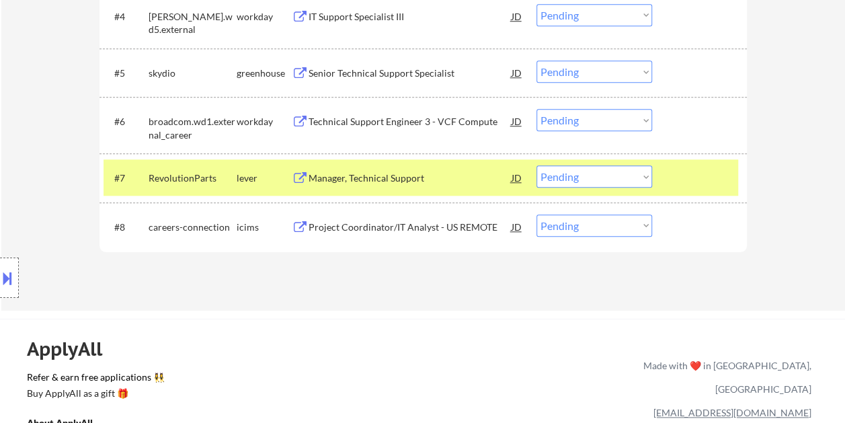
click at [429, 171] on div "Manager, Technical Support" at bounding box center [410, 177] width 203 height 13
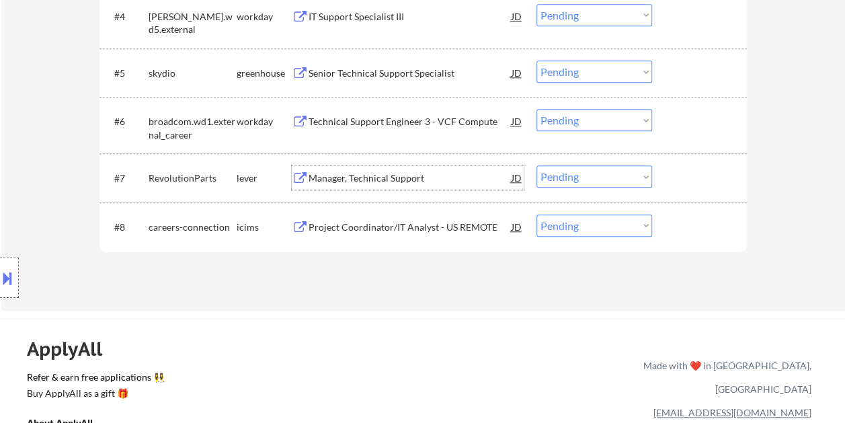
click at [717, 185] on div at bounding box center [701, 177] width 59 height 24
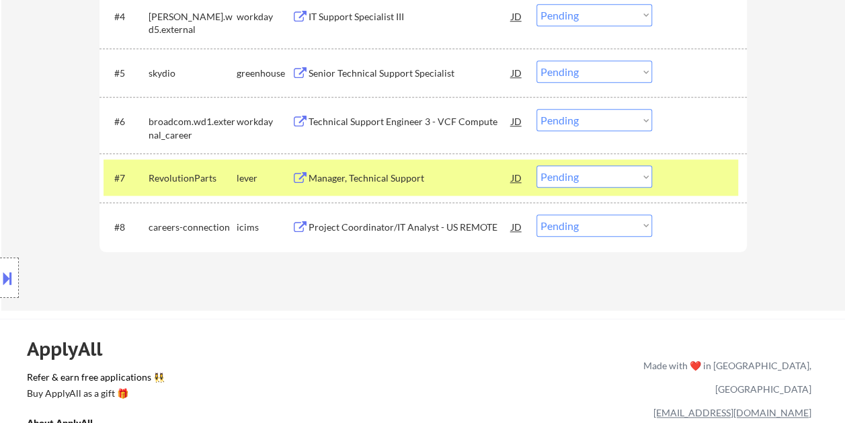
click at [686, 171] on div at bounding box center [701, 177] width 59 height 24
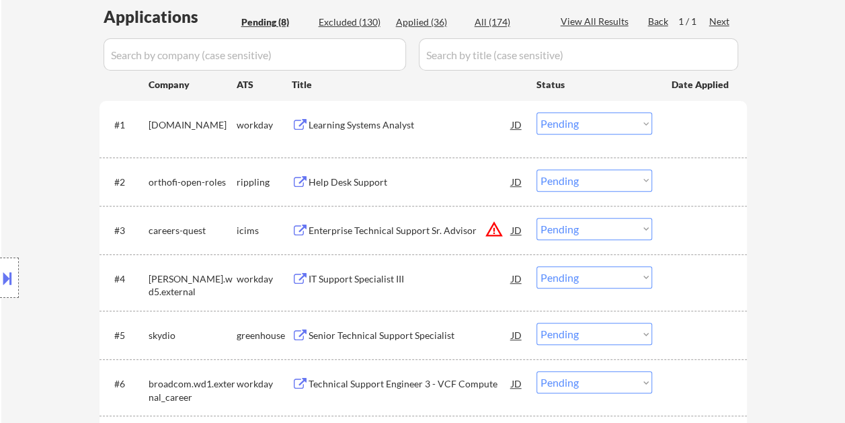
scroll to position [336, 0]
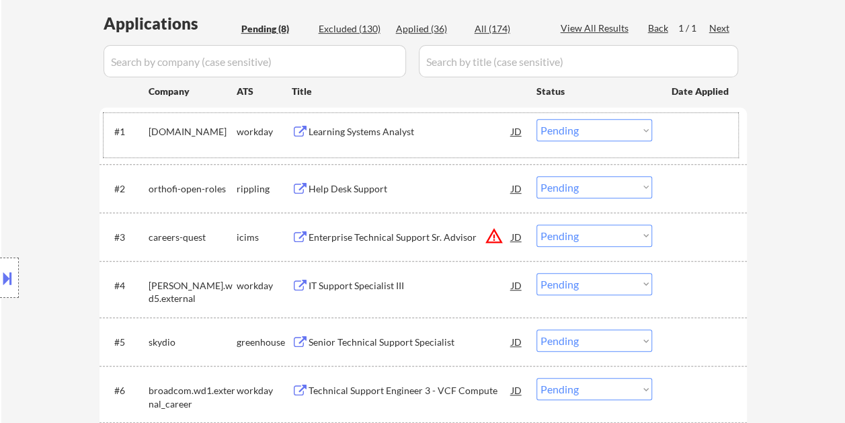
drag, startPoint x: 680, startPoint y: 129, endPoint x: 654, endPoint y: 144, distance: 30.1
click at [680, 129] on div at bounding box center [701, 131] width 59 height 24
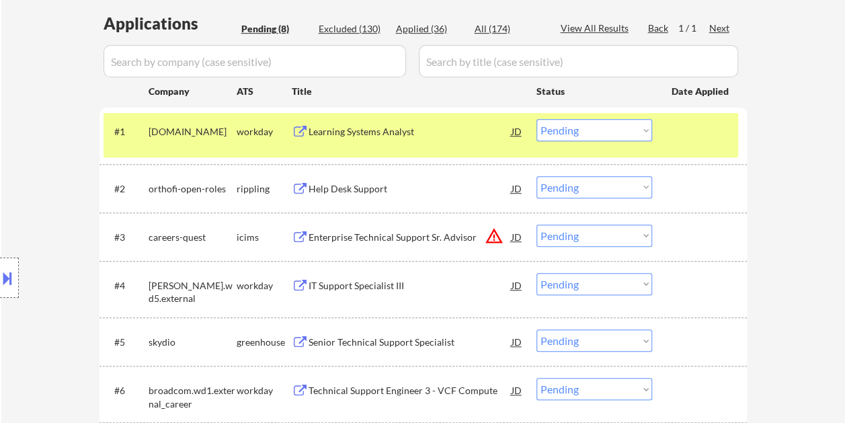
click at [338, 143] on div "Learning Systems Analyst" at bounding box center [410, 131] width 203 height 24
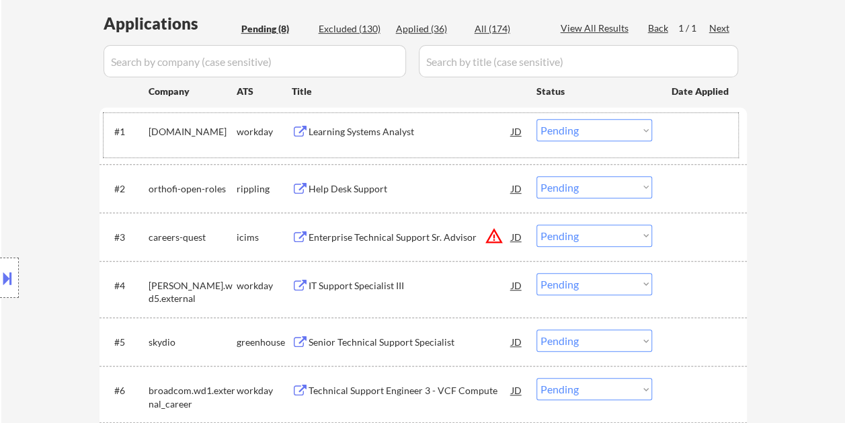
click at [678, 130] on div at bounding box center [701, 131] width 59 height 24
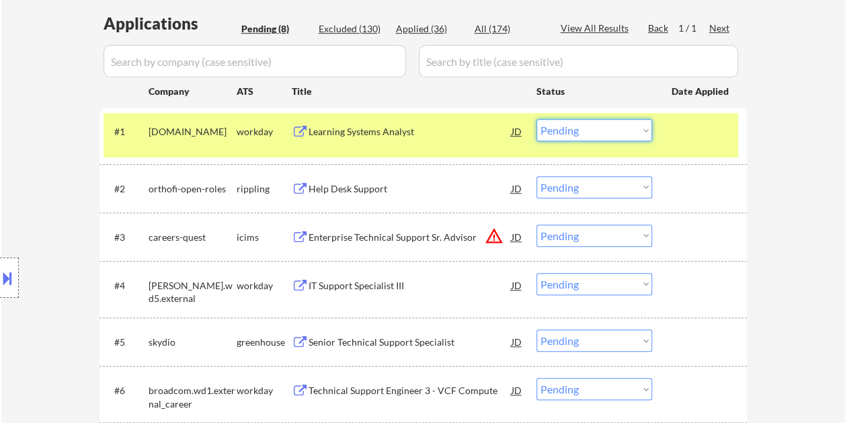
click at [642, 130] on select "Choose an option... Pending Applied Excluded (Questions) Excluded (Expired) Exc…" at bounding box center [595, 130] width 116 height 22
click at [537, 119] on select "Choose an option... Pending Applied Excluded (Questions) Excluded (Expired) Exc…" at bounding box center [595, 130] width 116 height 22
select select ""pending""
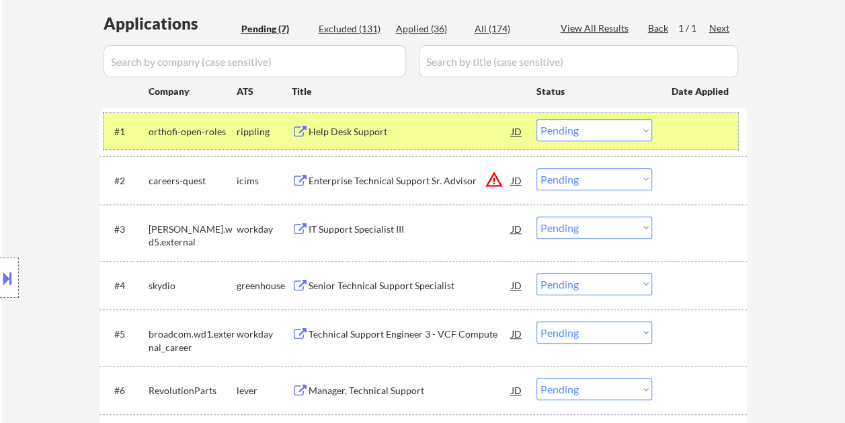
click at [691, 128] on div at bounding box center [701, 131] width 59 height 24
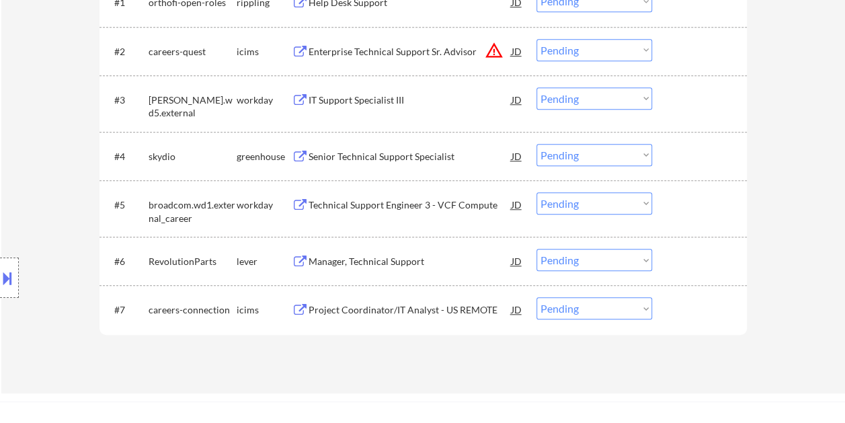
scroll to position [471, 0]
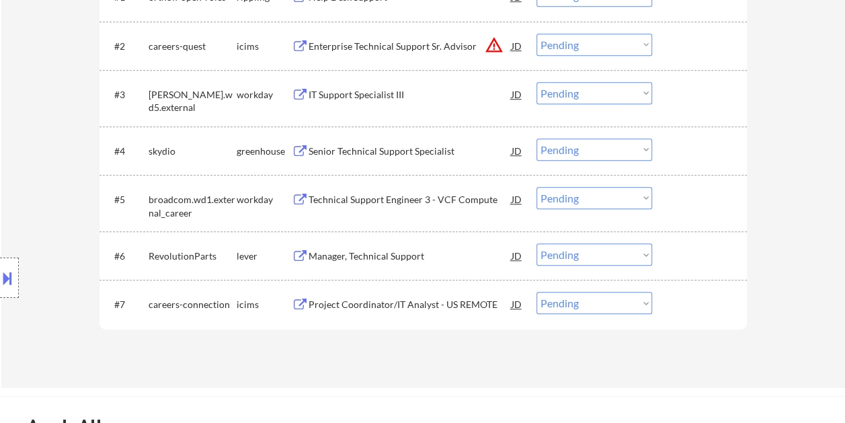
click at [664, 91] on div "#3 jefferson.wd5.external workday IT Support Specialist III JD warning_amber Ch…" at bounding box center [421, 98] width 635 height 44
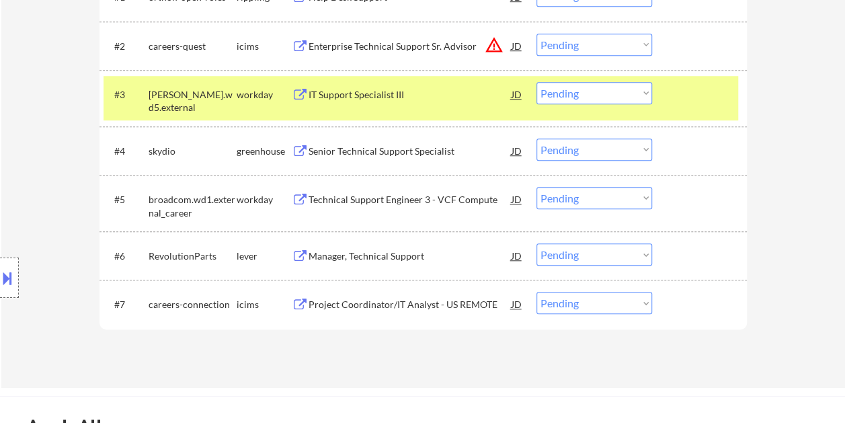
click at [456, 99] on div "IT Support Specialist III" at bounding box center [410, 94] width 203 height 13
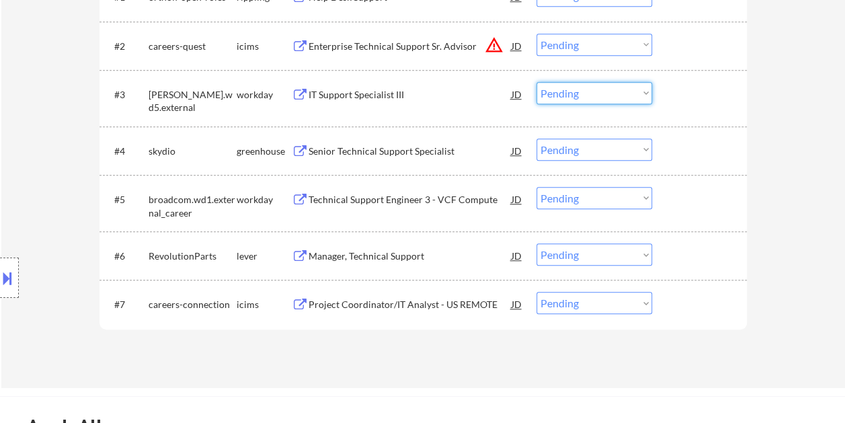
click at [643, 90] on select "Choose an option... Pending Applied Excluded (Questions) Excluded (Expired) Exc…" at bounding box center [595, 93] width 116 height 22
click at [537, 82] on select "Choose an option... Pending Applied Excluded (Questions) Excluded (Expired) Exc…" at bounding box center [595, 93] width 116 height 22
select select ""pending""
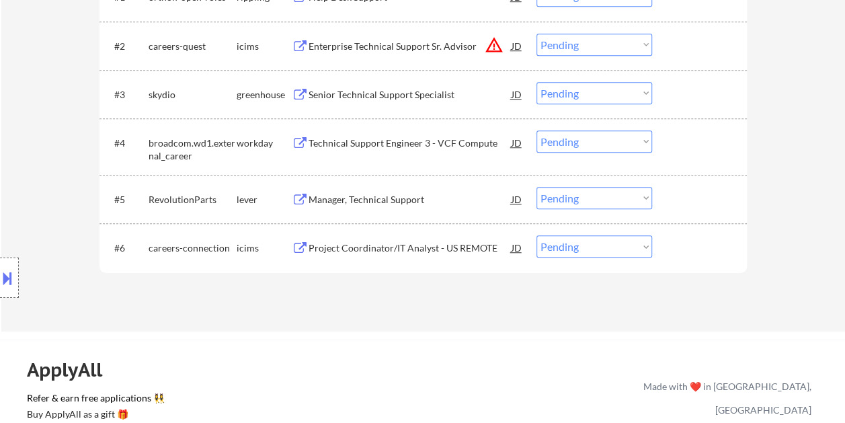
click at [680, 139] on div at bounding box center [701, 142] width 59 height 24
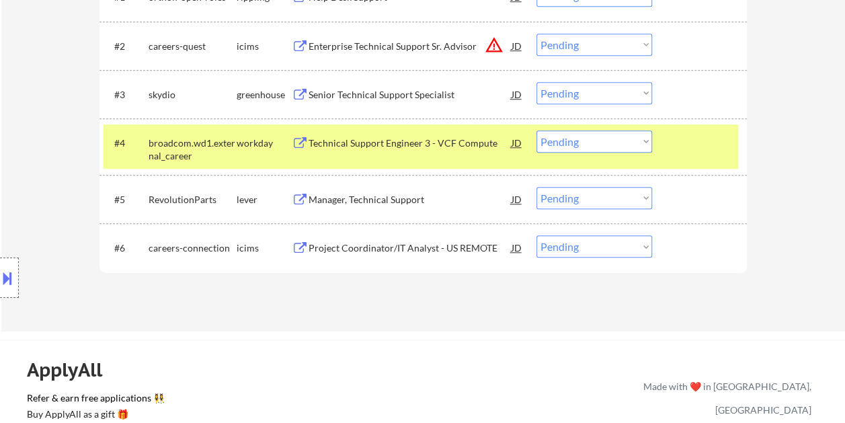
click at [393, 137] on div "Technical Support Engineer 3 - VCF Compute" at bounding box center [410, 142] width 203 height 13
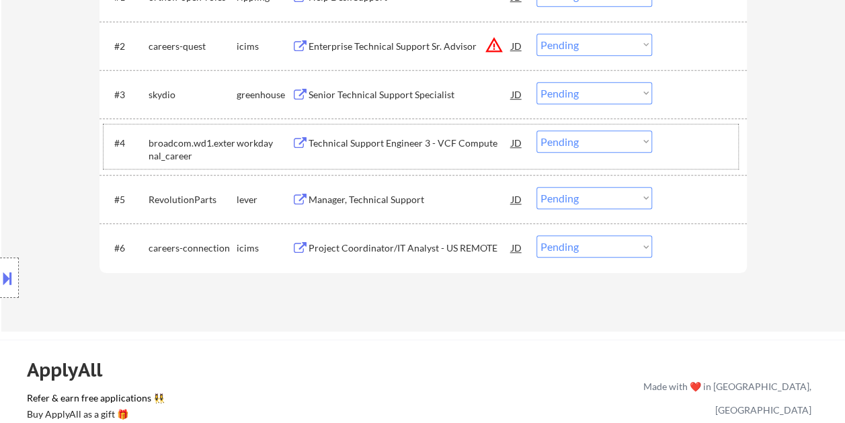
click at [682, 143] on div at bounding box center [701, 142] width 59 height 24
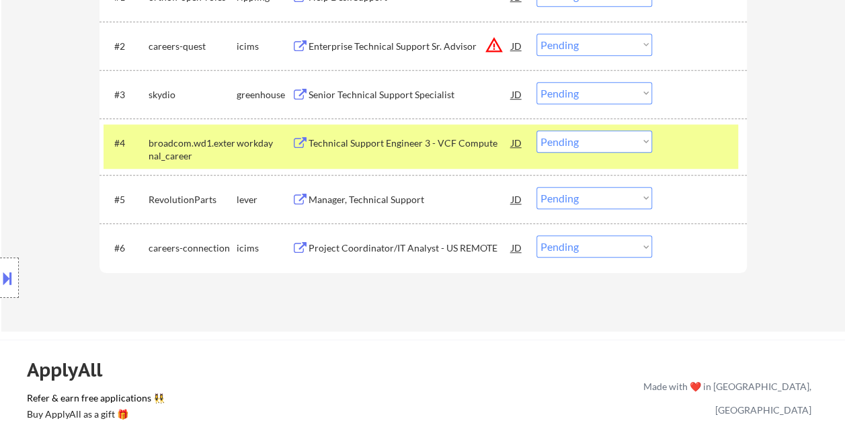
click at [639, 134] on select "Choose an option... Pending Applied Excluded (Questions) Excluded (Expired) Exc…" at bounding box center [595, 141] width 116 height 22
click at [537, 130] on select "Choose an option... Pending Applied Excluded (Questions) Excluded (Expired) Exc…" at bounding box center [595, 141] width 116 height 22
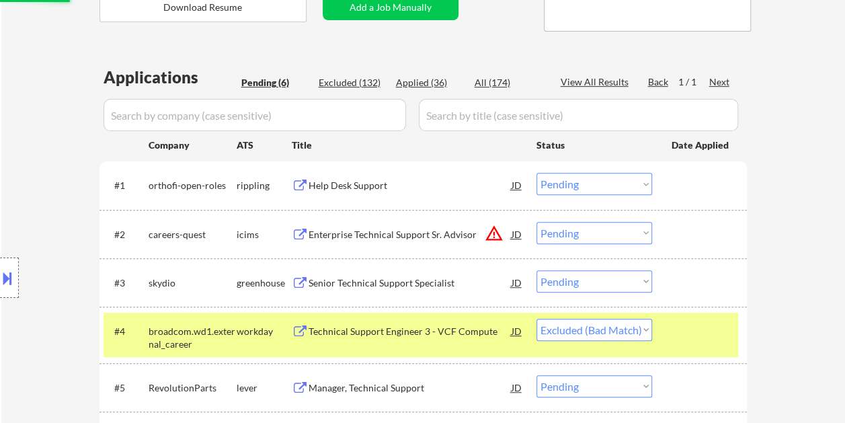
scroll to position [202, 0]
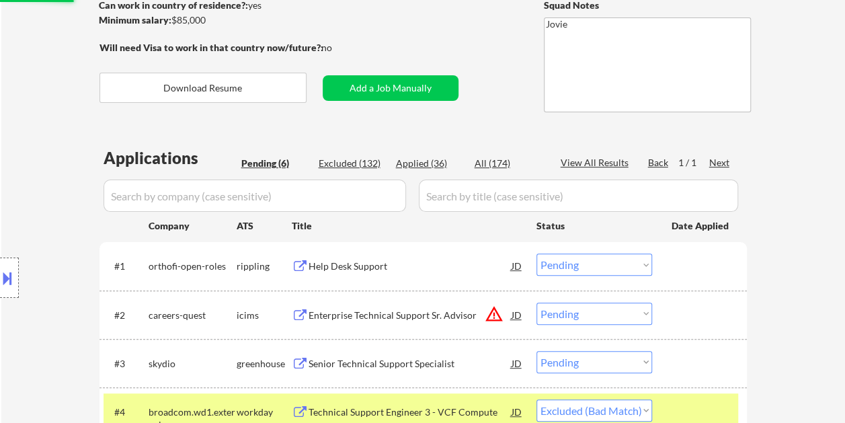
select select ""pending""
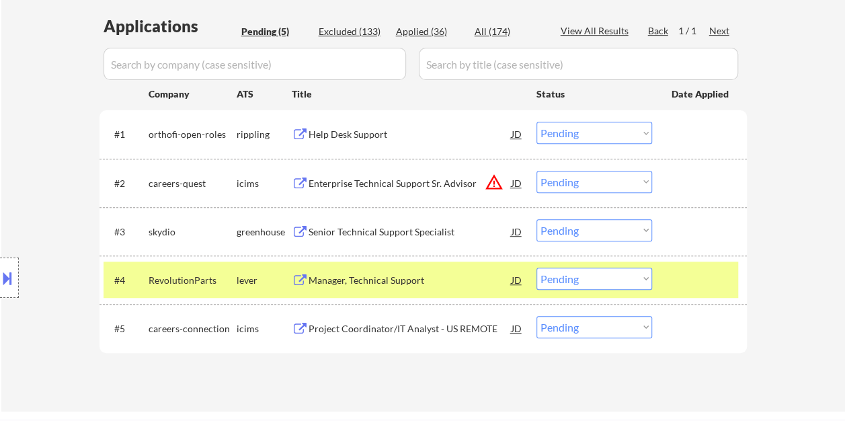
scroll to position [403, 0]
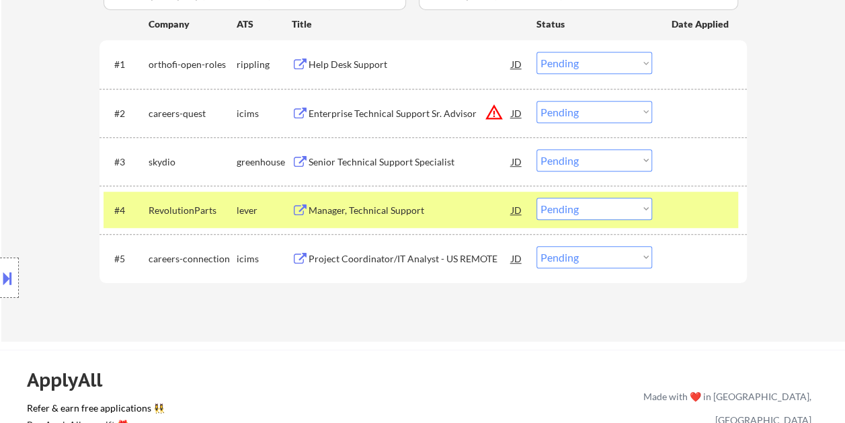
click at [711, 206] on div at bounding box center [701, 210] width 59 height 24
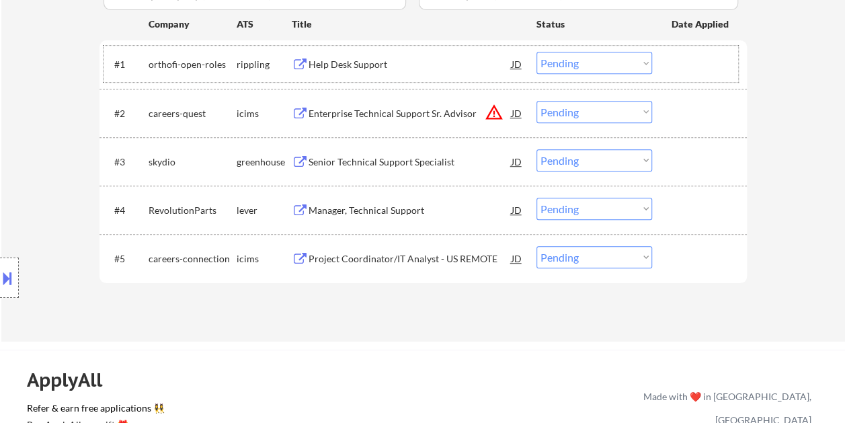
click at [679, 63] on div at bounding box center [701, 64] width 59 height 24
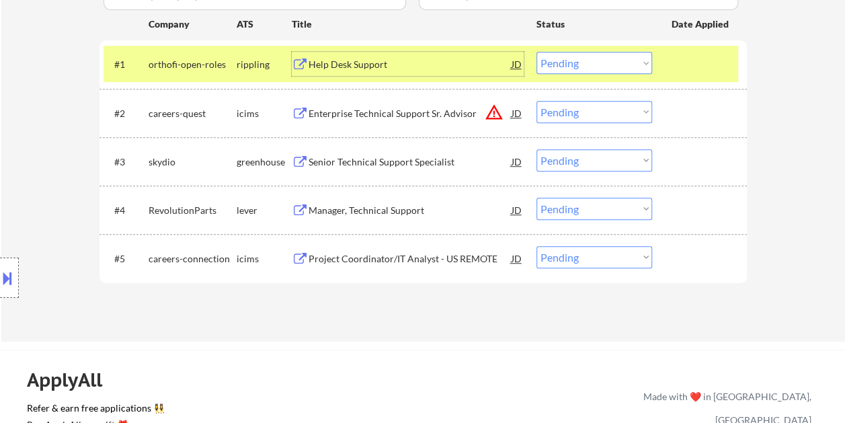
click at [391, 56] on div "Help Desk Support" at bounding box center [410, 64] width 203 height 24
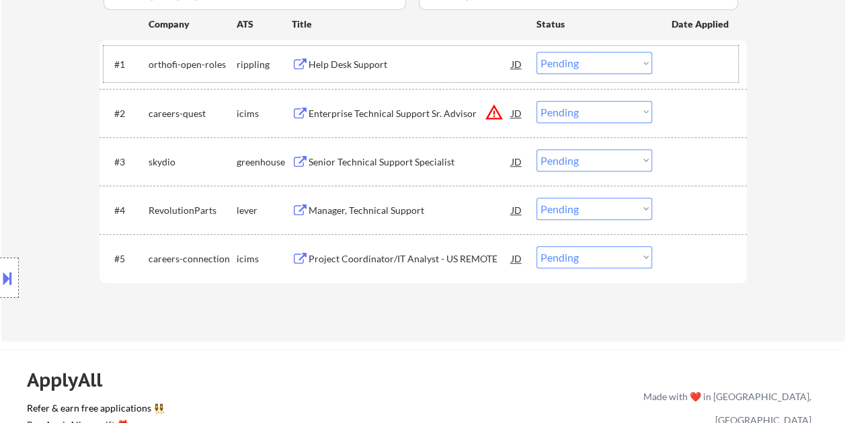
click at [710, 71] on div at bounding box center [701, 64] width 59 height 24
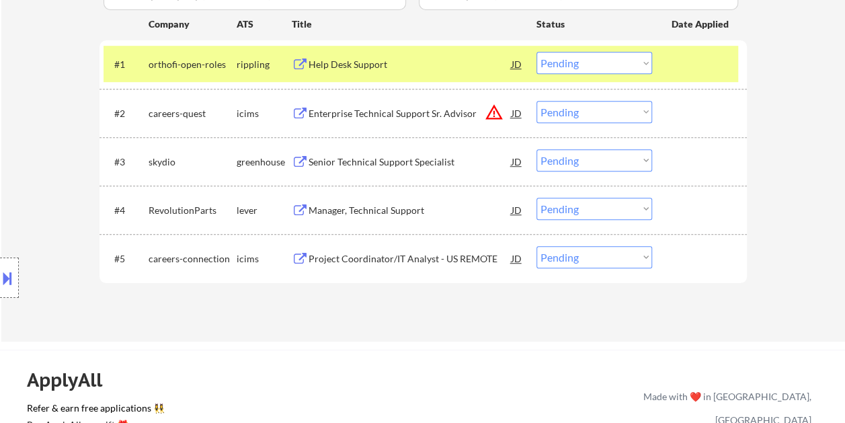
click at [647, 67] on select "Choose an option... Pending Applied Excluded (Questions) Excluded (Expired) Exc…" at bounding box center [595, 63] width 116 height 22
click at [537, 52] on select "Choose an option... Pending Applied Excluded (Questions) Excluded (Expired) Exc…" at bounding box center [595, 63] width 116 height 22
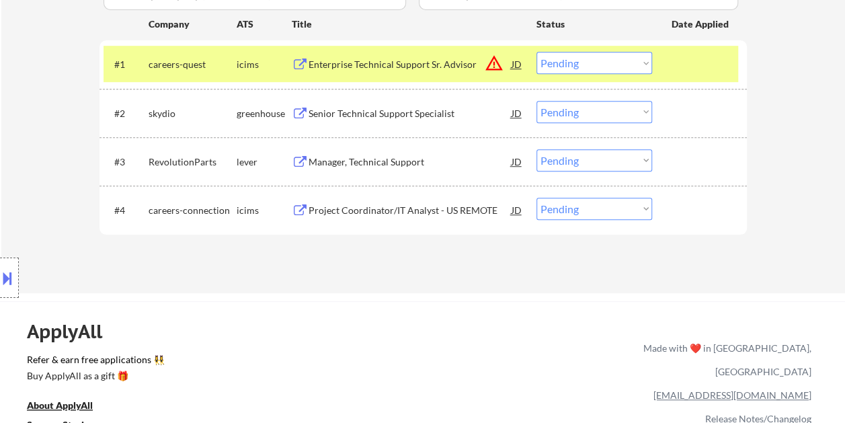
click at [683, 58] on div at bounding box center [701, 64] width 59 height 24
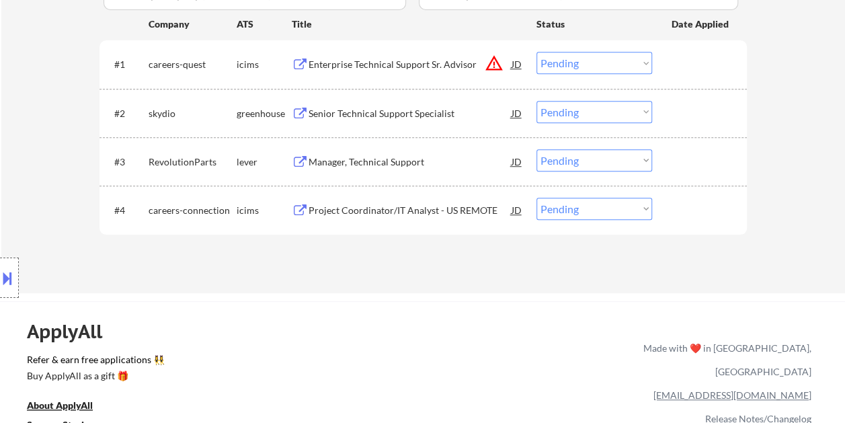
click at [679, 69] on div at bounding box center [701, 64] width 59 height 24
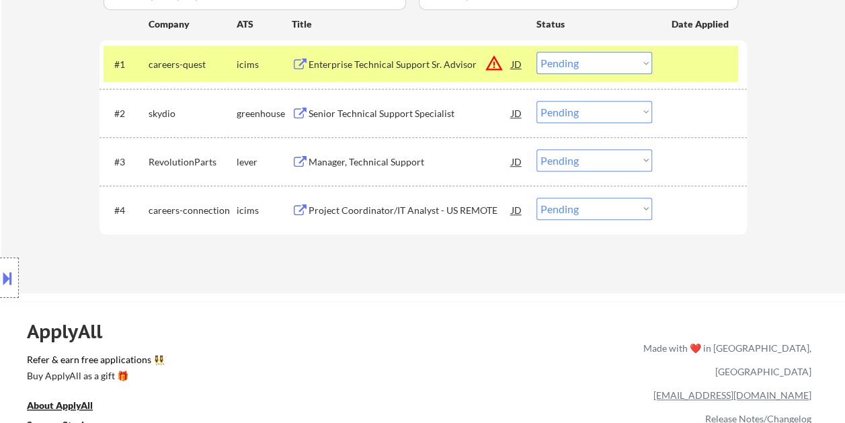
click at [433, 61] on div "Enterprise Technical Support Sr. Advisor" at bounding box center [410, 64] width 203 height 13
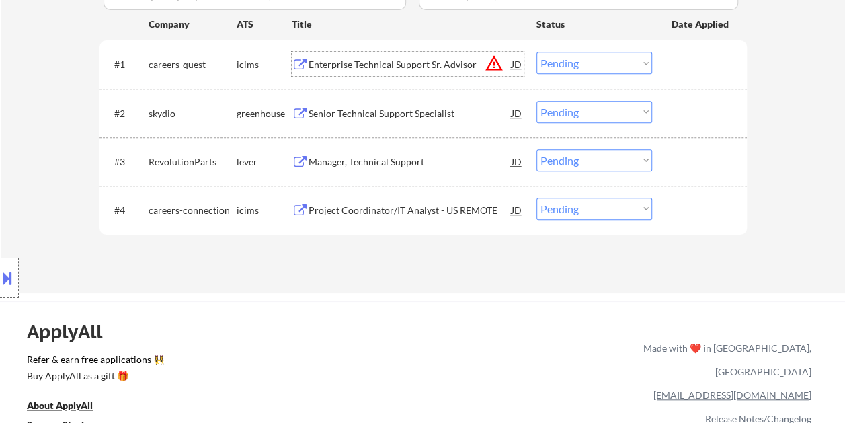
scroll to position [336, 0]
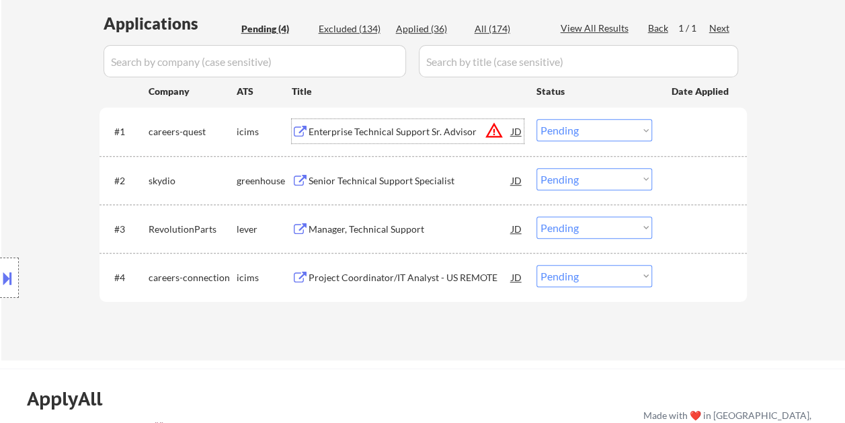
drag, startPoint x: 699, startPoint y: 122, endPoint x: 664, endPoint y: 132, distance: 37.0
click at [700, 123] on div at bounding box center [701, 131] width 59 height 24
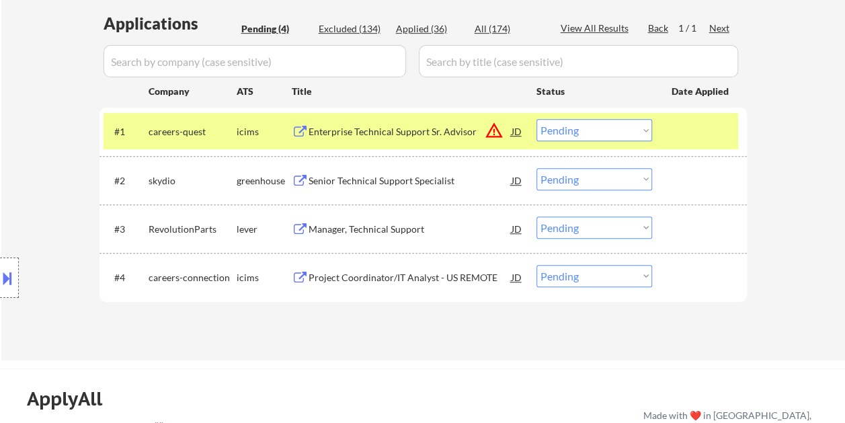
click at [644, 126] on select "Choose an option... Pending Applied Excluded (Questions) Excluded (Expired) Exc…" at bounding box center [595, 130] width 116 height 22
click at [537, 119] on select "Choose an option... Pending Applied Excluded (Questions) Excluded (Expired) Exc…" at bounding box center [595, 130] width 116 height 22
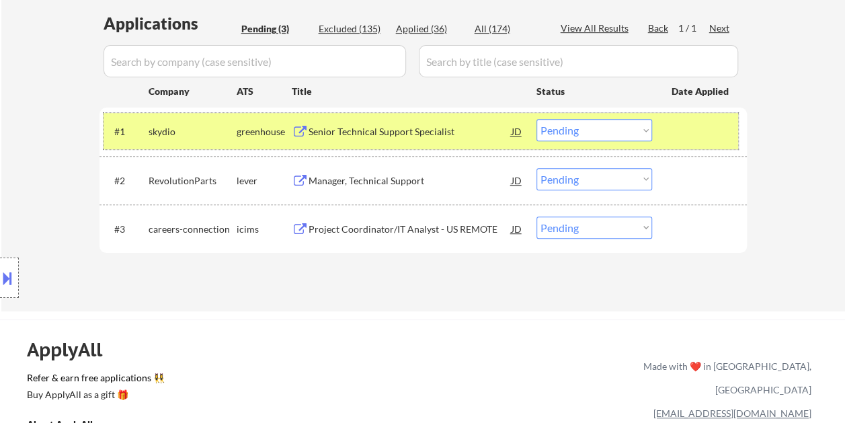
click at [702, 139] on div at bounding box center [701, 131] width 59 height 24
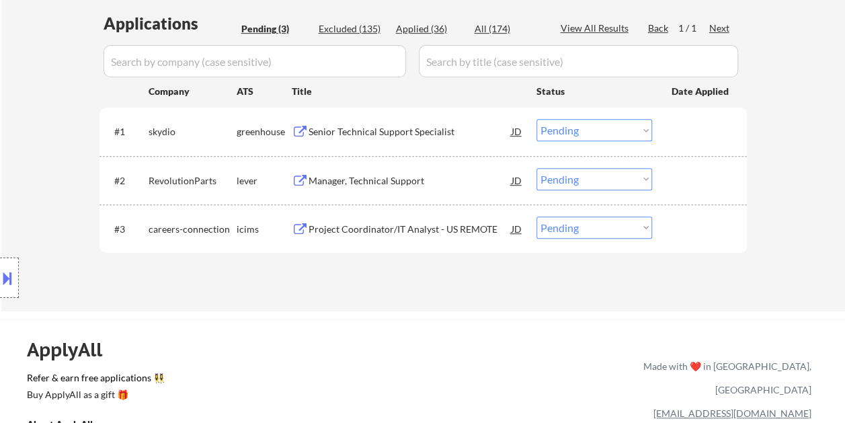
click at [691, 129] on div at bounding box center [701, 131] width 59 height 24
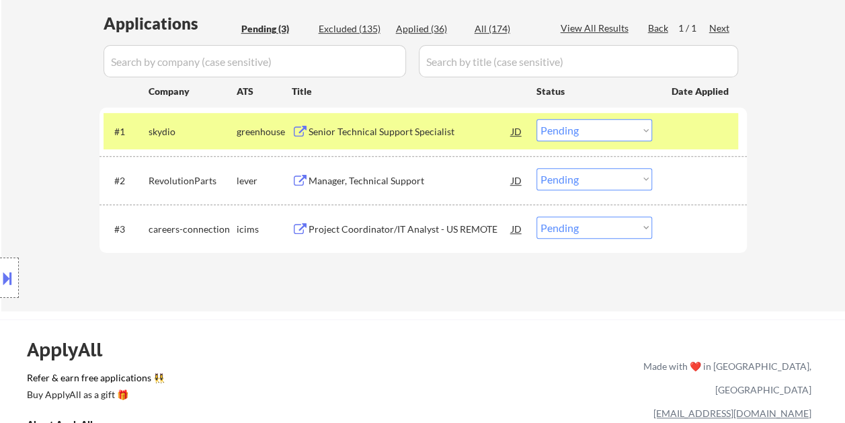
click at [455, 118] on div "#1 skydio greenhouse Senior Technical Support Specialist JD warning_amber Choos…" at bounding box center [421, 131] width 635 height 36
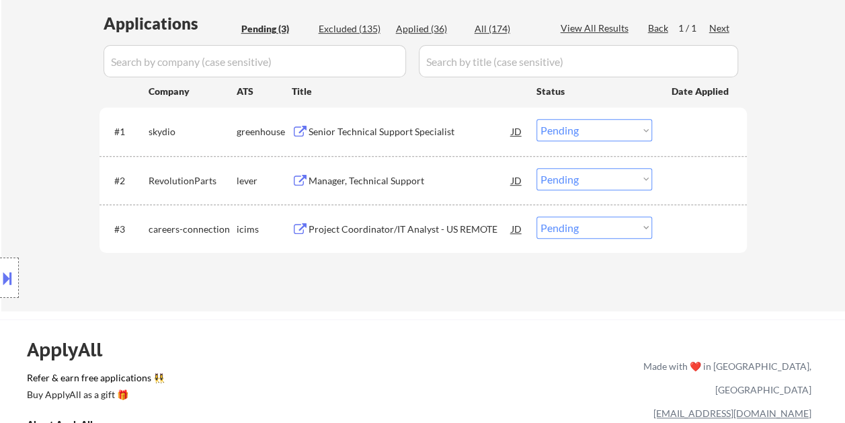
drag, startPoint x: 710, startPoint y: 129, endPoint x: 608, endPoint y: 130, distance: 102.2
click at [705, 130] on div at bounding box center [701, 131] width 59 height 24
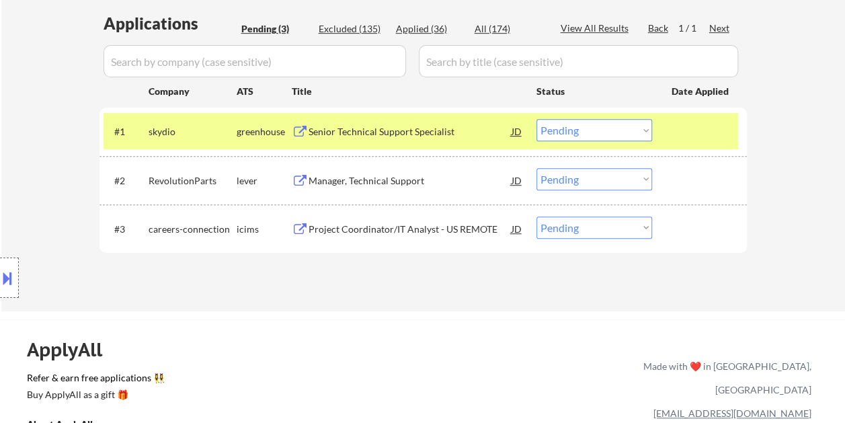
click at [455, 126] on div "Senior Technical Support Specialist" at bounding box center [410, 131] width 203 height 13
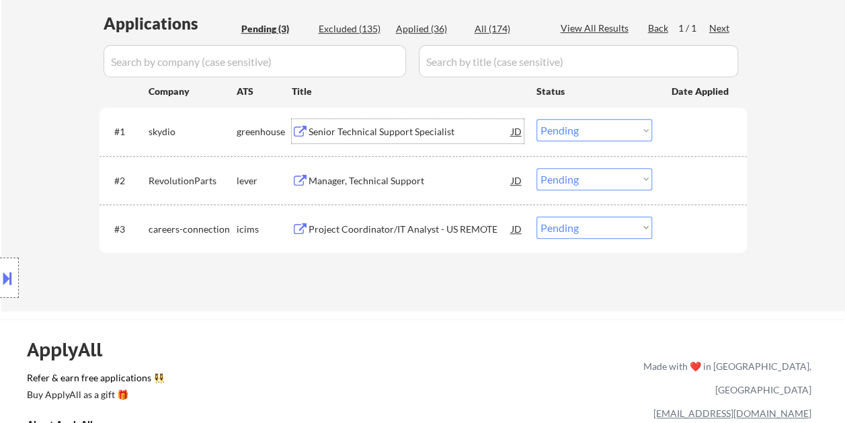
drag, startPoint x: 699, startPoint y: 130, endPoint x: 693, endPoint y: 132, distance: 7.0
click at [699, 131] on div at bounding box center [701, 131] width 59 height 24
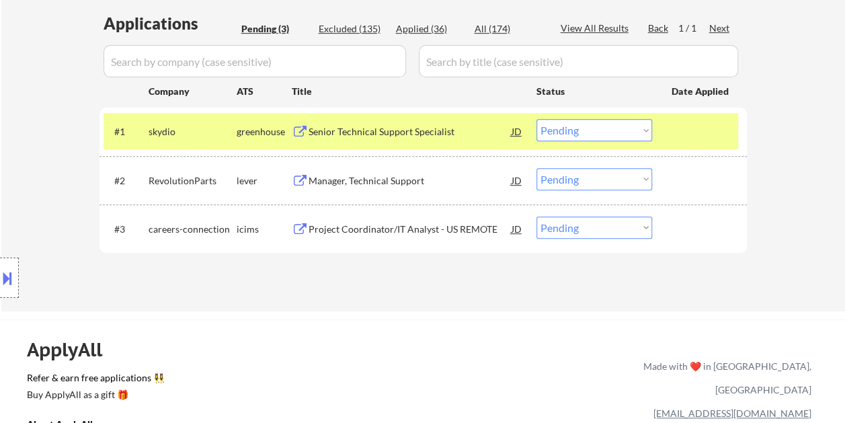
click at [648, 127] on select "Choose an option... Pending Applied Excluded (Questions) Excluded (Expired) Exc…" at bounding box center [595, 130] width 116 height 22
click at [537, 119] on select "Choose an option... Pending Applied Excluded (Questions) Excluded (Expired) Exc…" at bounding box center [595, 130] width 116 height 22
select select ""pending""
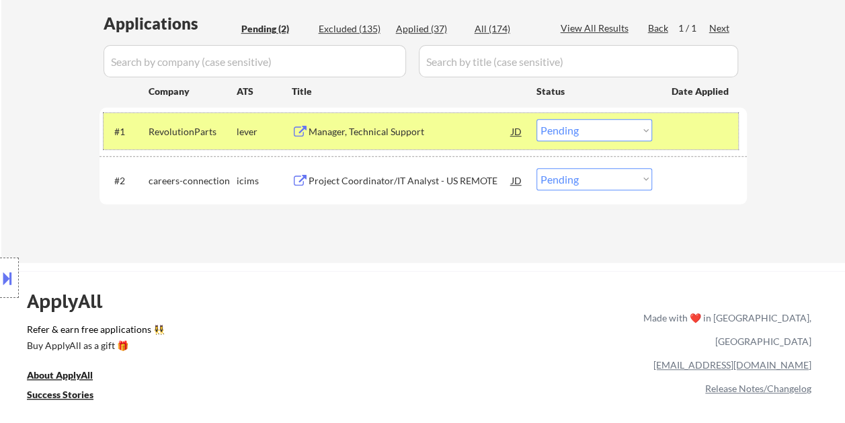
click at [691, 130] on div at bounding box center [701, 131] width 59 height 24
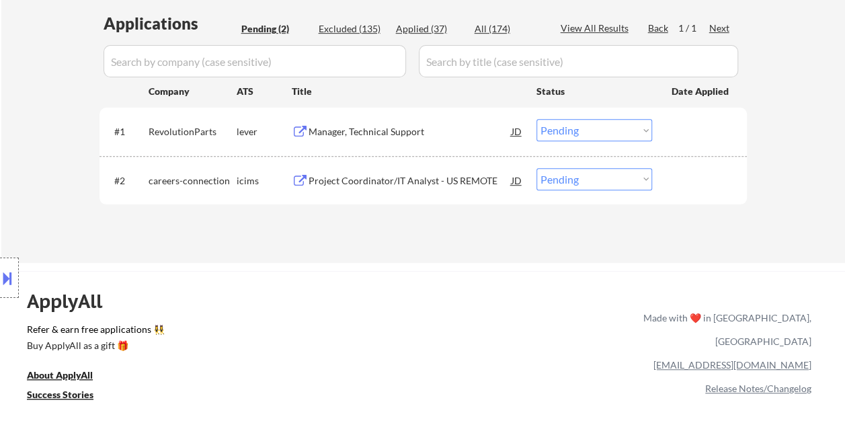
drag, startPoint x: 694, startPoint y: 128, endPoint x: 549, endPoint y: 139, distance: 145.7
click at [694, 129] on div at bounding box center [701, 131] width 59 height 24
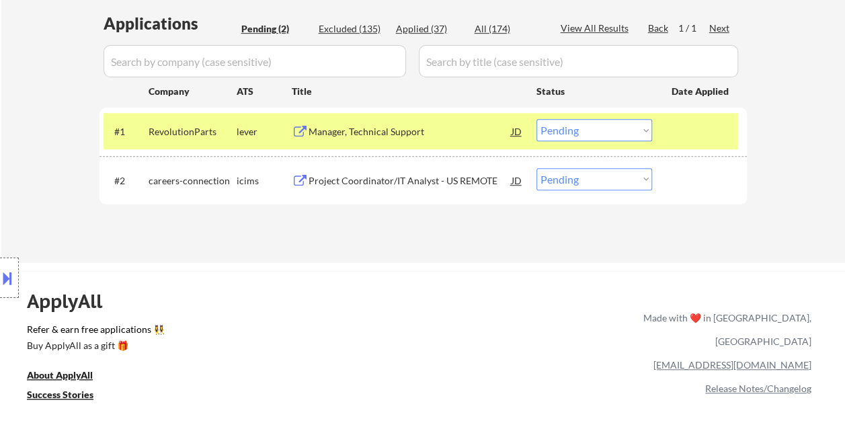
click at [433, 130] on div "Manager, Technical Support" at bounding box center [410, 131] width 203 height 13
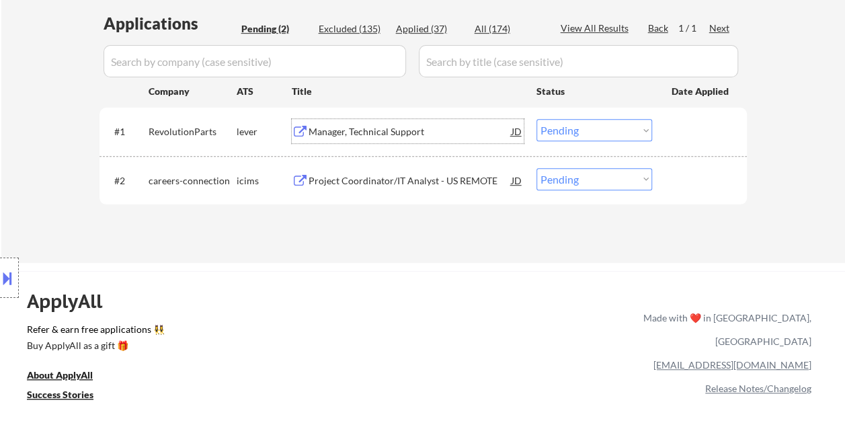
click at [558, 210] on div "Applications Pending (2) Excluded (135) Applied (37) All (174) View All Results…" at bounding box center [423, 124] width 647 height 225
click at [676, 174] on div at bounding box center [701, 180] width 59 height 24
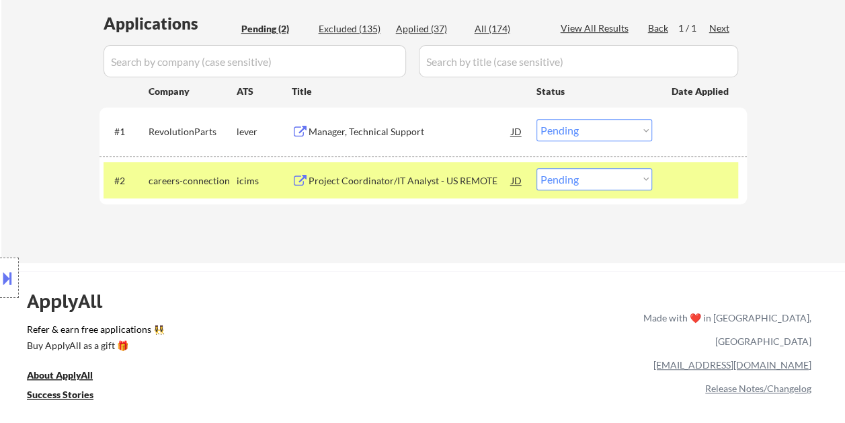
click at [409, 175] on div "Project Coordinator/IT Analyst - US REMOTE" at bounding box center [410, 180] width 203 height 13
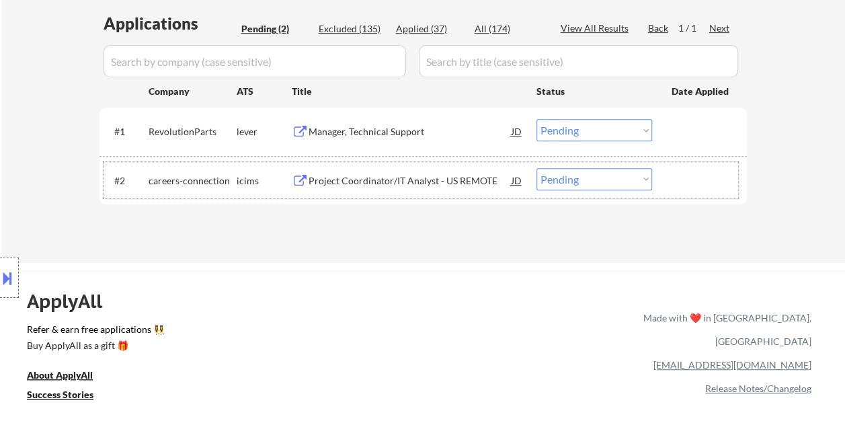
click at [691, 184] on div at bounding box center [701, 180] width 59 height 24
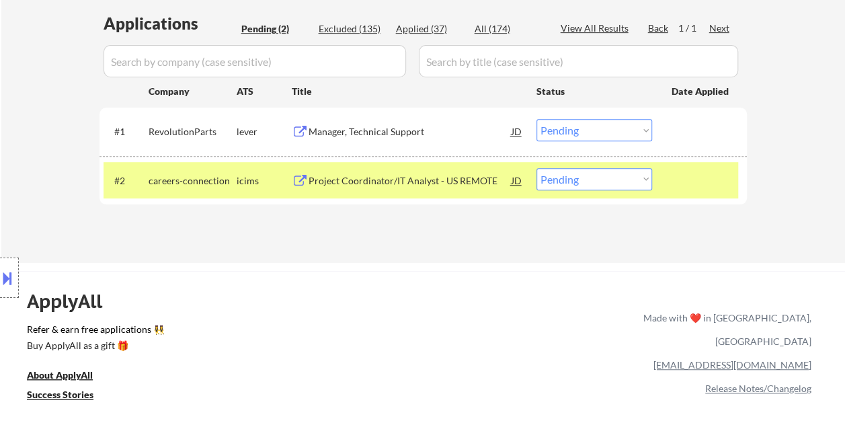
click at [643, 180] on select "Choose an option... Pending Applied Excluded (Questions) Excluded (Expired) Exc…" at bounding box center [595, 179] width 116 height 22
select select ""excluded__bad_match_""
click at [537, 168] on select "Choose an option... Pending Applied Excluded (Questions) Excluded (Expired) Exc…" at bounding box center [595, 179] width 116 height 22
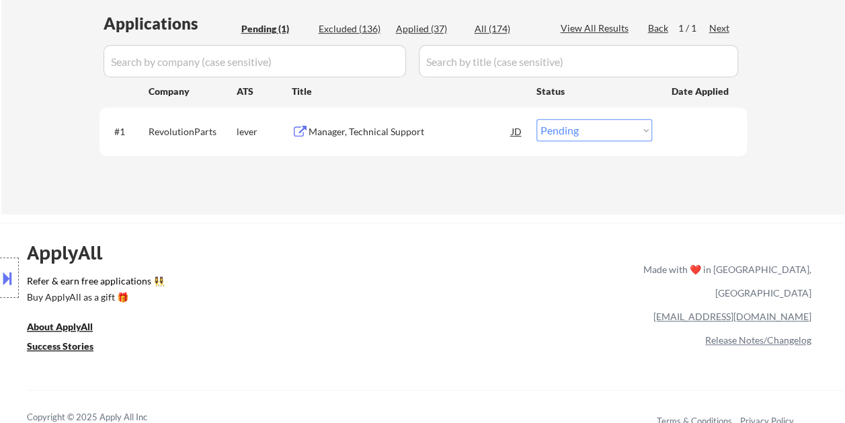
click at [413, 129] on div "Manager, Technical Support" at bounding box center [410, 131] width 203 height 13
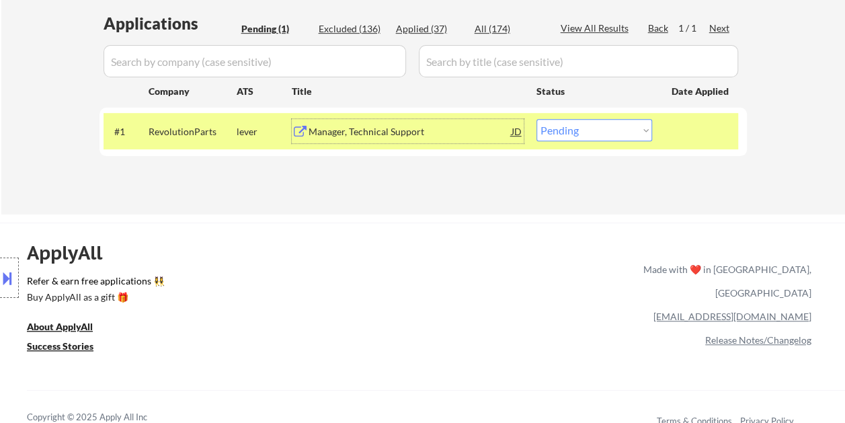
click at [642, 127] on select "Choose an option... Pending Applied Excluded (Questions) Excluded (Expired) Exc…" at bounding box center [595, 130] width 116 height 22
click at [537, 119] on select "Choose an option... Pending Applied Excluded (Questions) Excluded (Expired) Exc…" at bounding box center [595, 130] width 116 height 22
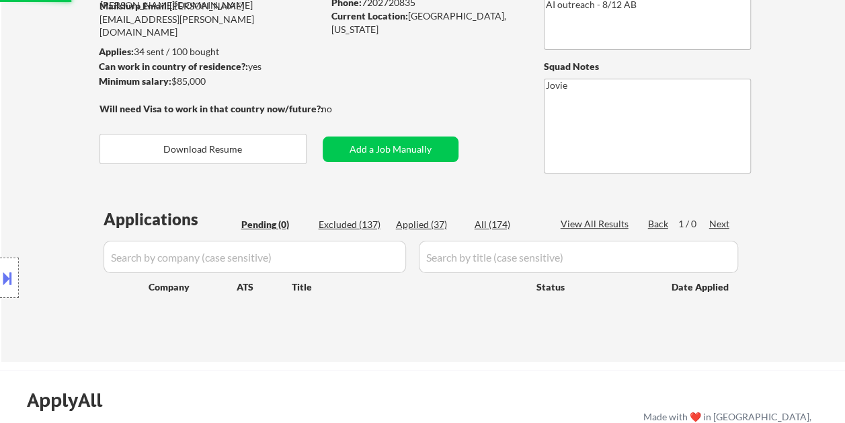
scroll to position [67, 0]
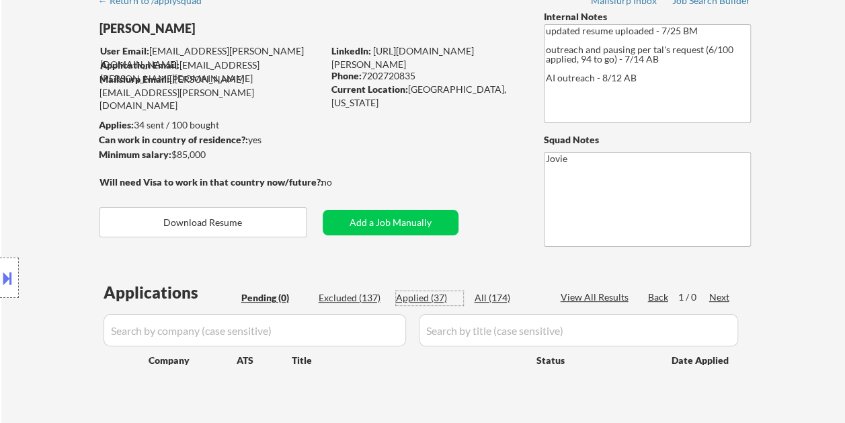
click at [428, 294] on div "Applied (37)" at bounding box center [429, 297] width 67 height 13
select select ""applied""
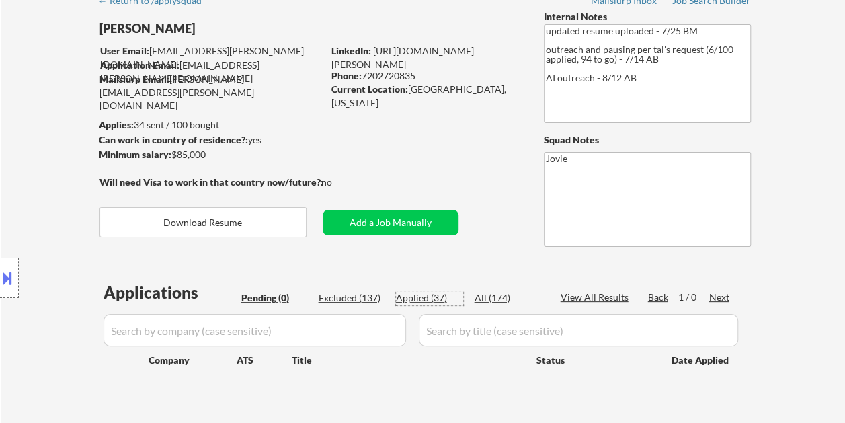
select select ""applied""
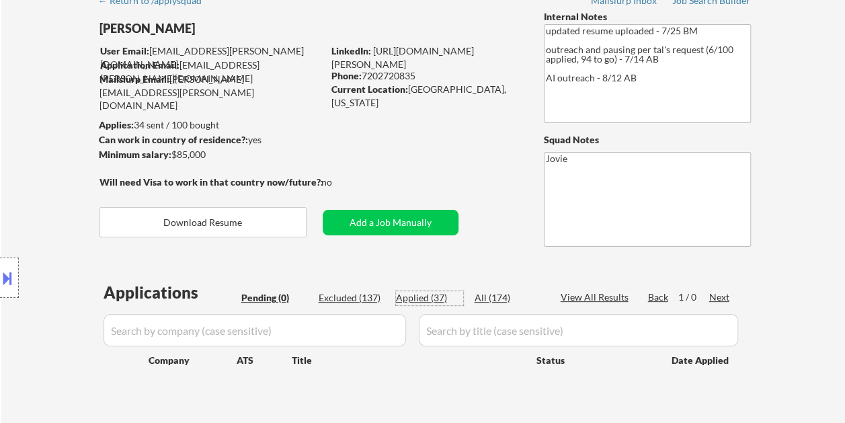
select select ""applied""
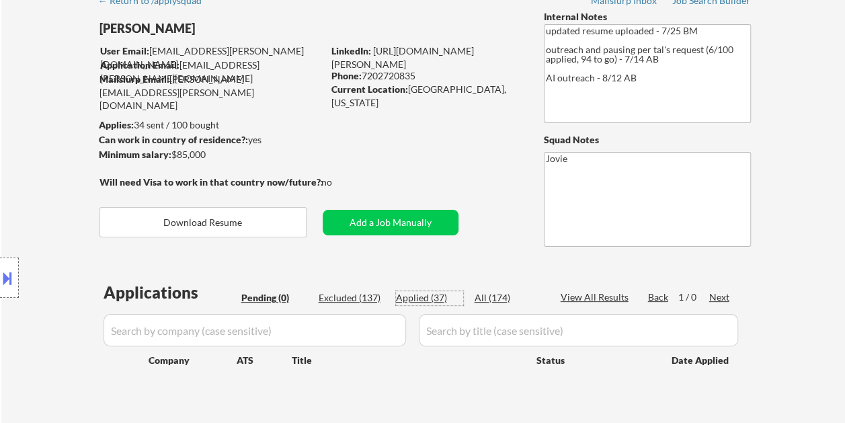
select select ""applied""
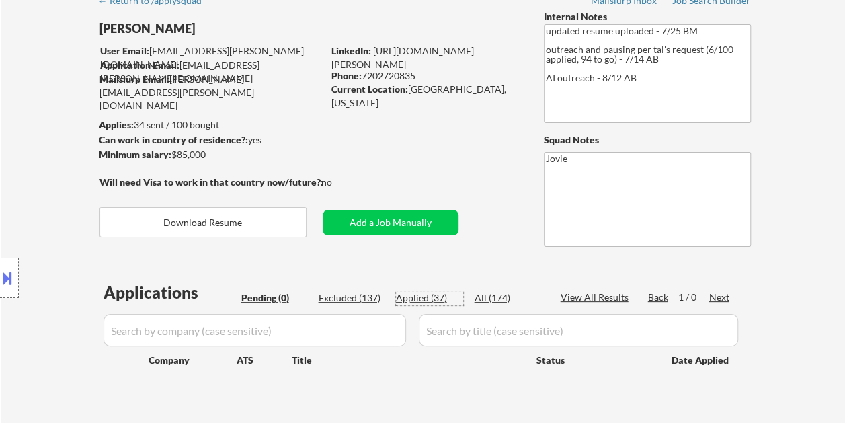
select select ""applied""
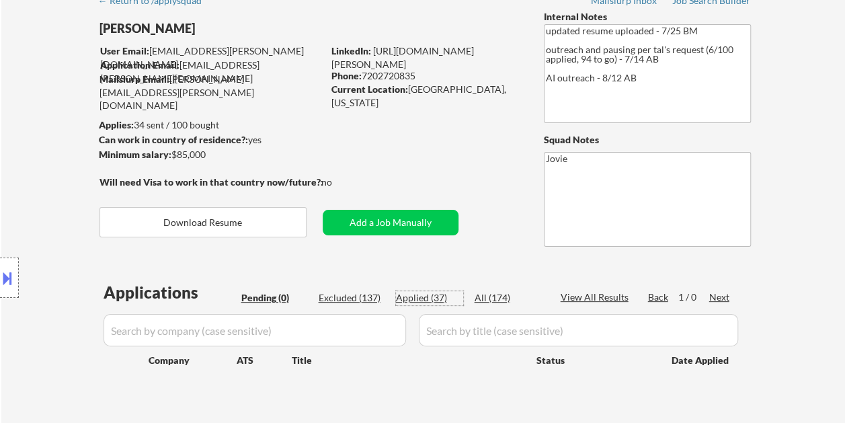
select select ""applied""
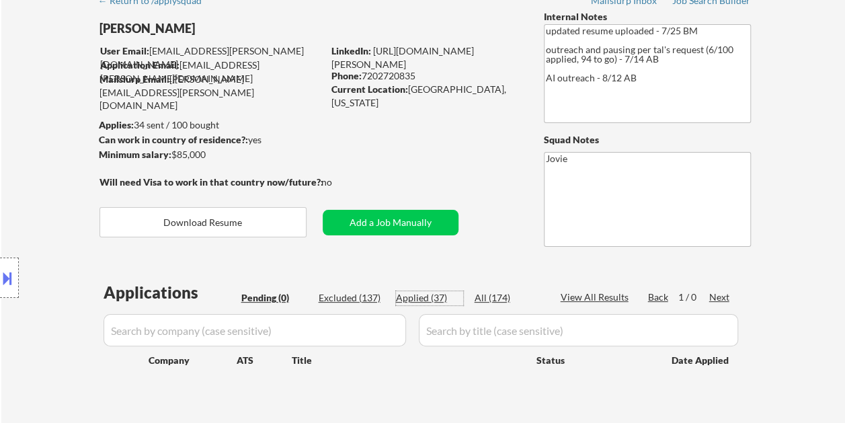
select select ""applied""
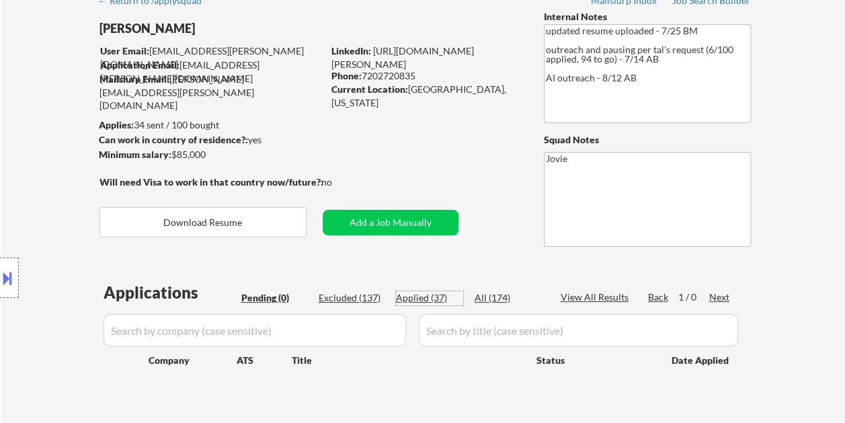
select select ""applied""
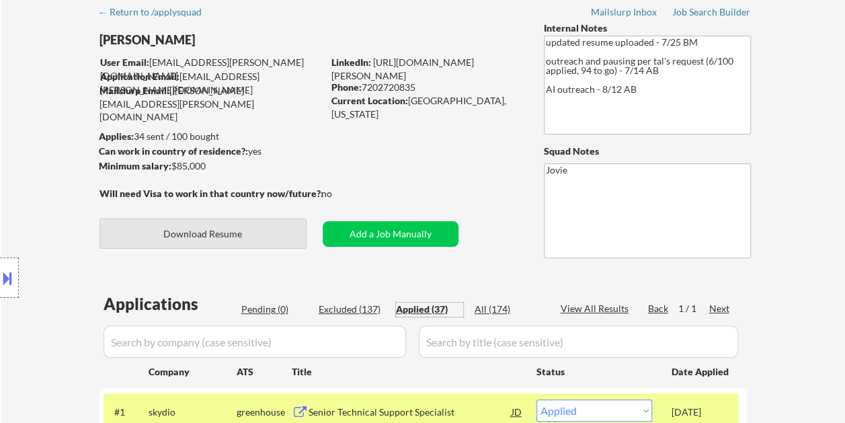
scroll to position [0, 0]
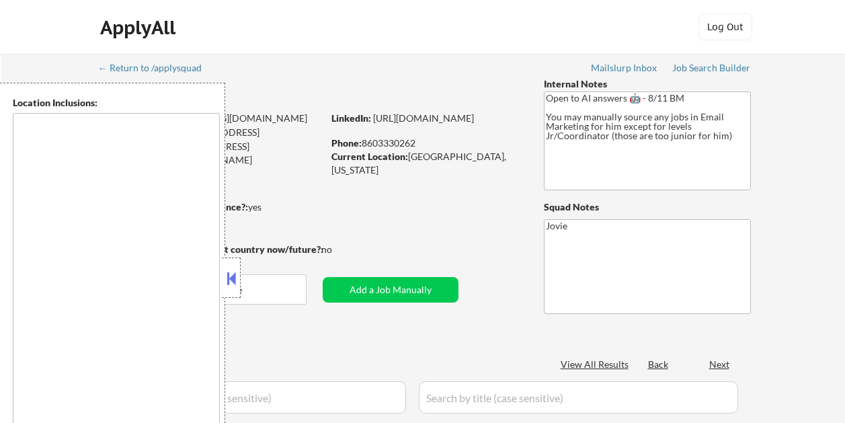
select select ""pending""
click at [235, 274] on button at bounding box center [231, 278] width 15 height 20
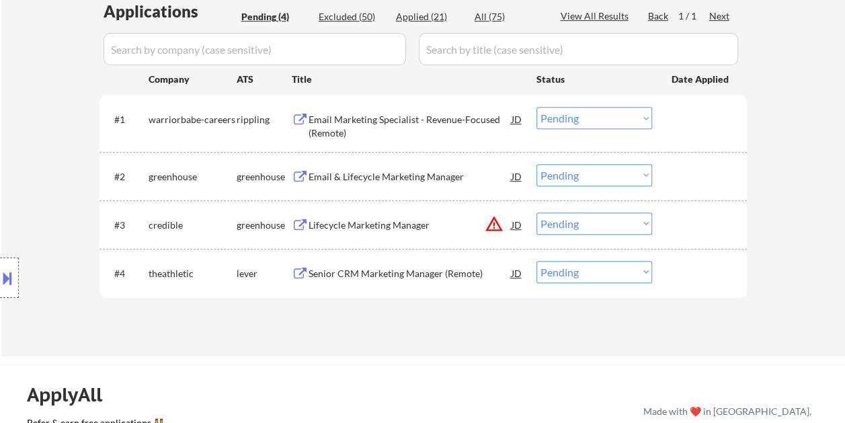
scroll to position [336, 0]
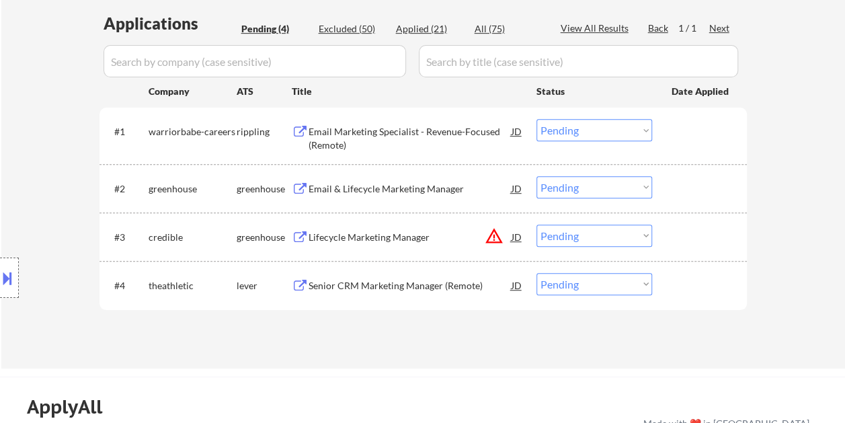
click at [693, 138] on div at bounding box center [701, 131] width 59 height 24
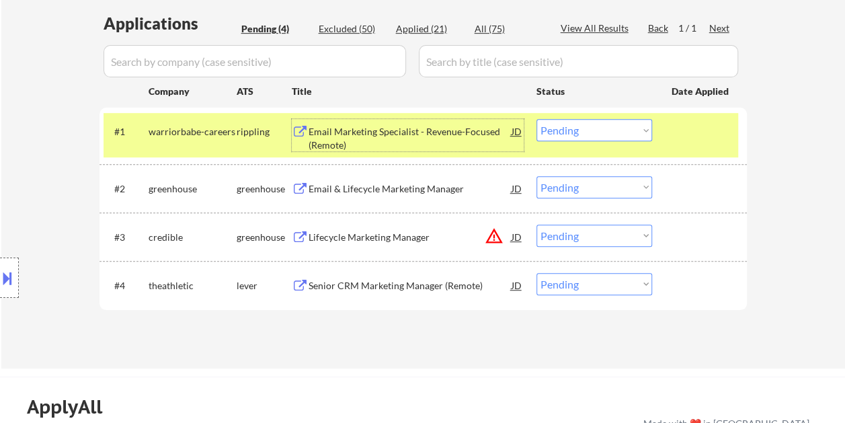
click at [359, 131] on div "Email Marketing Specialist - Revenue-Focused (Remote)" at bounding box center [410, 138] width 203 height 26
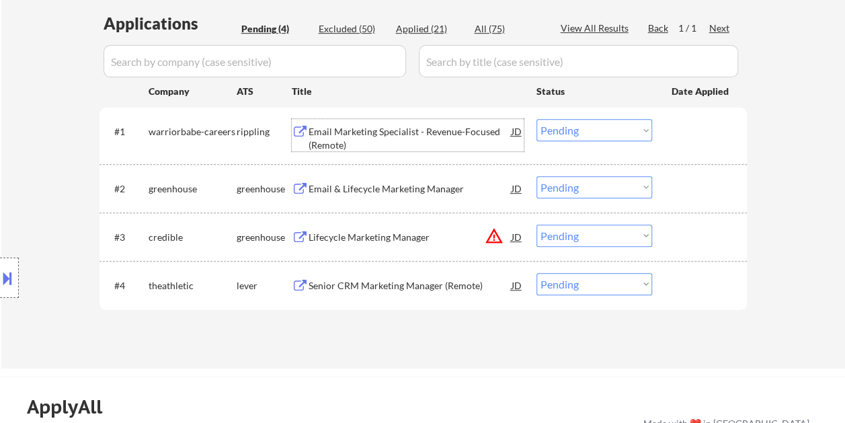
click at [684, 139] on div at bounding box center [701, 131] width 59 height 24
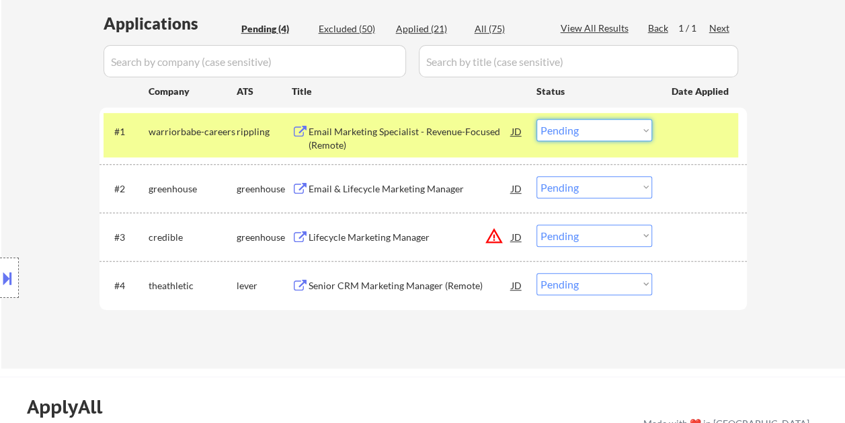
click at [639, 132] on select "Choose an option... Pending Applied Excluded (Questions) Excluded (Expired) Exc…" at bounding box center [595, 130] width 116 height 22
click at [537, 119] on select "Choose an option... Pending Applied Excluded (Questions) Excluded (Expired) Exc…" at bounding box center [595, 130] width 116 height 22
select select ""pending""
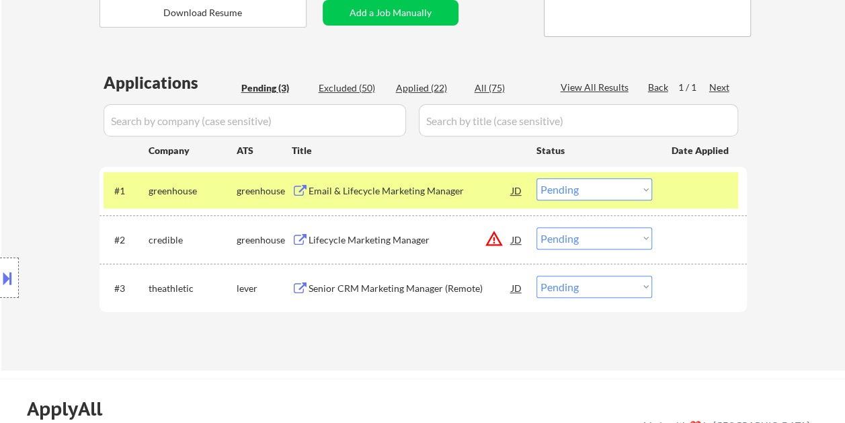
scroll to position [269, 0]
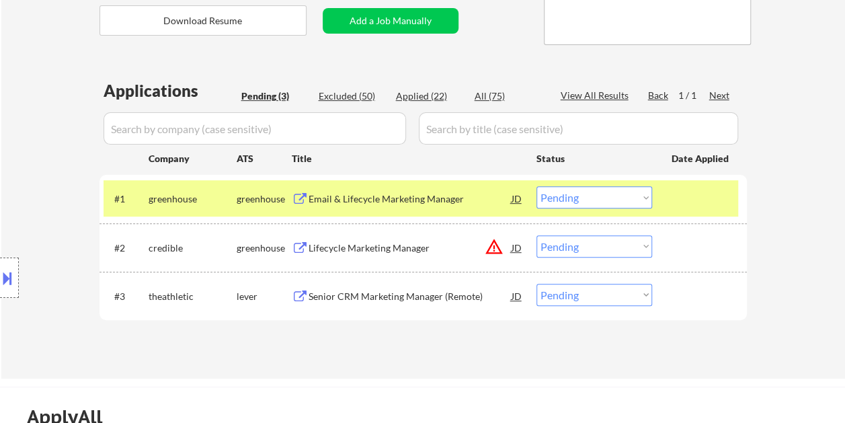
click at [668, 196] on div "#1 greenhouse greenhouse Email & Lifecycle Marketing Manager JD Choose an optio…" at bounding box center [421, 198] width 635 height 36
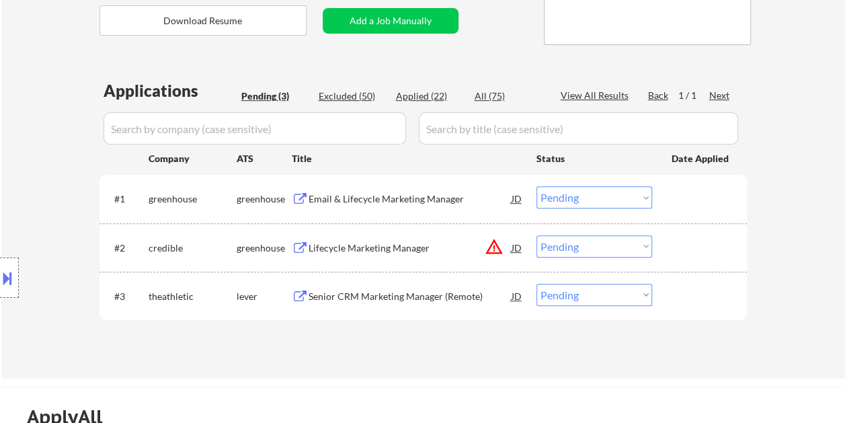
drag, startPoint x: 690, startPoint y: 251, endPoint x: 682, endPoint y: 290, distance: 39.0
click at [690, 251] on div at bounding box center [701, 247] width 59 height 24
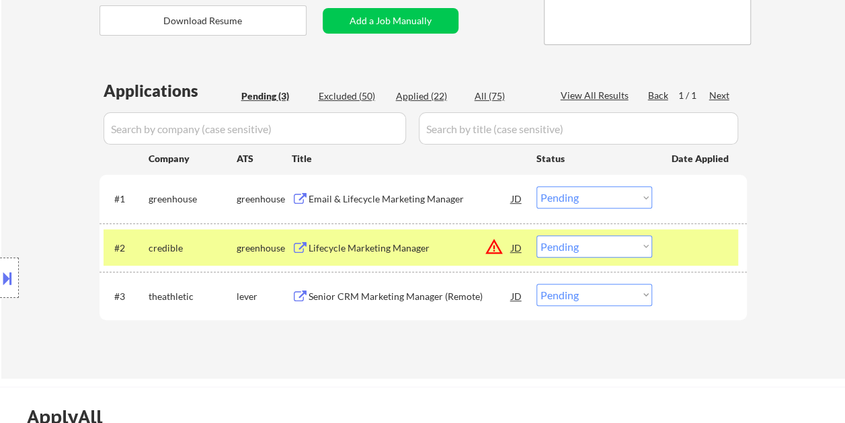
click at [686, 307] on div at bounding box center [701, 296] width 59 height 24
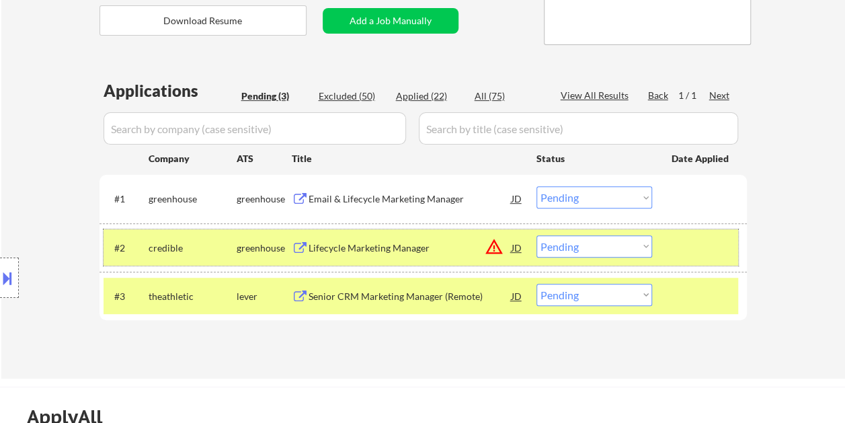
click at [682, 255] on div at bounding box center [701, 247] width 59 height 24
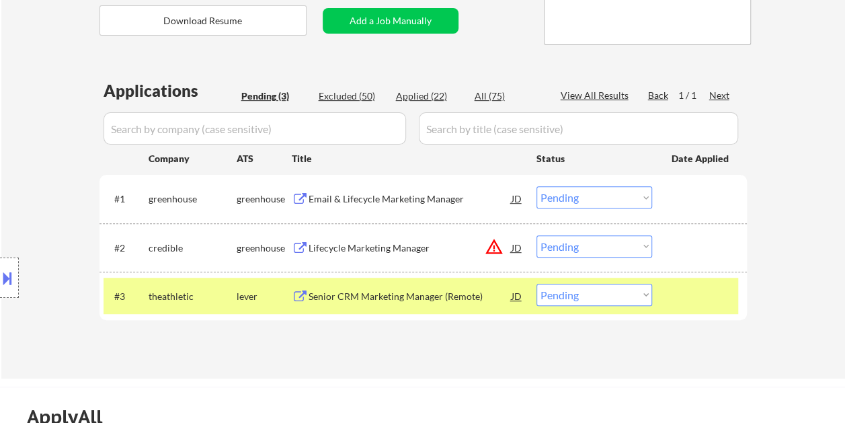
click at [697, 211] on div "#1 greenhouse greenhouse Email & Lifecycle Marketing Manager JD Choose an optio…" at bounding box center [421, 198] width 635 height 36
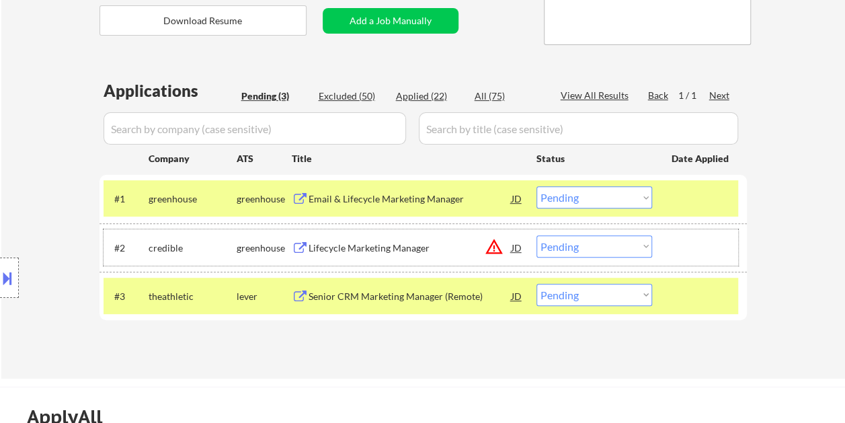
drag, startPoint x: 694, startPoint y: 245, endPoint x: 698, endPoint y: 282, distance: 37.2
click at [694, 246] on div at bounding box center [701, 247] width 59 height 24
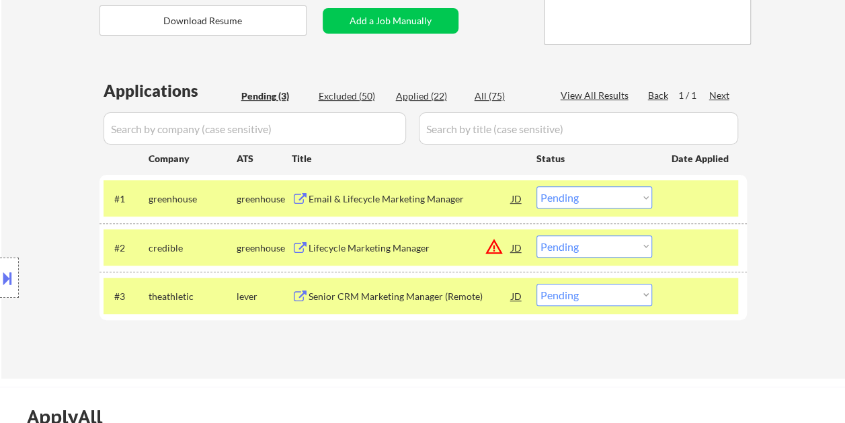
click at [698, 286] on div at bounding box center [701, 296] width 59 height 24
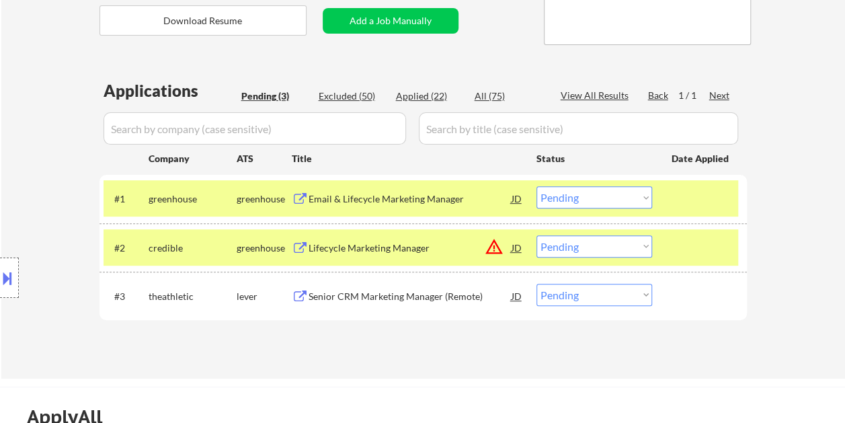
click at [701, 246] on div at bounding box center [701, 247] width 59 height 24
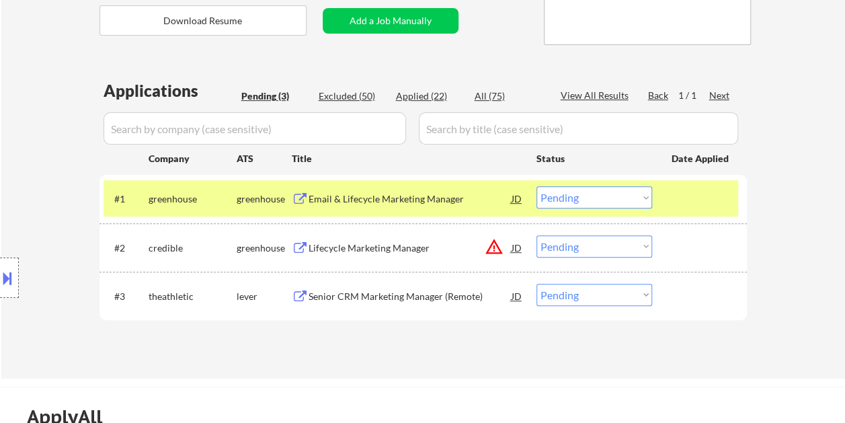
click at [697, 199] on div at bounding box center [701, 198] width 59 height 24
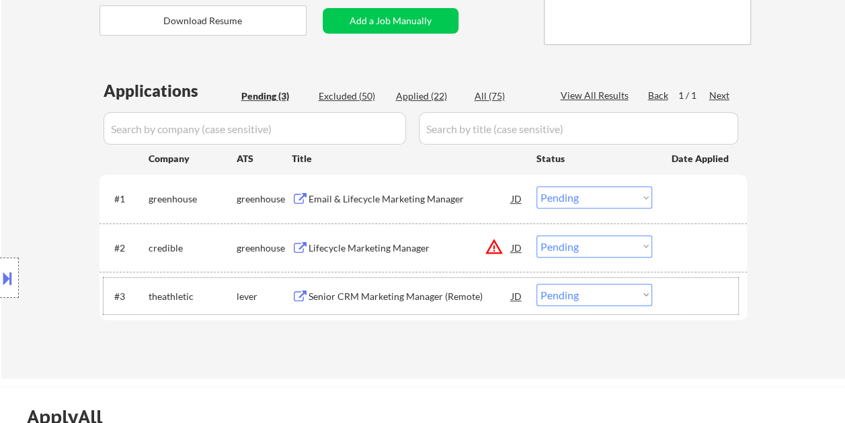
click at [691, 278] on div "#3 theathletic lever Senior CRM Marketing Manager (Remote) JD warning_amber Cho…" at bounding box center [421, 296] width 635 height 36
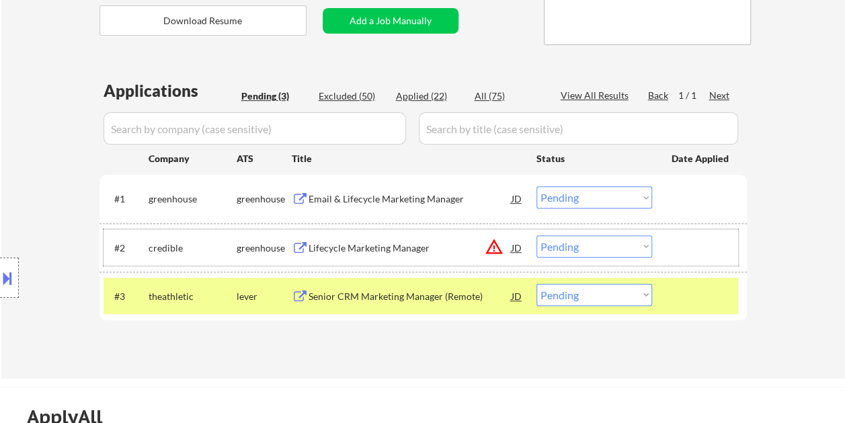
click at [695, 253] on div at bounding box center [701, 247] width 59 height 24
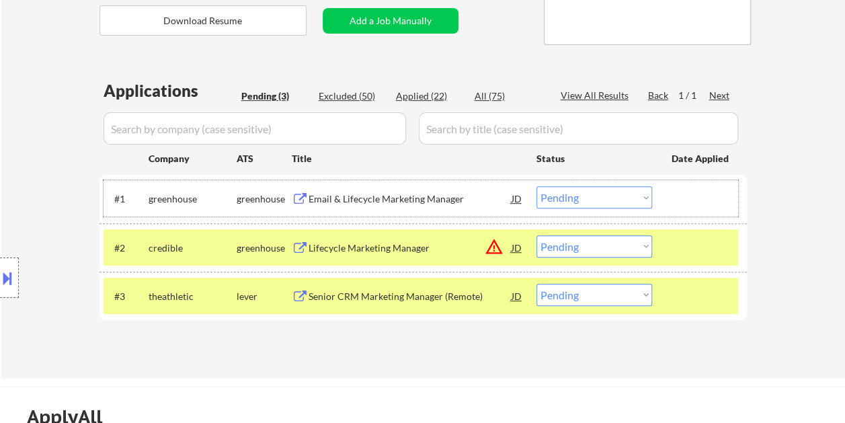
click at [693, 208] on div at bounding box center [701, 198] width 59 height 24
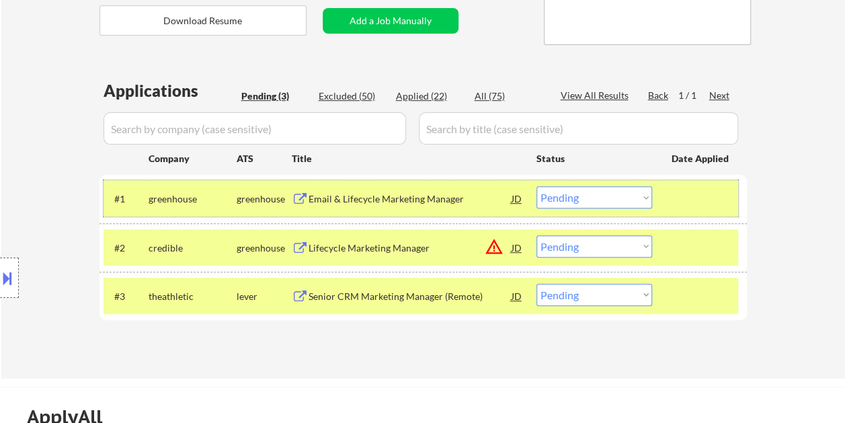
click at [694, 208] on div at bounding box center [701, 198] width 59 height 24
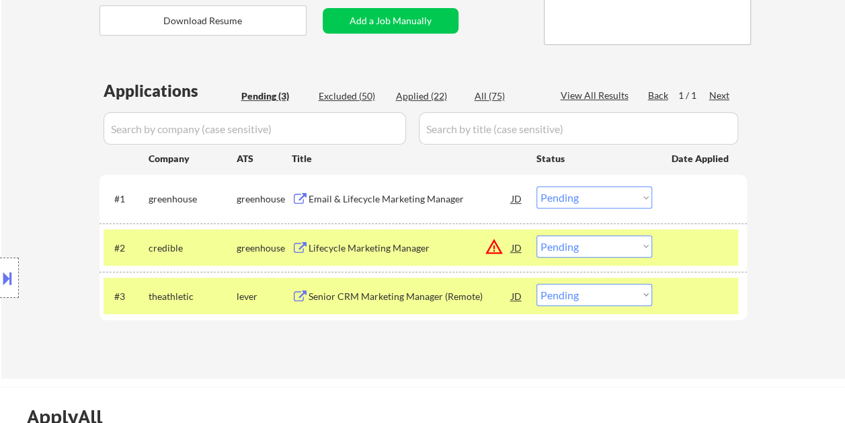
click at [683, 255] on div at bounding box center [701, 247] width 59 height 24
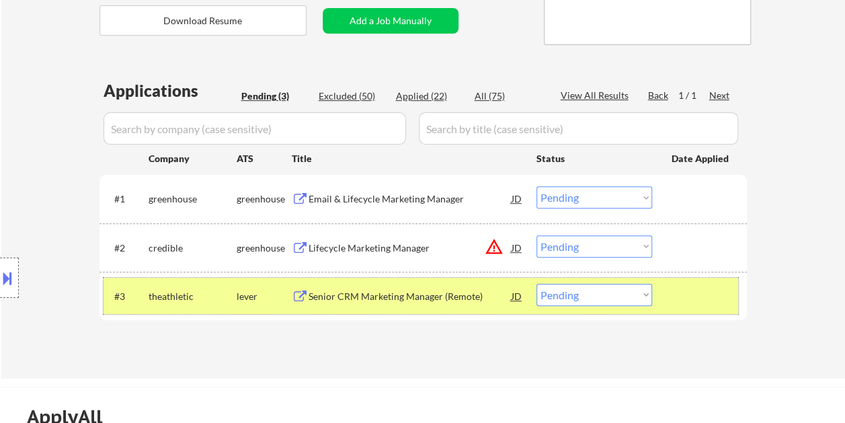
click at [693, 289] on div at bounding box center [701, 296] width 59 height 24
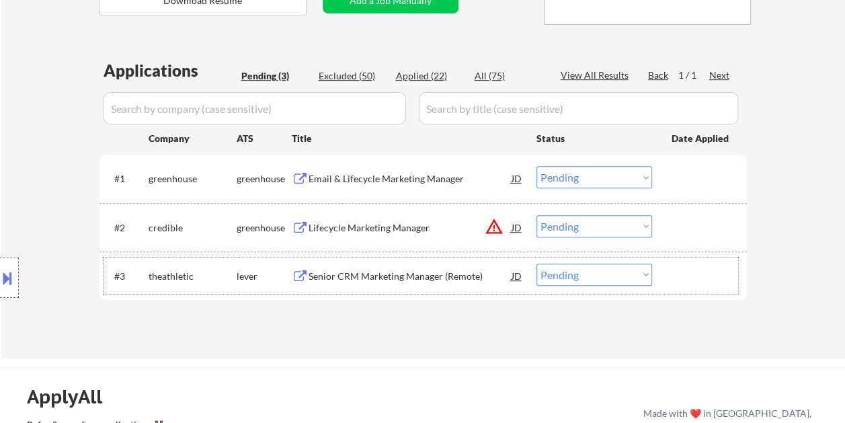
scroll to position [336, 0]
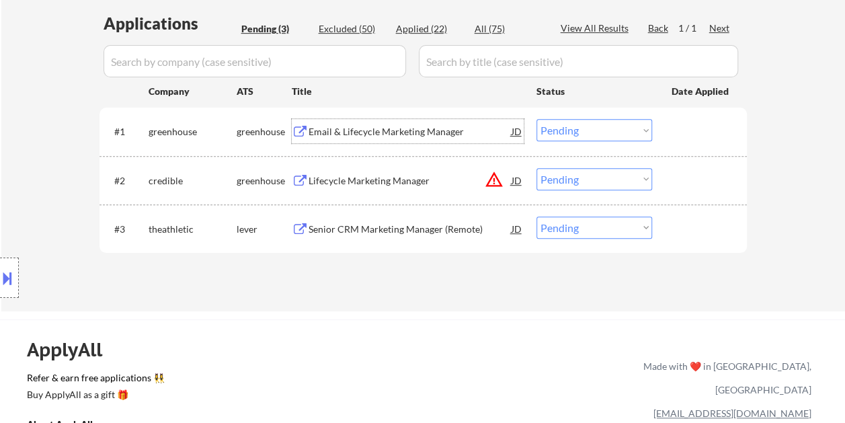
click at [351, 122] on div "Email & Lifecycle Marketing Manager" at bounding box center [410, 131] width 203 height 24
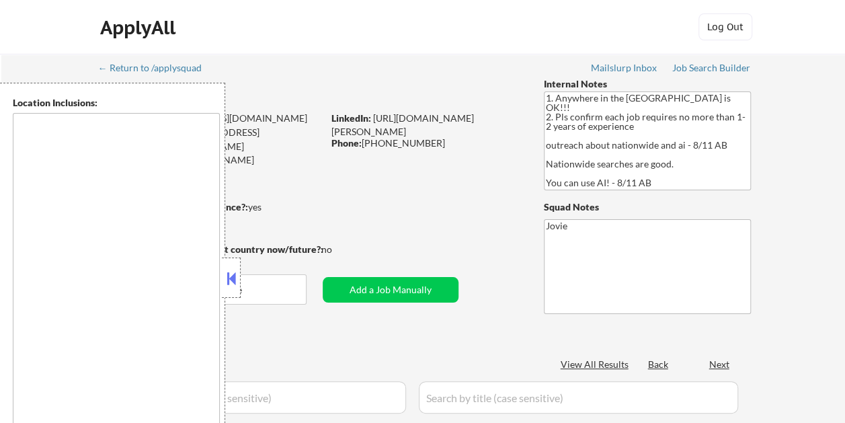
type textarea "country:[GEOGRAPHIC_DATA]"
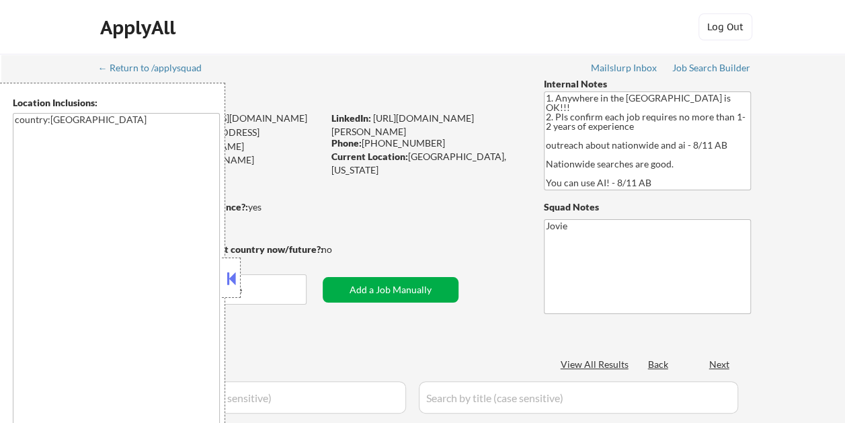
select select ""pending""
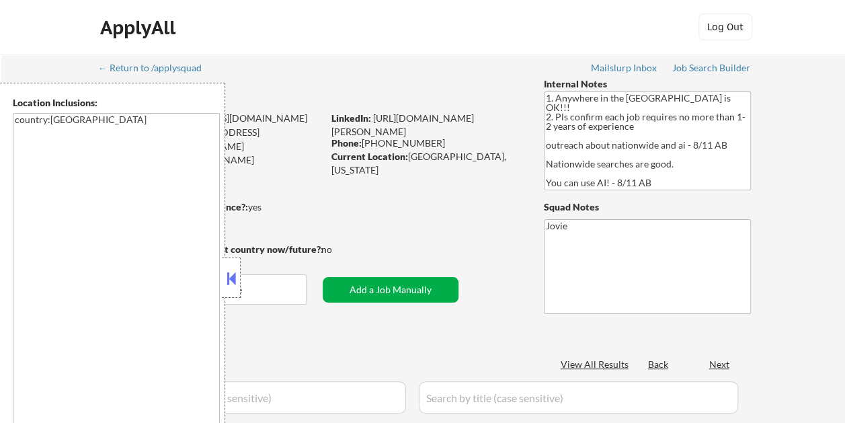
select select ""pending""
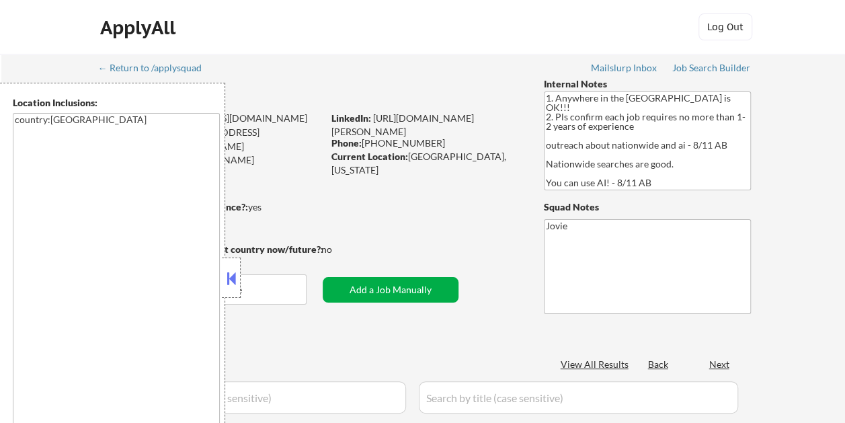
select select ""pending""
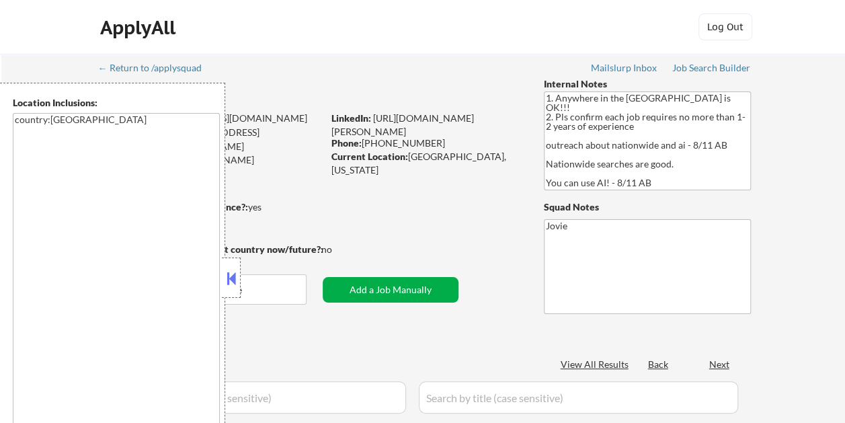
select select ""pending""
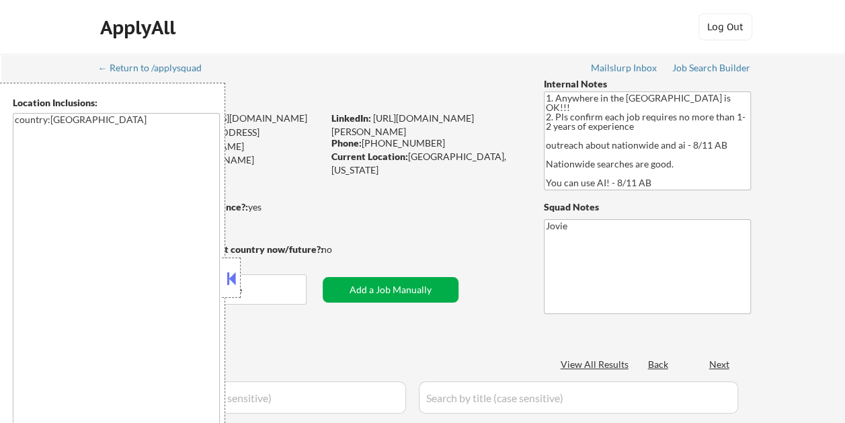
select select ""pending""
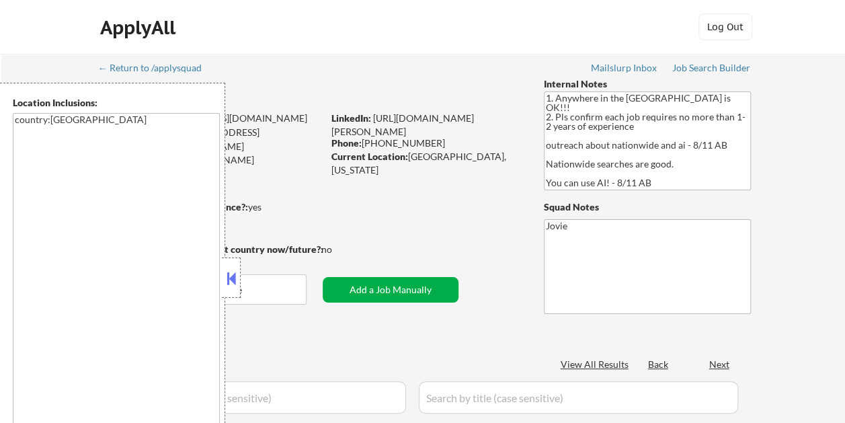
select select ""pending""
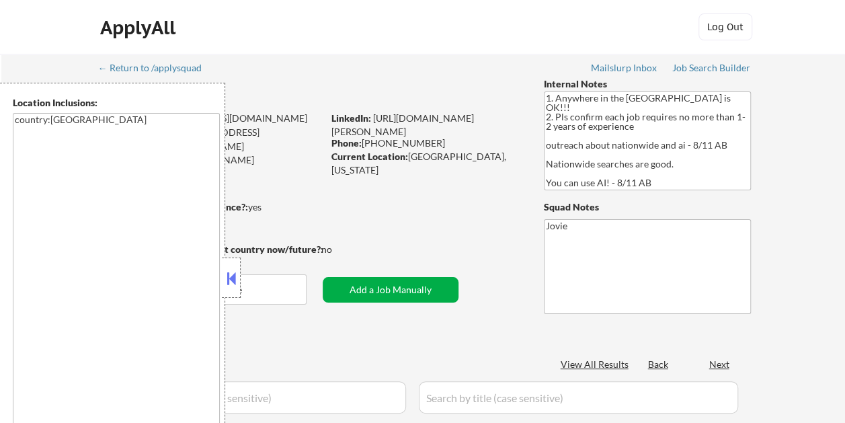
select select ""pending""
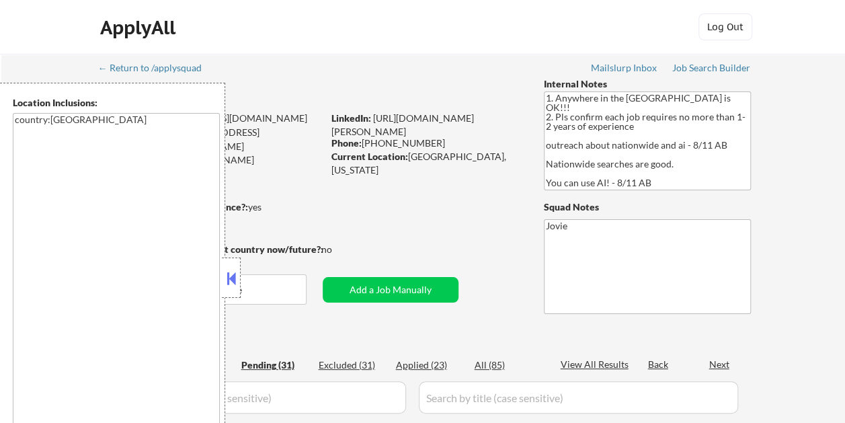
click at [235, 281] on button at bounding box center [231, 278] width 15 height 20
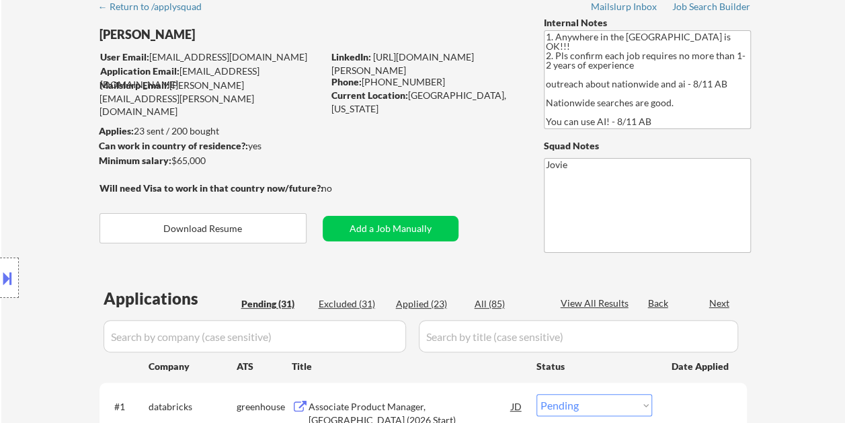
scroll to position [67, 0]
